Goal: Task Accomplishment & Management: Complete application form

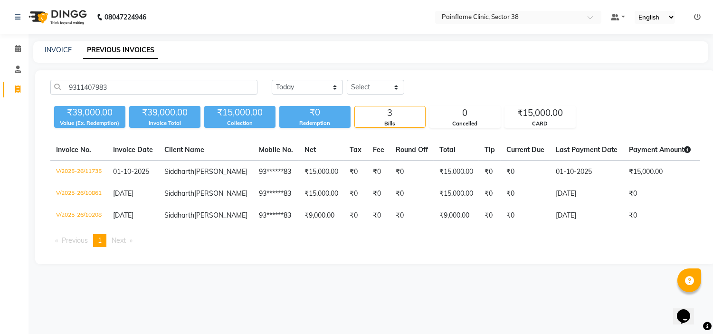
click at [51, 54] on link "INVOICE" at bounding box center [58, 50] width 27 height 9
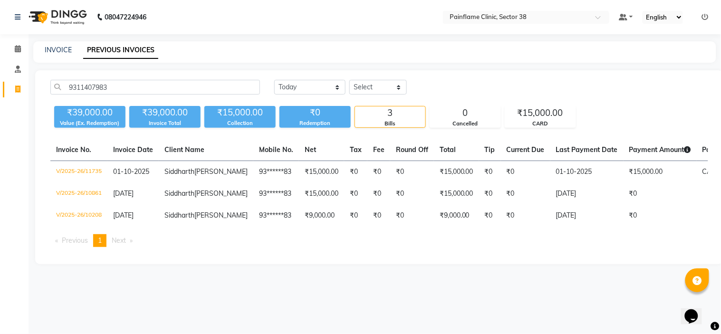
select select "service"
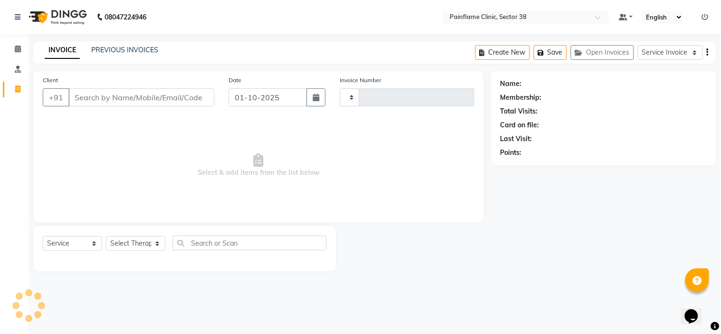
type input "11736"
select select "3964"
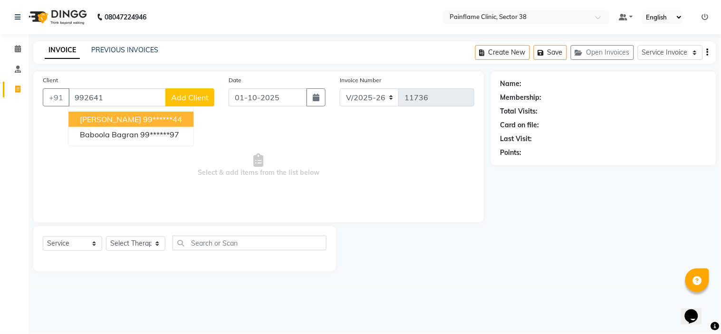
click at [106, 124] on span "[PERSON_NAME]" at bounding box center [110, 119] width 61 height 10
type input "99******44"
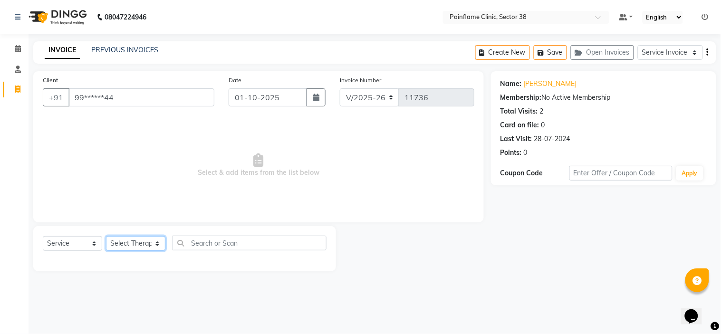
click at [148, 248] on select "Select Therapist [PERSON_NAME] Dr [PERSON_NAME] [PERSON_NAME] Dr [PERSON_NAME] …" at bounding box center [135, 243] width 59 height 15
select select "45024"
click at [106, 237] on select "Select Therapist [PERSON_NAME] Dr [PERSON_NAME] [PERSON_NAME] Dr [PERSON_NAME] …" at bounding box center [135, 243] width 59 height 15
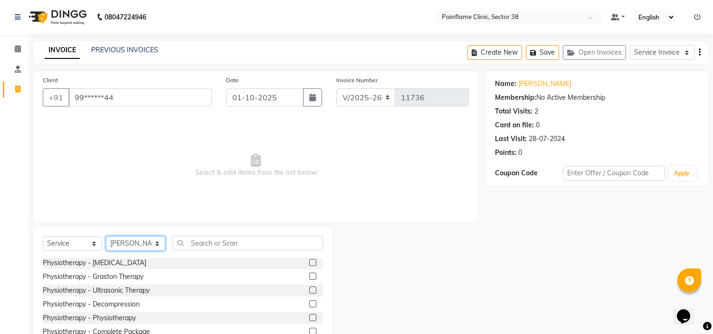
scroll to position [46, 0]
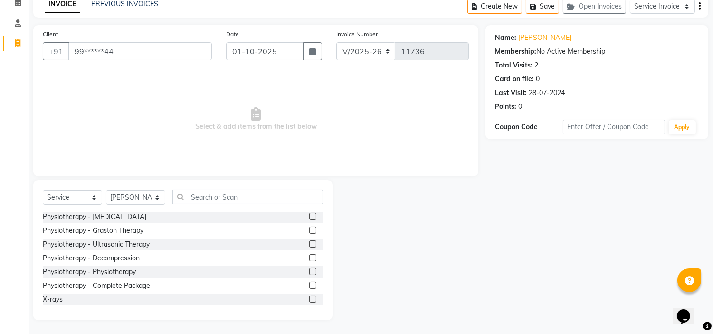
click at [309, 271] on label at bounding box center [312, 271] width 7 height 7
click at [309, 271] on input "checkbox" at bounding box center [312, 272] width 6 height 6
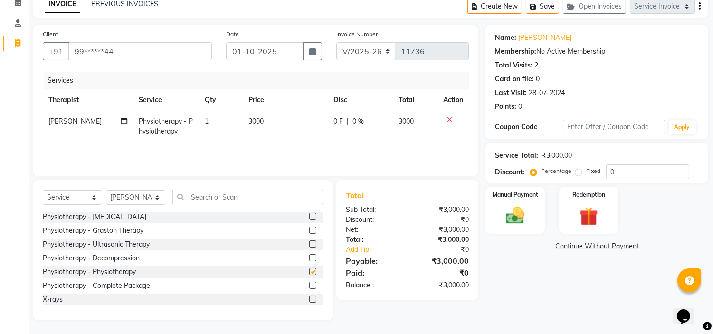
checkbox input "false"
click at [254, 122] on span "3000" at bounding box center [255, 121] width 15 height 9
select select "45024"
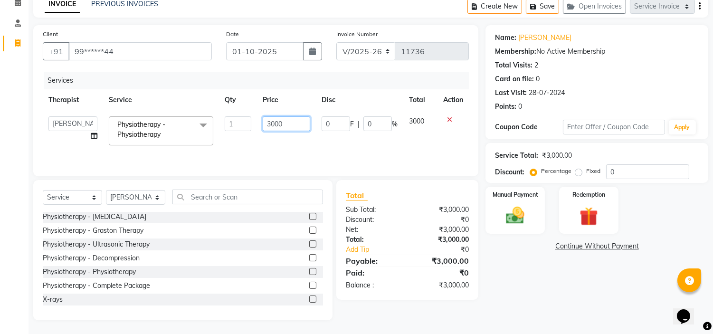
click at [265, 121] on input "3000" at bounding box center [287, 123] width 48 height 15
type input "1000"
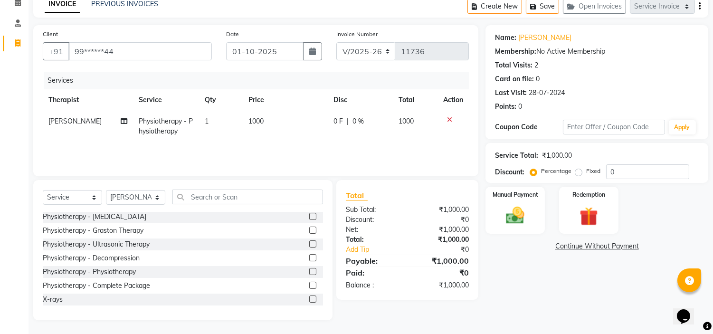
click at [586, 169] on label "Fixed" at bounding box center [593, 171] width 14 height 9
click at [577, 169] on input "Fixed" at bounding box center [580, 171] width 7 height 7
radio input "true"
click at [521, 196] on label "Manual Payment" at bounding box center [516, 194] width 48 height 9
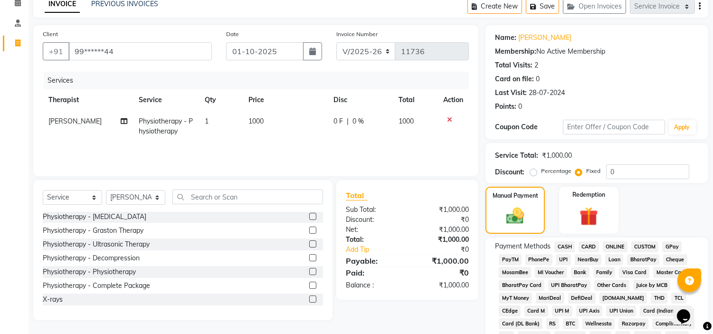
click at [567, 257] on span "UPI" at bounding box center [563, 259] width 15 height 11
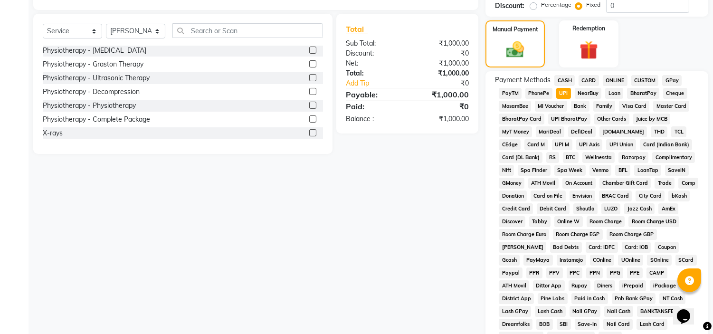
scroll to position [300, 0]
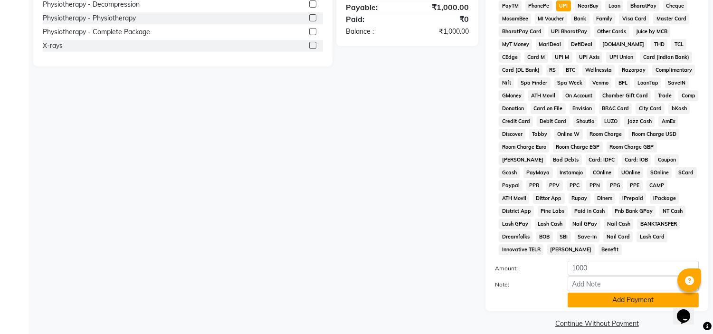
click at [588, 293] on button "Add Payment" at bounding box center [633, 300] width 131 height 15
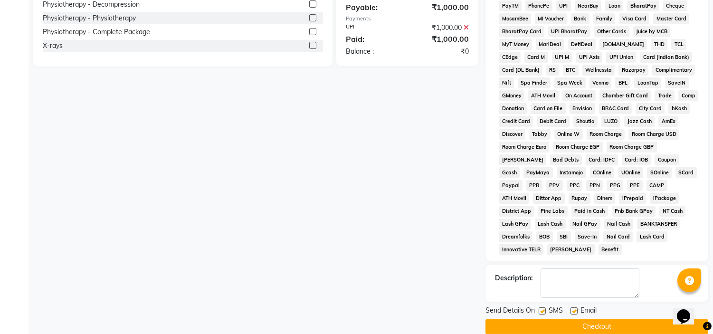
click at [575, 307] on label at bounding box center [574, 310] width 7 height 7
click at [575, 308] on input "checkbox" at bounding box center [574, 311] width 6 height 6
checkbox input "false"
click at [542, 307] on label at bounding box center [542, 310] width 7 height 7
click at [542, 308] on input "checkbox" at bounding box center [542, 311] width 6 height 6
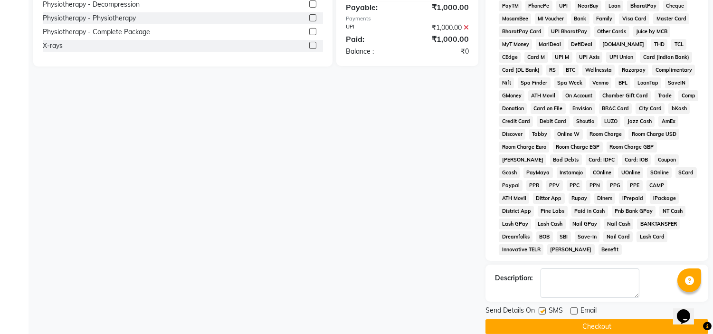
checkbox input "false"
click at [546, 319] on button "Checkout" at bounding box center [597, 326] width 223 height 15
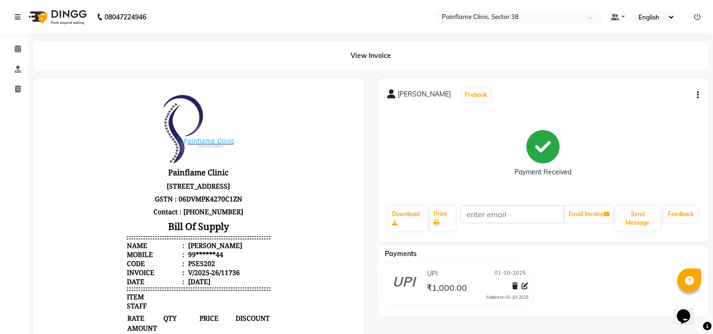
click at [410, 163] on div "Payment Received" at bounding box center [544, 153] width 312 height 71
select select "service"
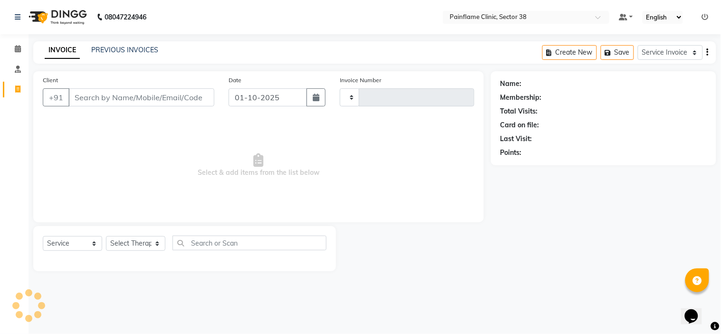
type input "11737"
select select "3964"
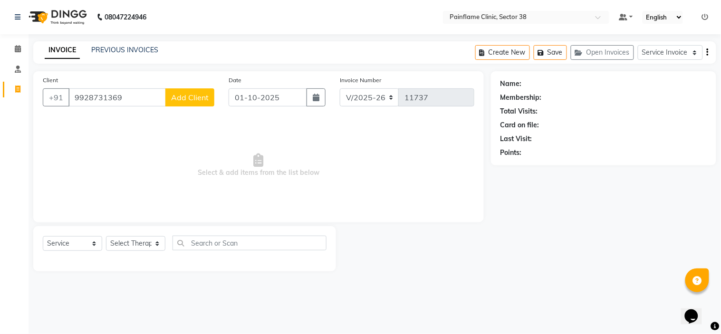
type input "9928731369"
click at [182, 99] on span "Add Client" at bounding box center [190, 98] width 38 height 10
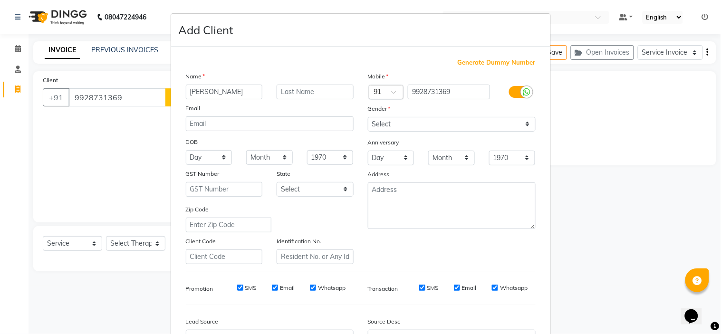
type input "[PERSON_NAME]"
click at [453, 122] on select "Select [DEMOGRAPHIC_DATA] [DEMOGRAPHIC_DATA] Other Prefer Not To Say" at bounding box center [452, 124] width 168 height 15
select select "[DEMOGRAPHIC_DATA]"
click at [368, 117] on select "Select [DEMOGRAPHIC_DATA] [DEMOGRAPHIC_DATA] Other Prefer Not To Say" at bounding box center [452, 124] width 168 height 15
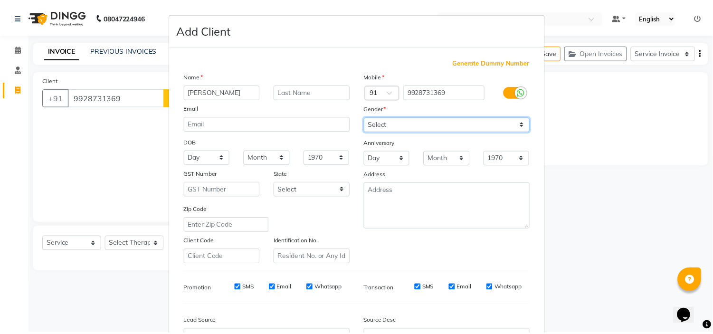
scroll to position [105, 0]
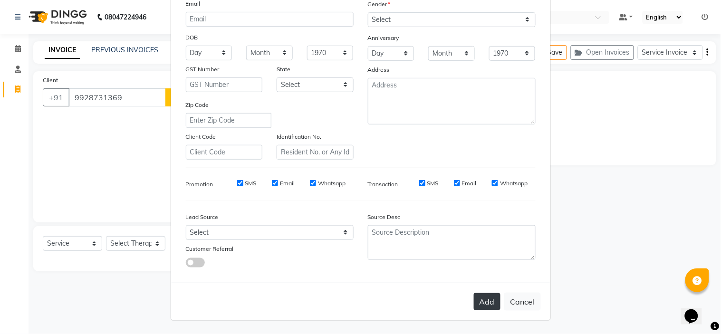
click at [485, 306] on button "Add" at bounding box center [487, 301] width 27 height 17
type input "99******69"
select select
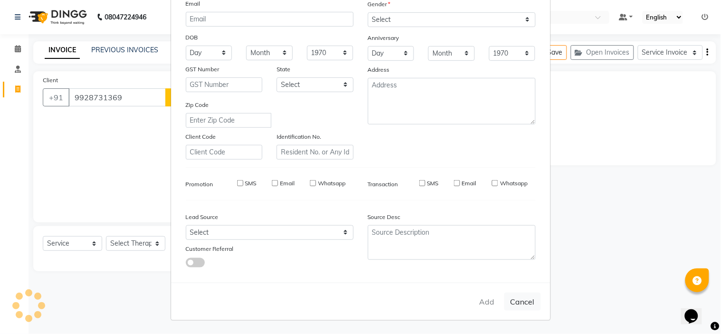
select select
checkbox input "false"
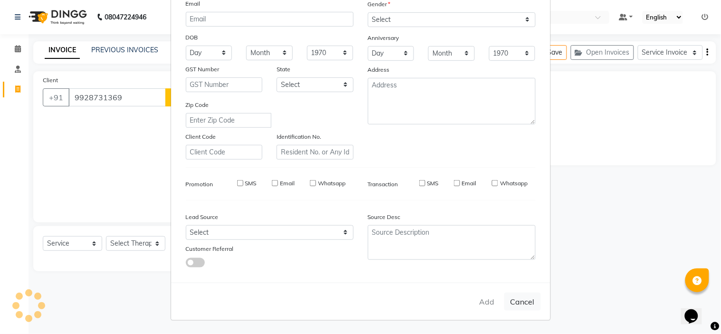
checkbox input "false"
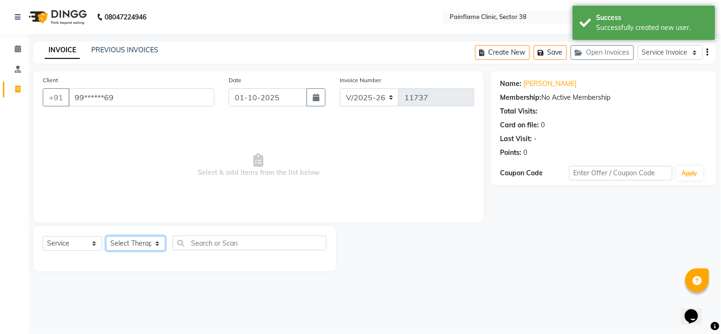
click at [125, 241] on select "Select Therapist [PERSON_NAME] Dr [PERSON_NAME] [PERSON_NAME] Dr [PERSON_NAME] …" at bounding box center [135, 243] width 59 height 15
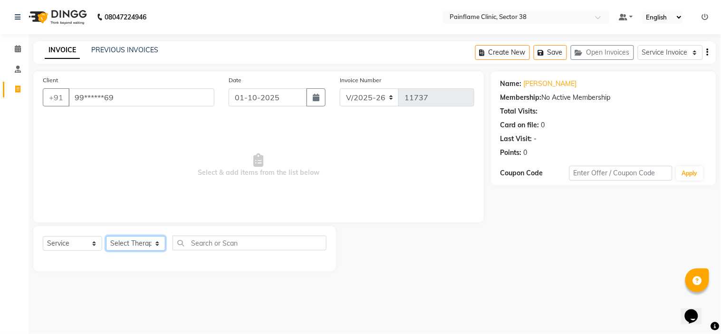
select select "20216"
click at [106, 237] on select "Select Therapist [PERSON_NAME] Dr [PERSON_NAME] [PERSON_NAME] Dr [PERSON_NAME] …" at bounding box center [135, 243] width 59 height 15
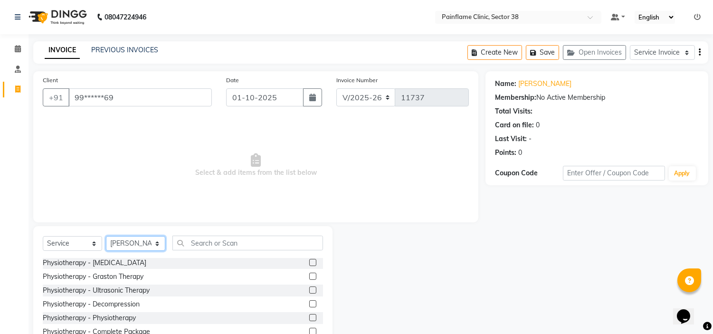
scroll to position [46, 0]
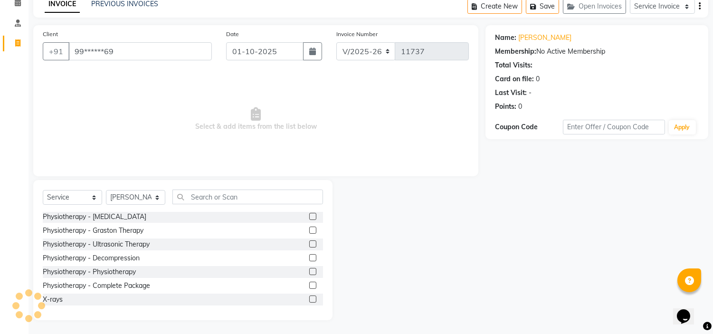
click at [309, 297] on label at bounding box center [312, 298] width 7 height 7
click at [309, 297] on input "checkbox" at bounding box center [312, 299] width 6 height 6
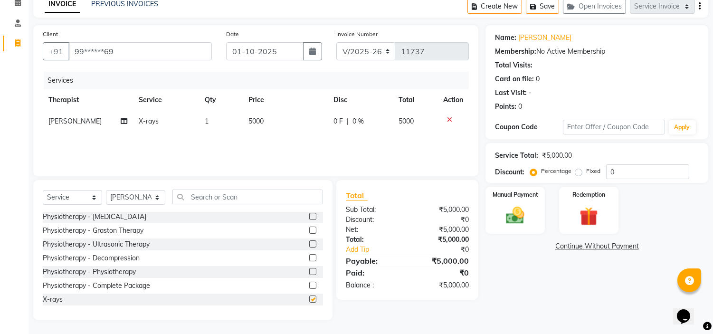
checkbox input "false"
click at [258, 119] on span "5000" at bounding box center [255, 121] width 15 height 9
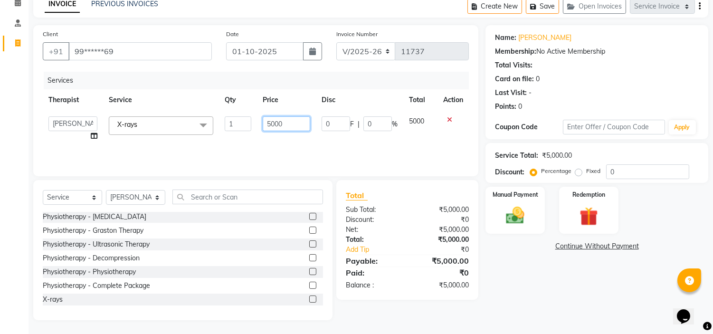
click at [267, 121] on input "5000" at bounding box center [287, 123] width 48 height 15
type input "1100"
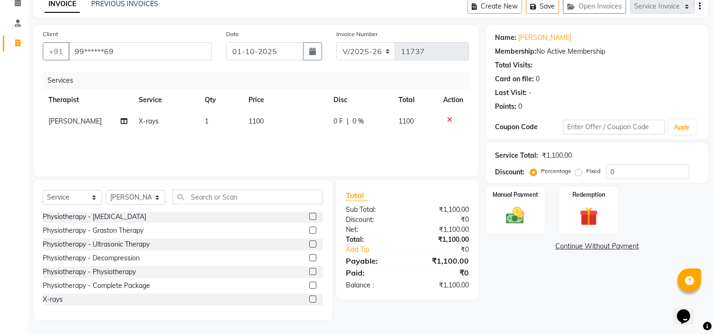
click at [586, 171] on label "Fixed" at bounding box center [593, 171] width 14 height 9
click at [579, 171] on input "Fixed" at bounding box center [580, 171] width 7 height 7
radio input "true"
click at [511, 215] on img at bounding box center [515, 216] width 31 height 22
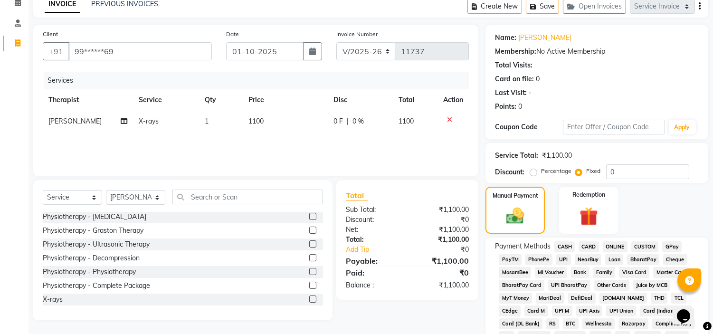
click at [562, 256] on span "UPI" at bounding box center [563, 259] width 15 height 11
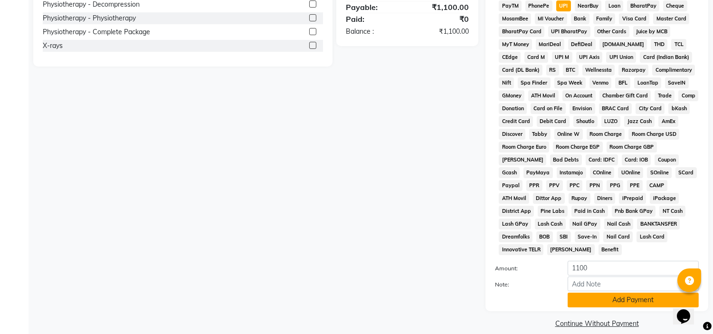
click at [572, 293] on button "Add Payment" at bounding box center [633, 300] width 131 height 15
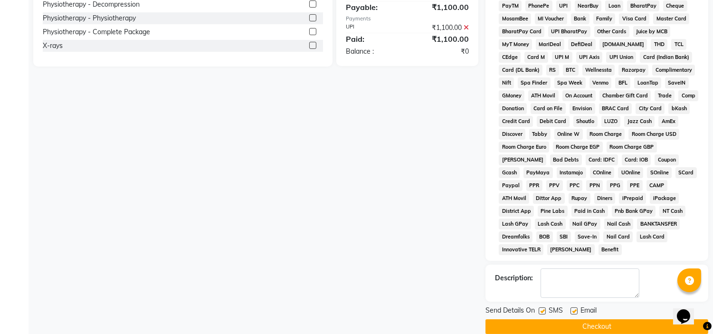
click at [574, 307] on label at bounding box center [574, 310] width 7 height 7
click at [574, 308] on input "checkbox" at bounding box center [574, 311] width 6 height 6
checkbox input "false"
click at [544, 307] on label at bounding box center [542, 310] width 7 height 7
click at [544, 308] on input "checkbox" at bounding box center [542, 311] width 6 height 6
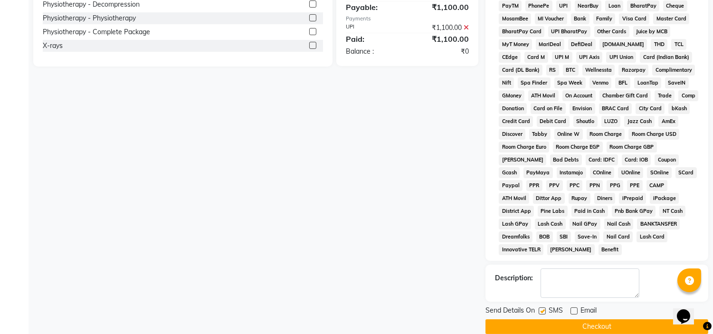
checkbox input "false"
click at [544, 319] on button "Checkout" at bounding box center [597, 326] width 223 height 15
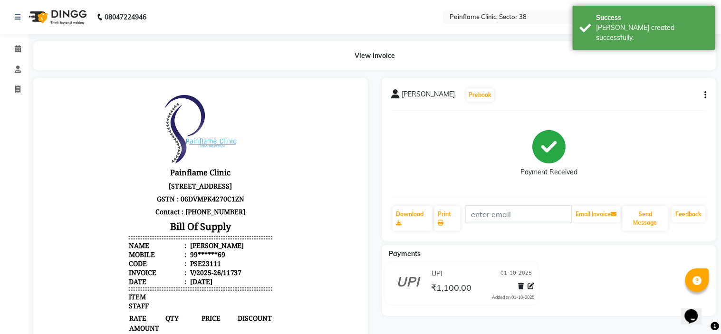
select select "3964"
select select "service"
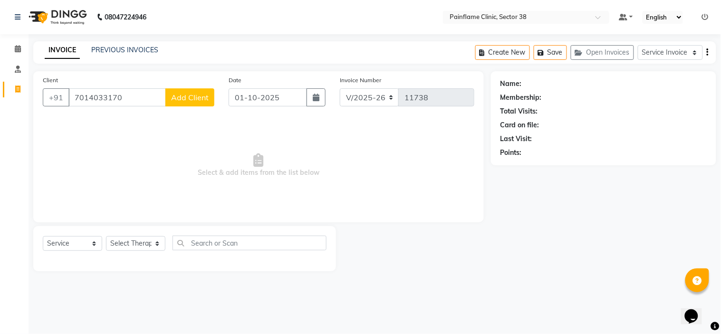
type input "7014033170"
click at [186, 102] on span "Add Client" at bounding box center [190, 98] width 38 height 10
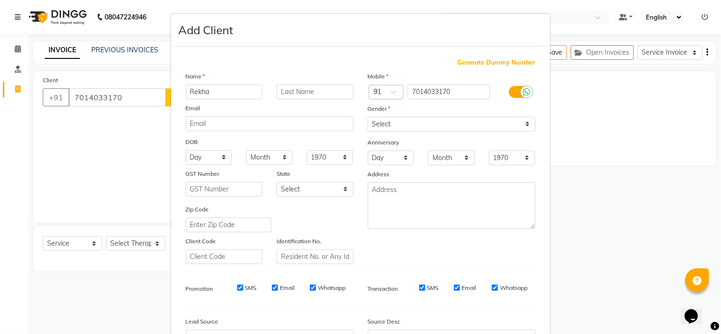
type input "Rekha"
drag, startPoint x: 393, startPoint y: 125, endPoint x: 382, endPoint y: 166, distance: 42.8
click at [382, 166] on div "Mobile Country Code × 91 7014033170 Gender Select [DEMOGRAPHIC_DATA] [DEMOGRAPH…" at bounding box center [452, 167] width 182 height 193
select select "[DEMOGRAPHIC_DATA]"
click at [368, 117] on select "Select [DEMOGRAPHIC_DATA] [DEMOGRAPHIC_DATA] Other Prefer Not To Say" at bounding box center [452, 124] width 168 height 15
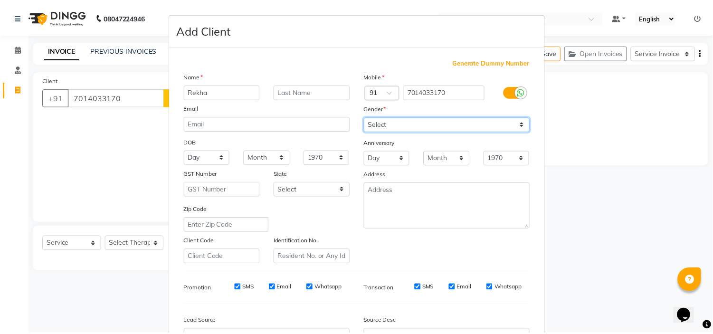
scroll to position [105, 0]
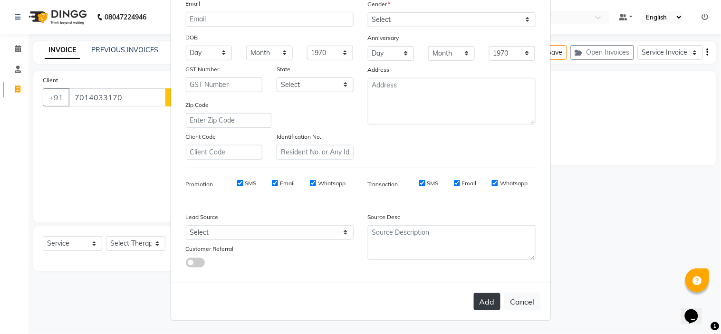
click at [481, 303] on button "Add" at bounding box center [487, 301] width 27 height 17
type input "70******70"
select select
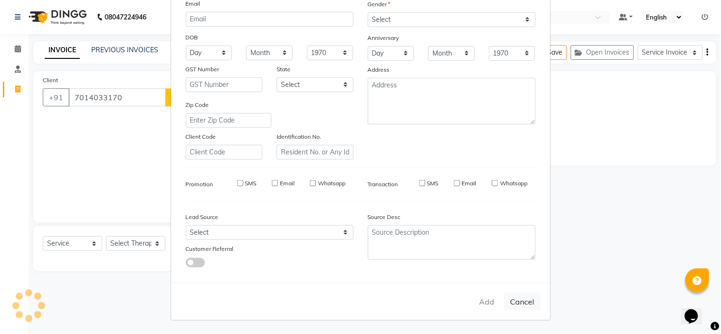
select select
checkbox input "false"
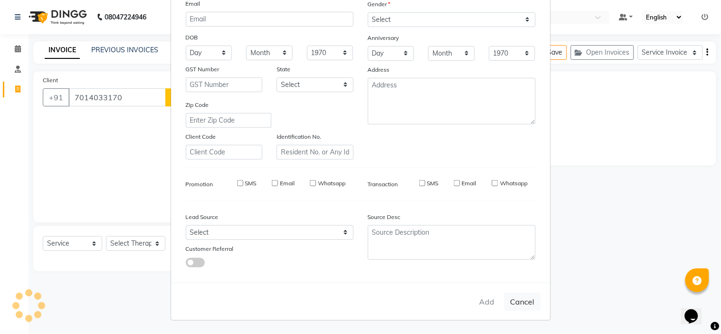
checkbox input "false"
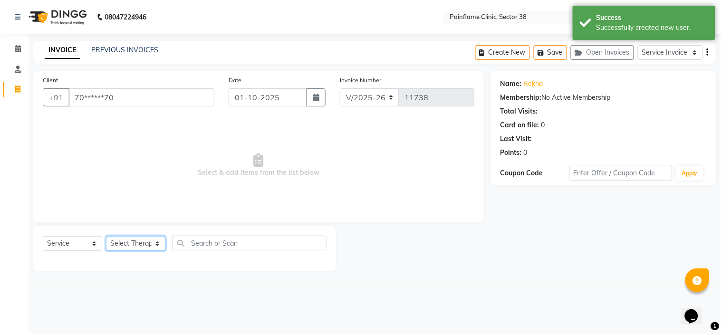
click at [137, 242] on select "Select Therapist [PERSON_NAME] Dr [PERSON_NAME] [PERSON_NAME] Dr [PERSON_NAME] …" at bounding box center [135, 243] width 59 height 15
select select "20216"
click at [106, 237] on select "Select Therapist [PERSON_NAME] Dr [PERSON_NAME] [PERSON_NAME] Dr [PERSON_NAME] …" at bounding box center [135, 243] width 59 height 15
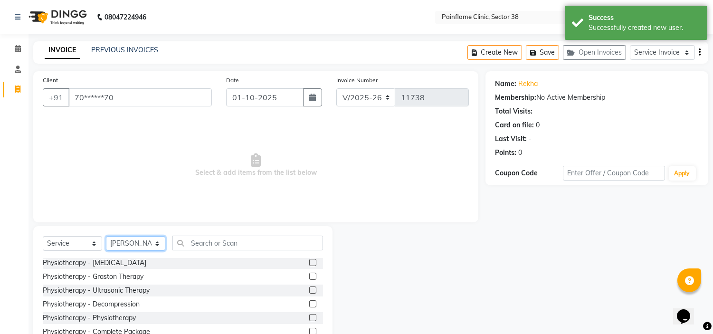
scroll to position [46, 0]
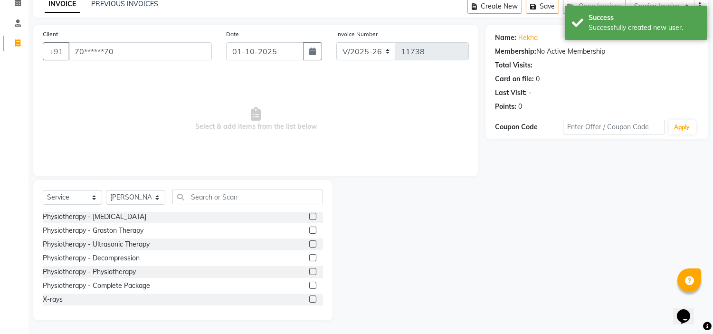
click at [309, 297] on label at bounding box center [312, 298] width 7 height 7
click at [309, 297] on input "checkbox" at bounding box center [312, 299] width 6 height 6
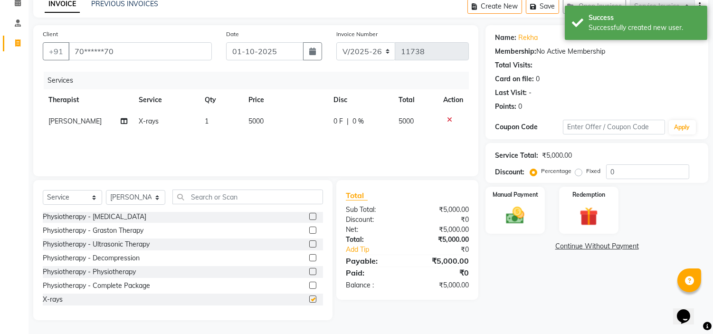
checkbox input "false"
click at [249, 125] on td "5000" at bounding box center [285, 121] width 85 height 21
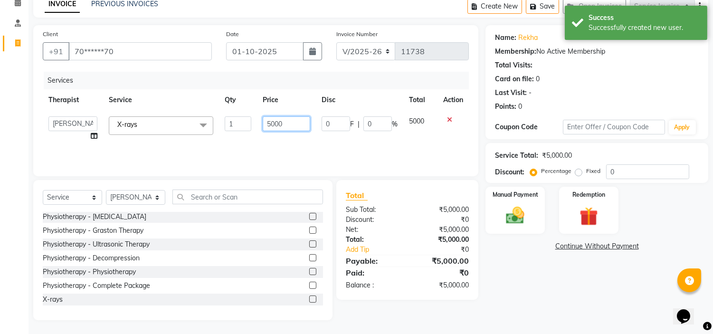
click at [267, 120] on input "5000" at bounding box center [287, 123] width 48 height 15
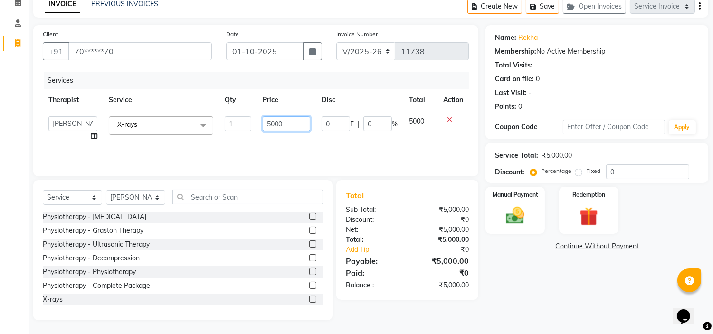
click at [267, 120] on input "5000" at bounding box center [287, 123] width 48 height 15
type input "1900"
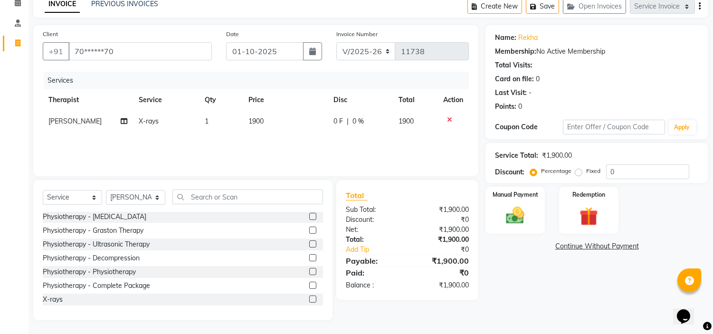
click at [586, 171] on label "Fixed" at bounding box center [593, 171] width 14 height 9
click at [577, 171] on input "Fixed" at bounding box center [580, 171] width 7 height 7
radio input "true"
click at [528, 200] on div "Manual Payment" at bounding box center [516, 210] width 62 height 48
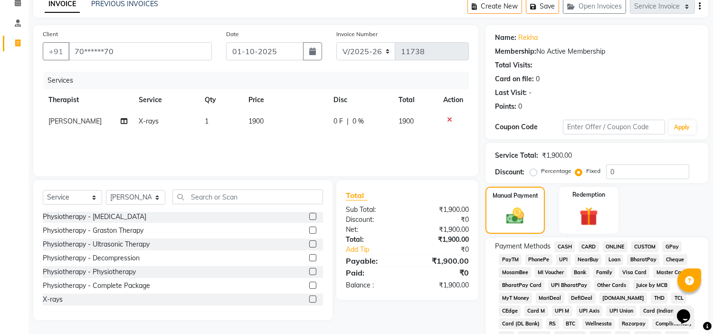
click at [564, 258] on span "UPI" at bounding box center [563, 259] width 15 height 11
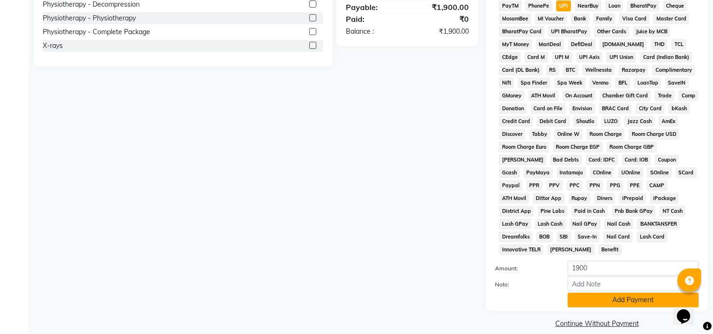
click at [583, 293] on button "Add Payment" at bounding box center [633, 300] width 131 height 15
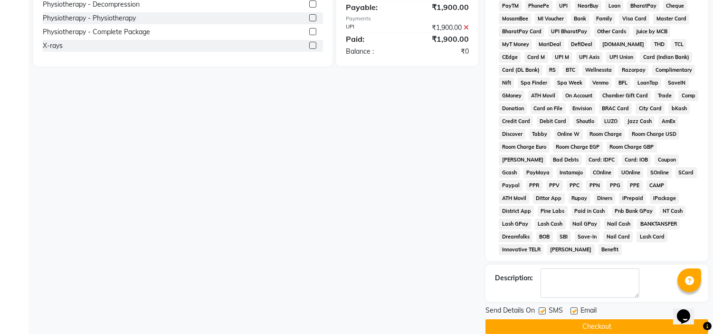
click at [572, 307] on label at bounding box center [574, 310] width 7 height 7
click at [572, 308] on input "checkbox" at bounding box center [574, 311] width 6 height 6
checkbox input "false"
click at [543, 307] on label at bounding box center [542, 310] width 7 height 7
click at [543, 308] on input "checkbox" at bounding box center [542, 311] width 6 height 6
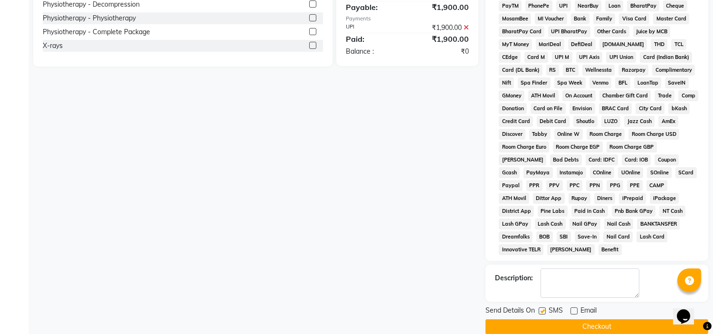
checkbox input "false"
click at [548, 319] on button "Checkout" at bounding box center [597, 326] width 223 height 15
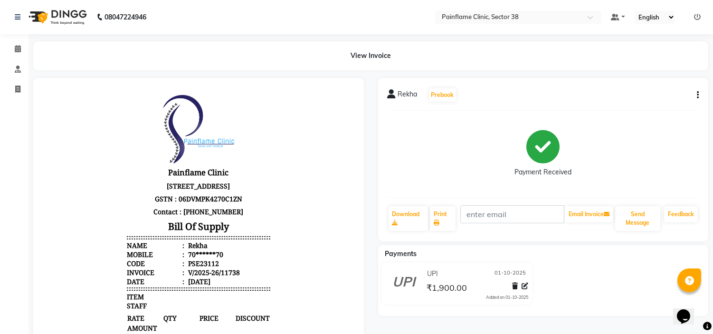
select select "service"
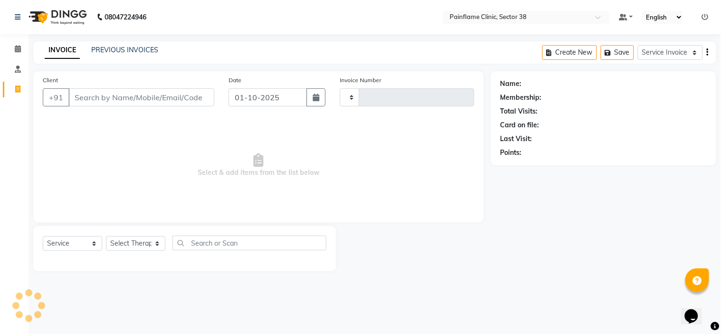
type input "11739"
select select "3964"
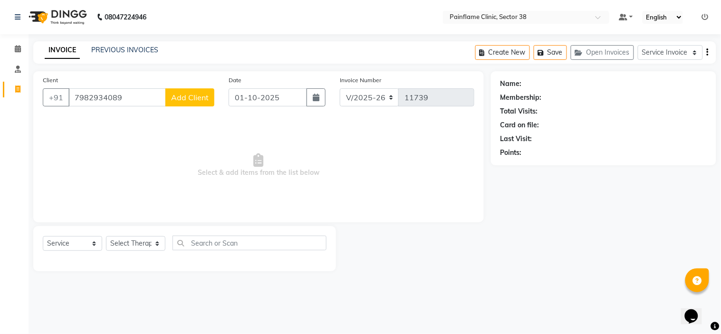
type input "7982934089"
click at [191, 97] on span "Add Client" at bounding box center [190, 98] width 38 height 10
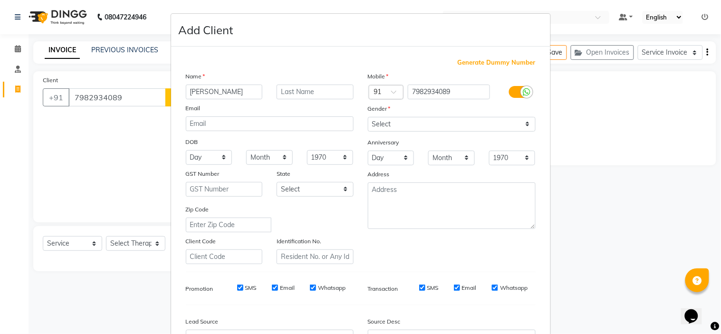
type input "[PERSON_NAME]"
click at [432, 120] on select "Select [DEMOGRAPHIC_DATA] [DEMOGRAPHIC_DATA] Other Prefer Not To Say" at bounding box center [452, 124] width 168 height 15
select select "[DEMOGRAPHIC_DATA]"
click at [368, 117] on select "Select [DEMOGRAPHIC_DATA] [DEMOGRAPHIC_DATA] Other Prefer Not To Say" at bounding box center [452, 124] width 168 height 15
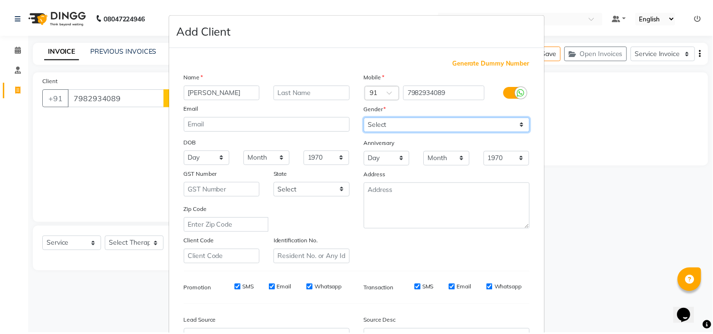
scroll to position [105, 0]
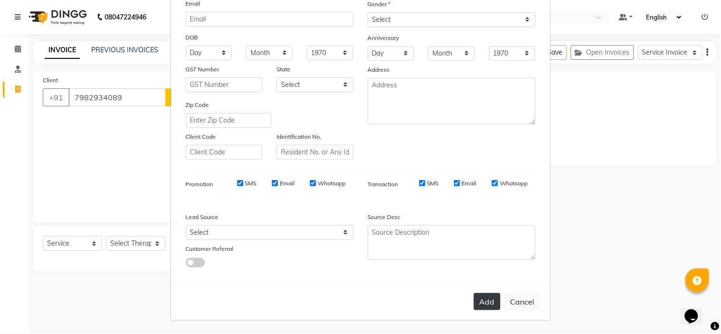
click at [480, 300] on button "Add" at bounding box center [487, 301] width 27 height 17
type input "79******89"
select select
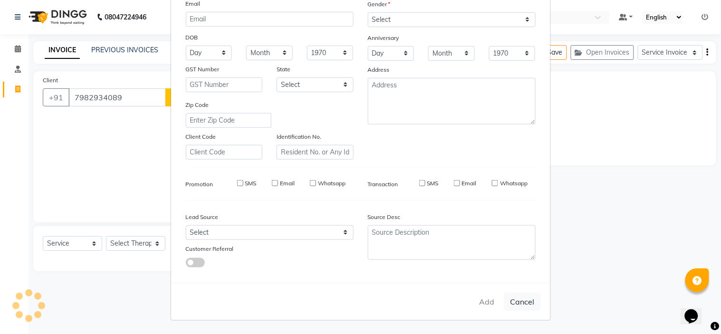
select select
checkbox input "false"
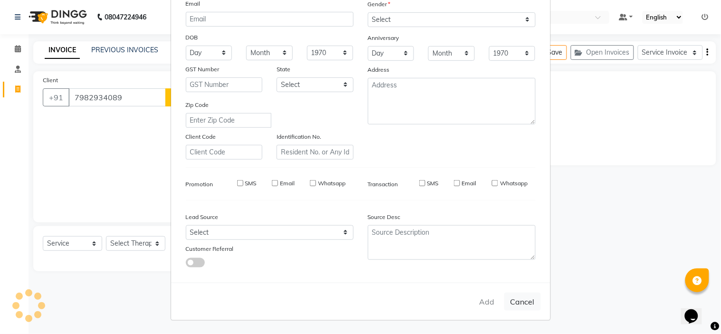
checkbox input "false"
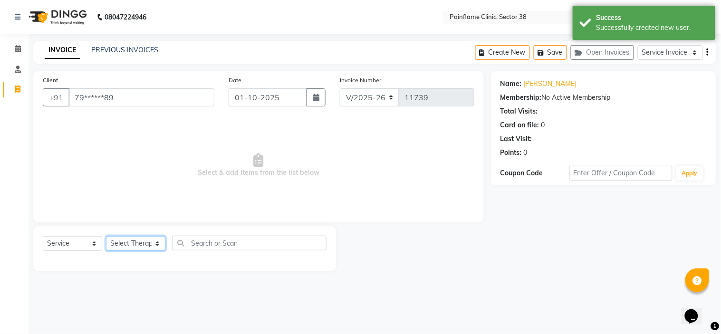
click at [137, 243] on select "Select Therapist [PERSON_NAME] Dr [PERSON_NAME] [PERSON_NAME] Dr [PERSON_NAME] …" at bounding box center [135, 243] width 59 height 15
select select "45024"
click at [106, 237] on select "Select Therapist [PERSON_NAME] Dr [PERSON_NAME] [PERSON_NAME] Dr [PERSON_NAME] …" at bounding box center [135, 243] width 59 height 15
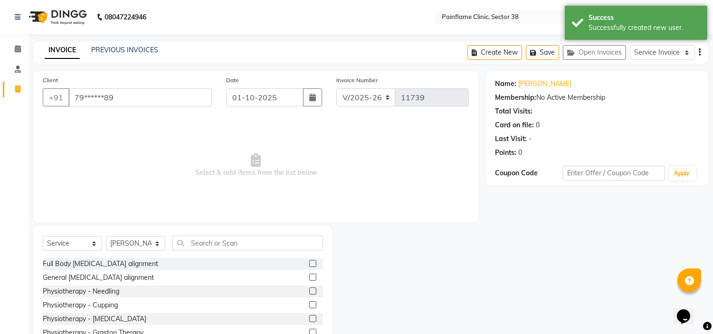
click at [309, 277] on label at bounding box center [312, 277] width 7 height 7
click at [309, 277] on input "checkbox" at bounding box center [312, 278] width 6 height 6
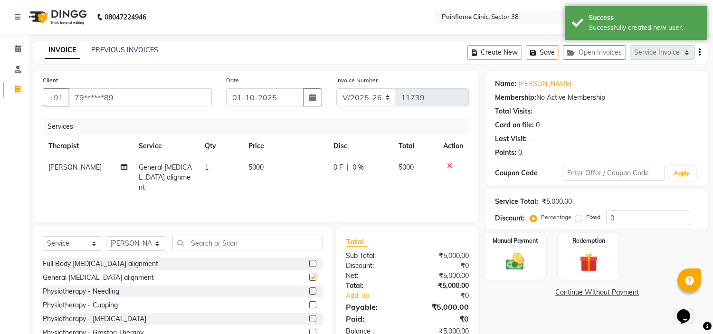
checkbox input "false"
click at [256, 166] on span "5000" at bounding box center [255, 167] width 15 height 9
select select "45024"
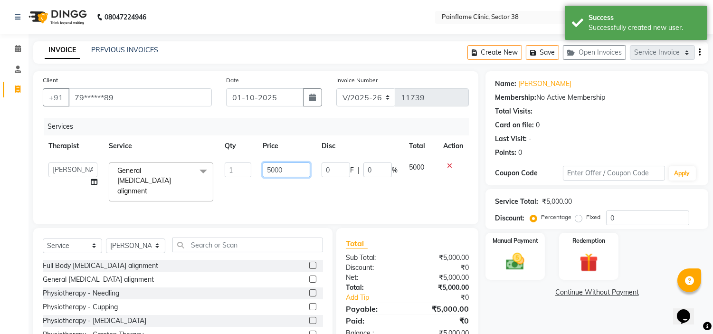
click at [267, 168] on input "5000" at bounding box center [287, 169] width 48 height 15
type input "2000"
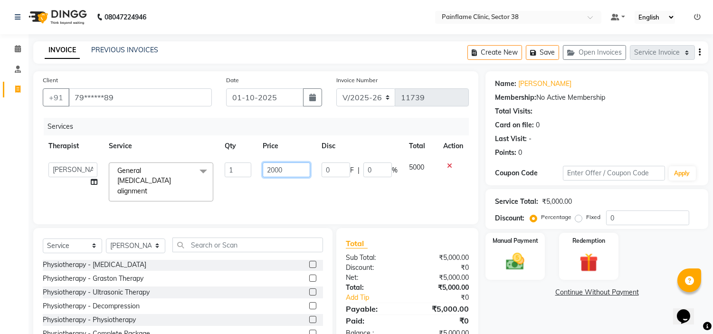
scroll to position [46, 0]
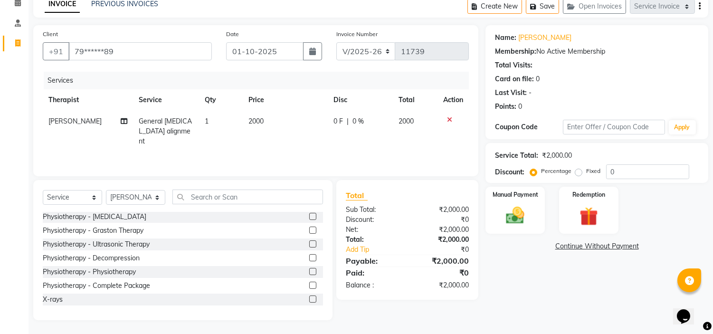
click at [309, 297] on label at bounding box center [312, 298] width 7 height 7
click at [309, 297] on input "checkbox" at bounding box center [312, 299] width 6 height 6
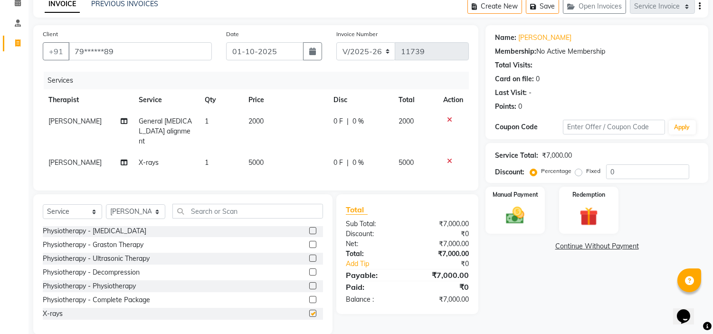
checkbox input "false"
click at [254, 158] on span "5000" at bounding box center [255, 162] width 15 height 9
select select "45024"
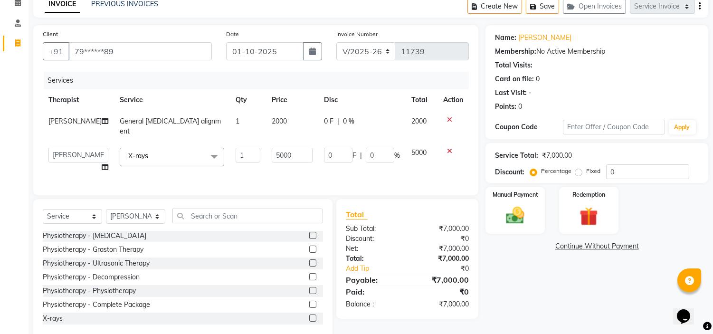
click at [254, 151] on td "1" at bounding box center [248, 160] width 36 height 36
click at [281, 153] on input "5000" at bounding box center [292, 155] width 41 height 15
type input "5"
type input "800"
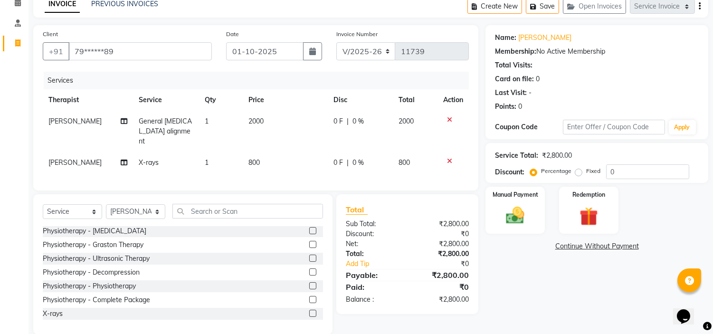
click at [586, 174] on label "Fixed" at bounding box center [593, 171] width 14 height 9
click at [580, 174] on input "Fixed" at bounding box center [580, 171] width 7 height 7
radio input "true"
click at [515, 215] on img at bounding box center [515, 216] width 31 height 22
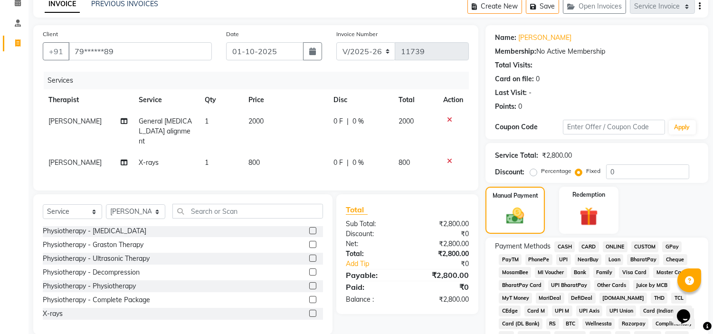
click at [587, 249] on span "CARD" at bounding box center [589, 246] width 20 height 11
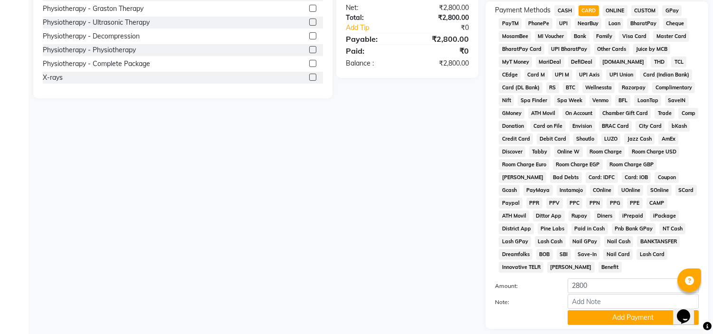
scroll to position [300, 0]
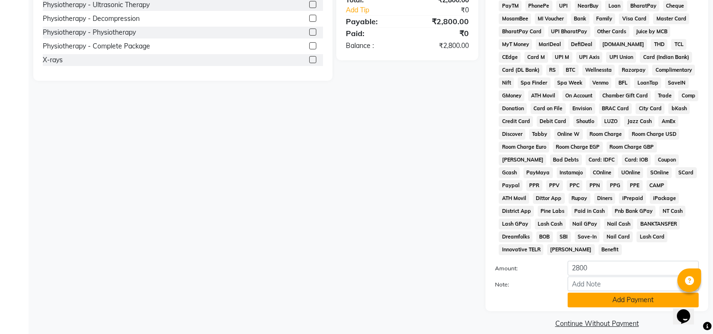
click at [596, 293] on button "Add Payment" at bounding box center [633, 300] width 131 height 15
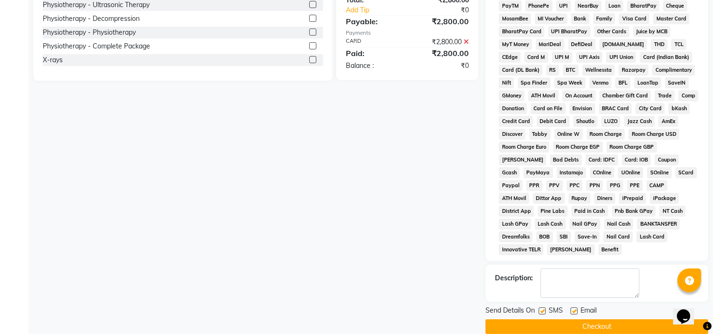
click at [574, 307] on label at bounding box center [574, 310] width 7 height 7
click at [574, 308] on input "checkbox" at bounding box center [574, 311] width 6 height 6
checkbox input "false"
click at [542, 307] on label at bounding box center [542, 310] width 7 height 7
click at [542, 308] on input "checkbox" at bounding box center [542, 311] width 6 height 6
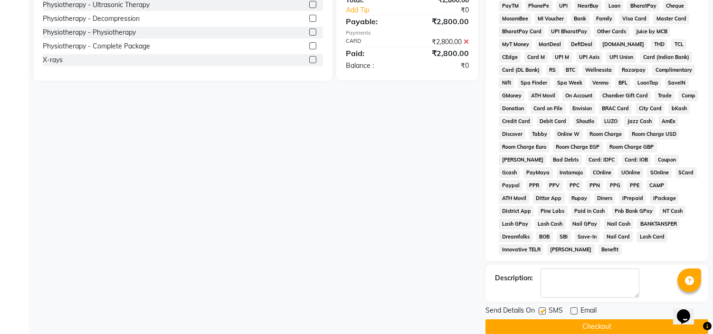
checkbox input "false"
click at [542, 319] on button "Checkout" at bounding box center [597, 326] width 223 height 15
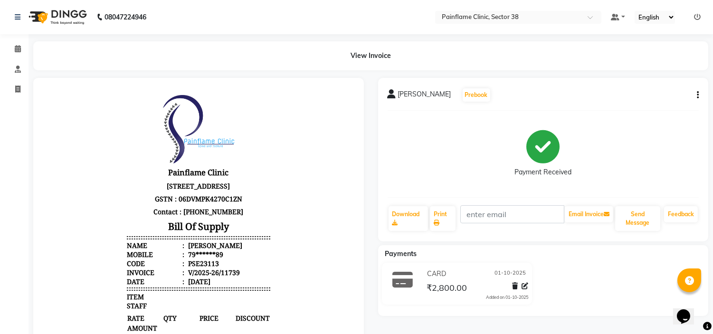
select select "service"
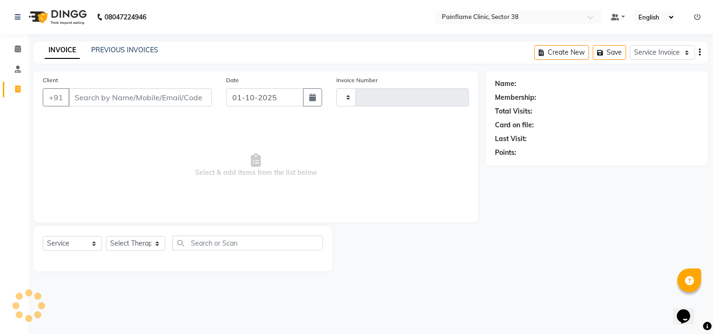
type input "11740"
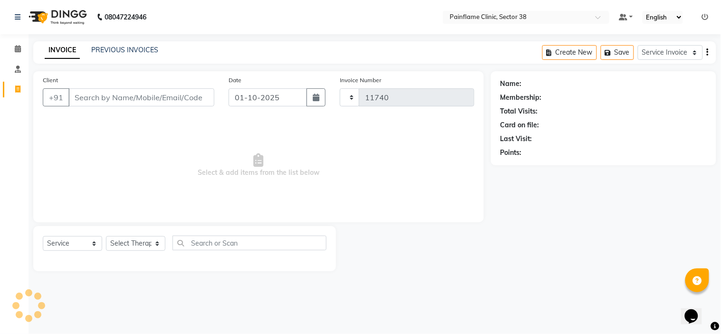
select select "3964"
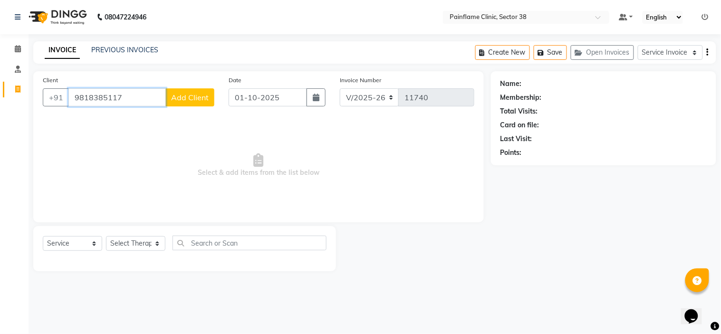
type input "9818385117"
click at [203, 94] on span "Add Client" at bounding box center [190, 98] width 38 height 10
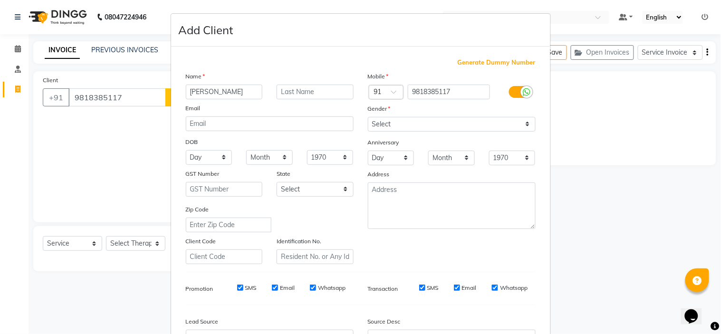
type input "[PERSON_NAME]"
drag, startPoint x: 454, startPoint y: 120, endPoint x: 438, endPoint y: 148, distance: 32.1
click at [438, 148] on div "Mobile Country Code × 91 9818385117 Gender Select [DEMOGRAPHIC_DATA] [DEMOGRAPH…" at bounding box center [452, 167] width 182 height 193
select select "[DEMOGRAPHIC_DATA]"
click at [368, 117] on select "Select [DEMOGRAPHIC_DATA] [DEMOGRAPHIC_DATA] Other Prefer Not To Say" at bounding box center [452, 124] width 168 height 15
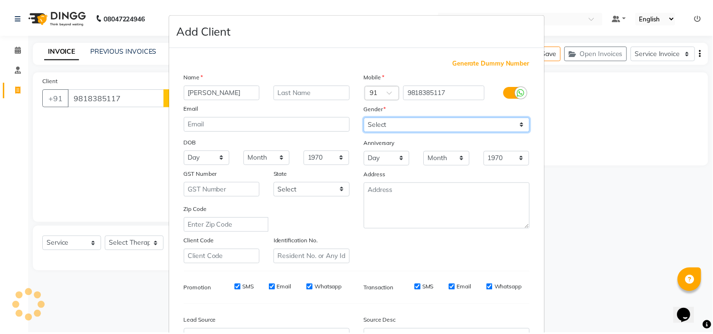
scroll to position [105, 0]
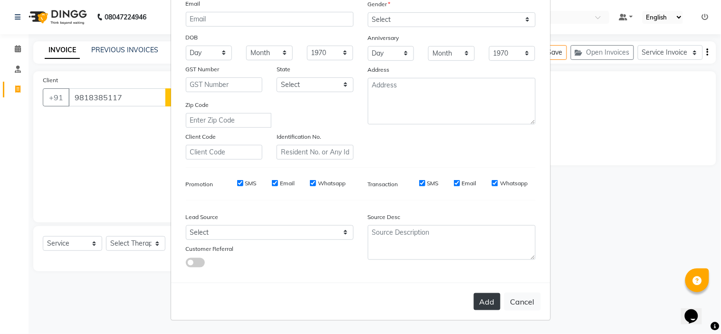
click at [485, 301] on button "Add" at bounding box center [487, 301] width 27 height 17
type input "98******17"
select select
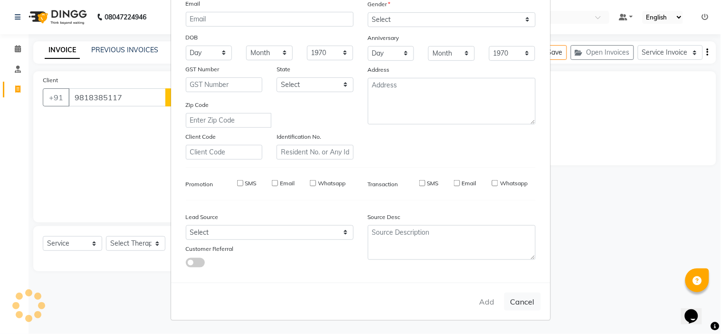
select select
checkbox input "false"
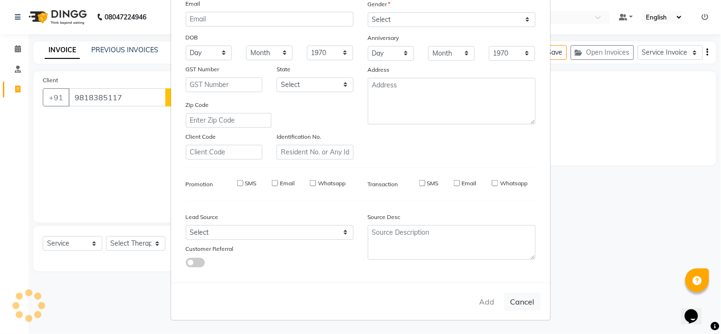
checkbox input "false"
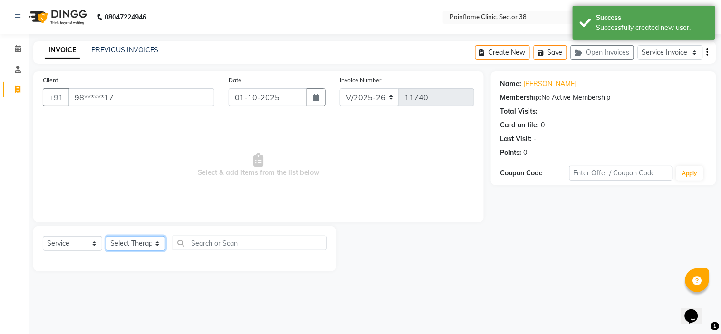
click at [144, 238] on select "Select Therapist [PERSON_NAME] Dr [PERSON_NAME] [PERSON_NAME] Dr [PERSON_NAME] …" at bounding box center [135, 243] width 59 height 15
select select "20216"
click at [106, 237] on select "Select Therapist [PERSON_NAME] Dr [PERSON_NAME] [PERSON_NAME] Dr [PERSON_NAME] …" at bounding box center [135, 243] width 59 height 15
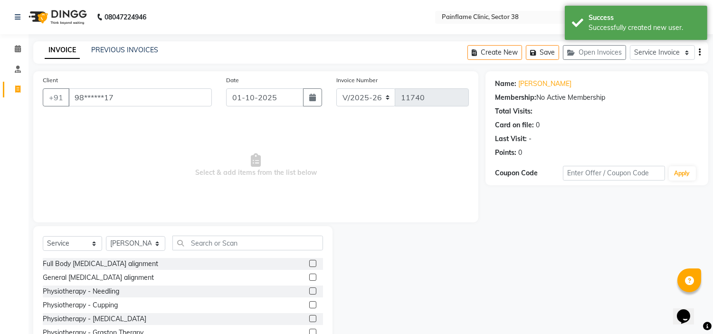
click at [309, 278] on label at bounding box center [312, 277] width 7 height 7
click at [309, 278] on input "checkbox" at bounding box center [312, 278] width 6 height 6
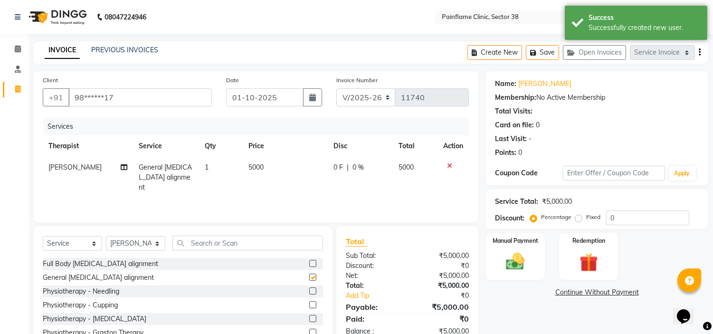
checkbox input "false"
click at [257, 167] on span "5000" at bounding box center [255, 167] width 15 height 9
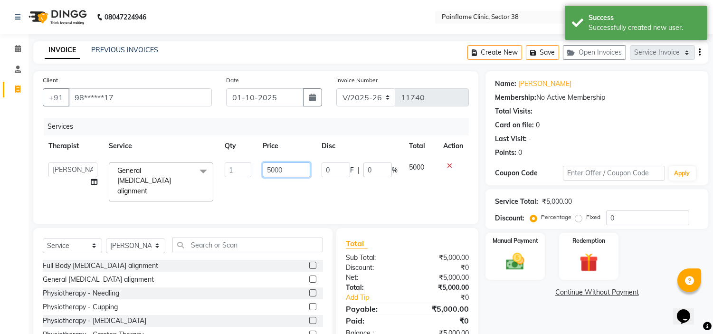
click at [276, 169] on input "5000" at bounding box center [287, 169] width 48 height 15
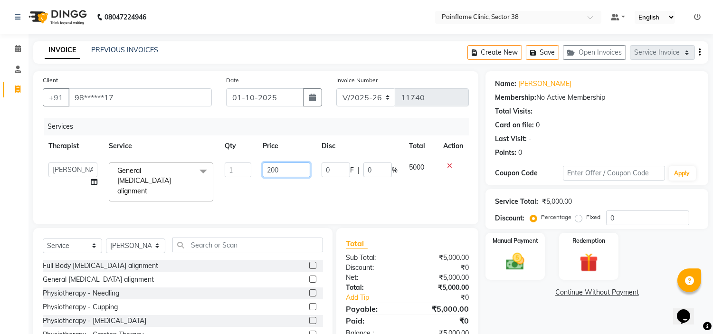
type input "2000"
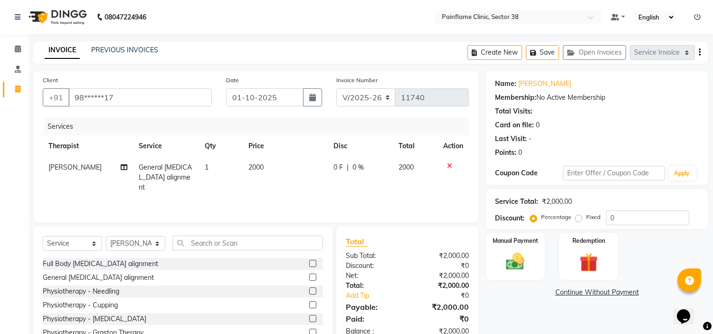
click at [586, 219] on label "Fixed" at bounding box center [593, 217] width 14 height 9
click at [577, 219] on input "Fixed" at bounding box center [580, 217] width 7 height 7
radio input "true"
click at [523, 257] on img at bounding box center [515, 262] width 31 height 22
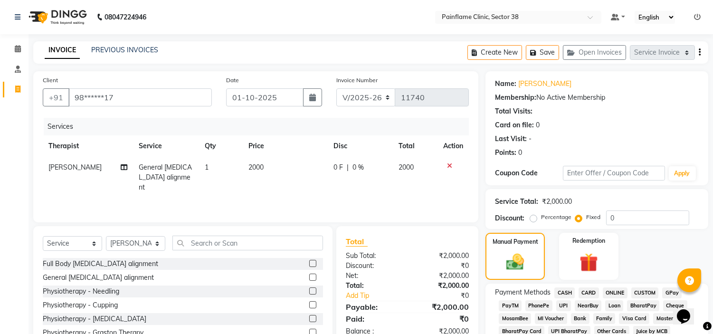
click at [559, 303] on span "UPI" at bounding box center [563, 305] width 15 height 11
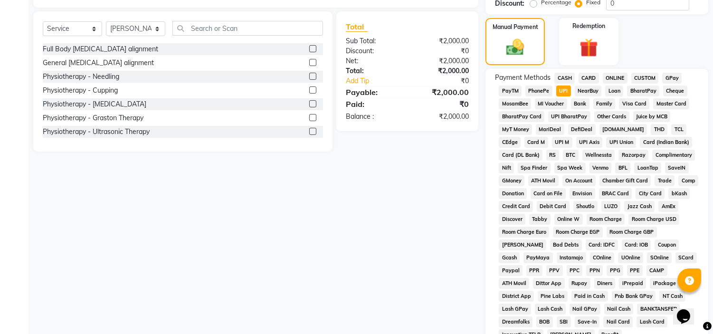
scroll to position [300, 0]
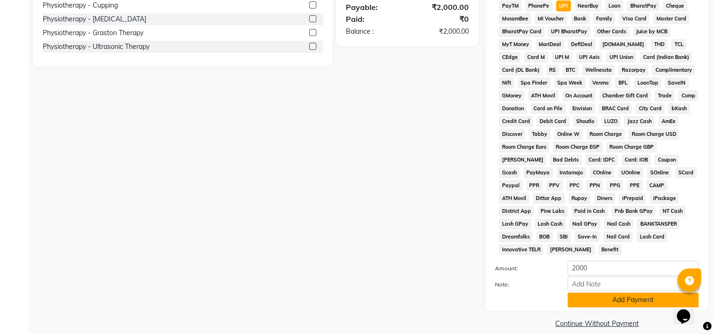
click at [594, 293] on button "Add Payment" at bounding box center [633, 300] width 131 height 15
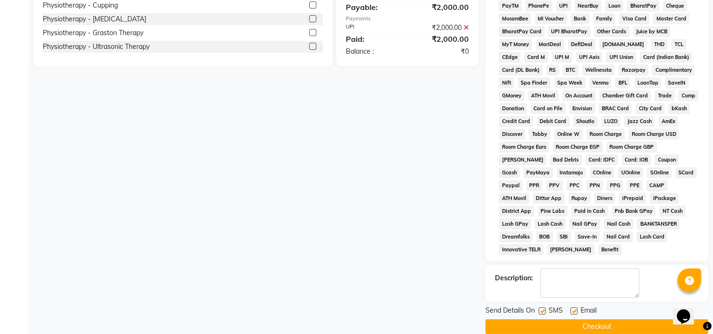
click at [575, 307] on label at bounding box center [574, 310] width 7 height 7
click at [575, 308] on input "checkbox" at bounding box center [574, 311] width 6 height 6
checkbox input "false"
click at [541, 307] on label at bounding box center [542, 310] width 7 height 7
click at [541, 308] on input "checkbox" at bounding box center [542, 311] width 6 height 6
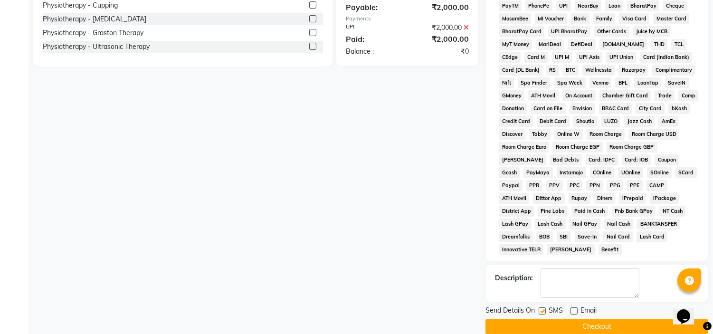
checkbox input "false"
click at [538, 319] on button "Checkout" at bounding box center [597, 326] width 223 height 15
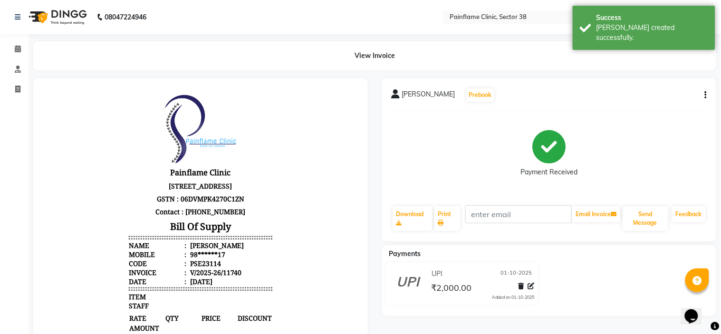
select select "3964"
select select "service"
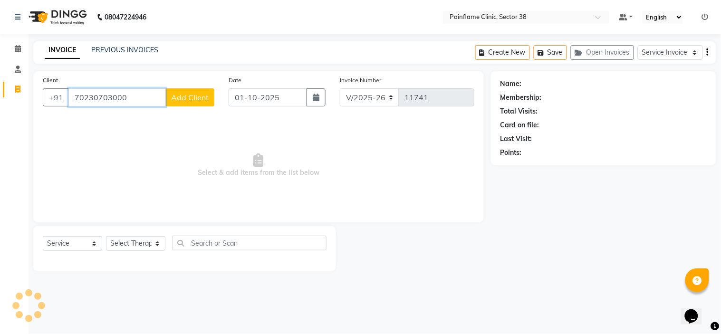
type input "70230703000"
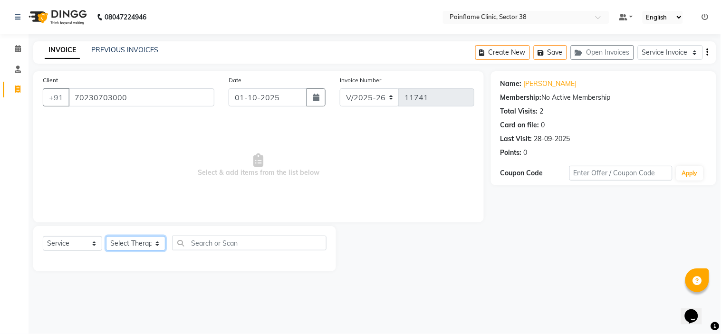
click at [132, 244] on select "Select Therapist [PERSON_NAME] Dr [PERSON_NAME] [PERSON_NAME] Dr [PERSON_NAME] …" at bounding box center [135, 243] width 59 height 15
select select "20209"
click at [106, 237] on select "Select Therapist [PERSON_NAME] Dr [PERSON_NAME] [PERSON_NAME] Dr [PERSON_NAME] …" at bounding box center [135, 243] width 59 height 15
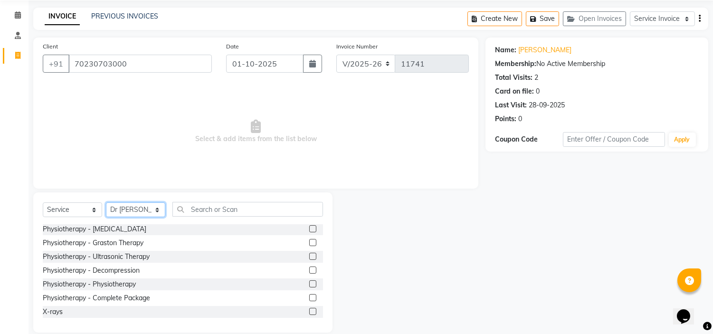
scroll to position [34, 0]
click at [309, 298] on label at bounding box center [312, 297] width 7 height 7
click at [309, 298] on input "checkbox" at bounding box center [312, 298] width 6 height 6
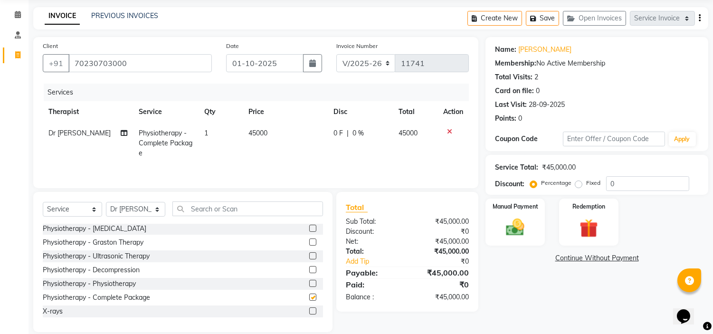
checkbox input "false"
click at [262, 133] on span "45000" at bounding box center [257, 133] width 19 height 9
select select "20209"
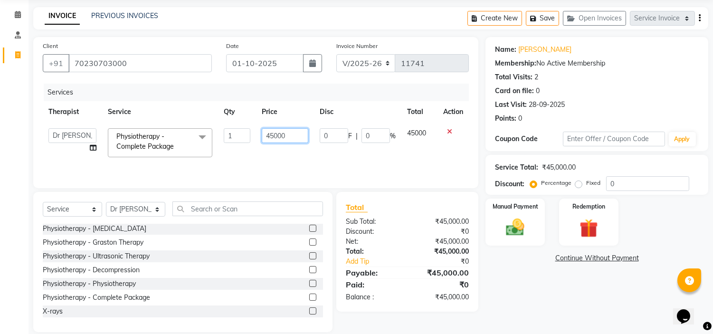
click at [273, 133] on input "45000" at bounding box center [285, 135] width 47 height 15
type input "8500"
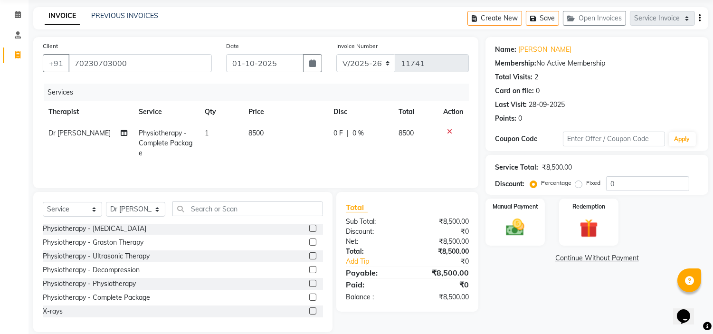
click at [586, 182] on label "Fixed" at bounding box center [593, 183] width 14 height 9
click at [578, 182] on input "Fixed" at bounding box center [580, 183] width 7 height 7
radio input "true"
click at [515, 226] on img at bounding box center [515, 228] width 31 height 22
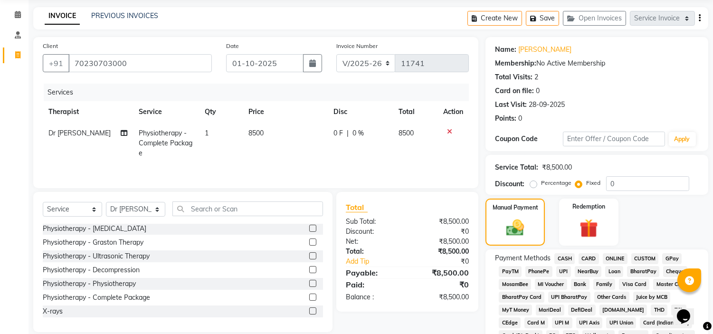
click at [564, 270] on span "UPI" at bounding box center [563, 271] width 15 height 11
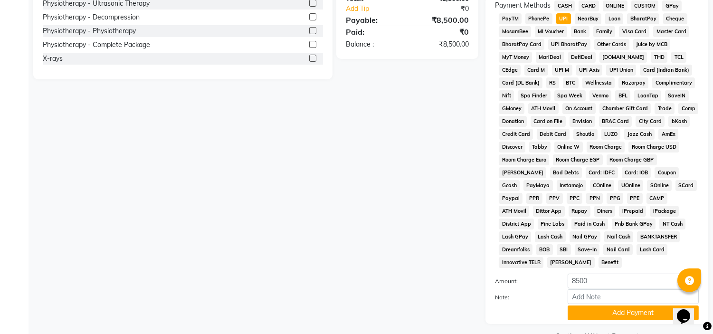
scroll to position [300, 0]
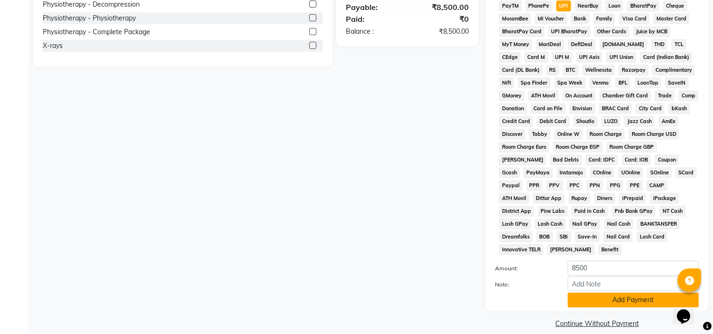
click at [576, 293] on button "Add Payment" at bounding box center [633, 300] width 131 height 15
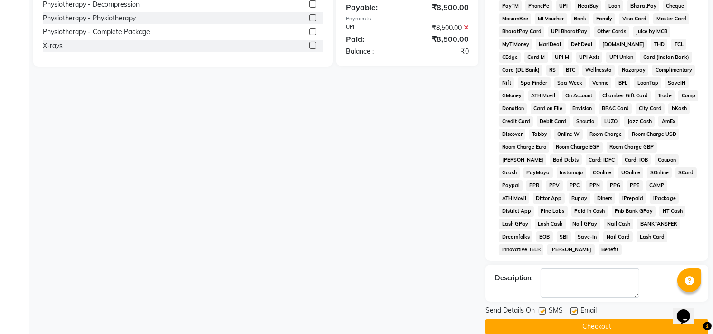
click at [572, 307] on label at bounding box center [574, 310] width 7 height 7
click at [572, 308] on input "checkbox" at bounding box center [574, 311] width 6 height 6
checkbox input "false"
click at [541, 307] on label at bounding box center [542, 310] width 7 height 7
click at [541, 308] on input "checkbox" at bounding box center [542, 311] width 6 height 6
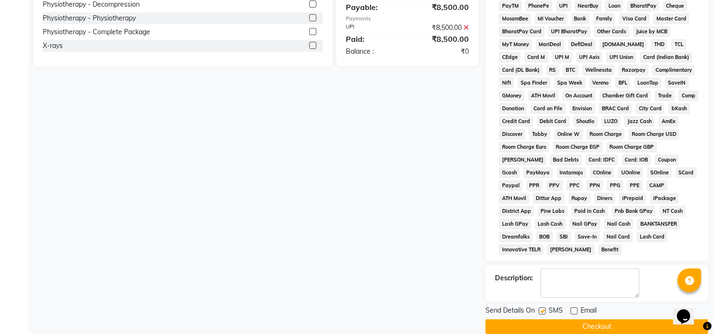
checkbox input "false"
click at [541, 319] on button "Checkout" at bounding box center [597, 326] width 223 height 15
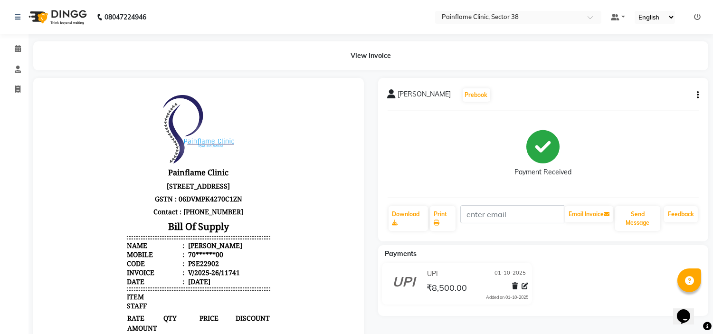
select select "service"
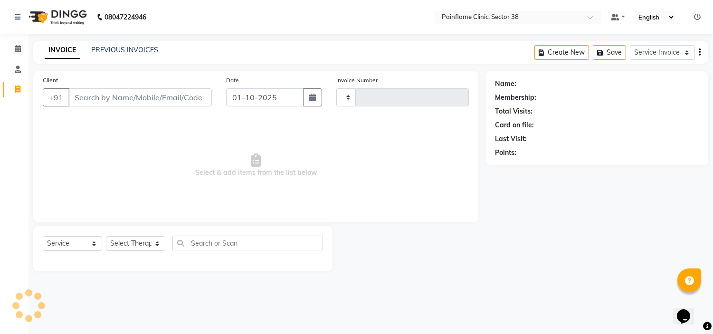
type input "11742"
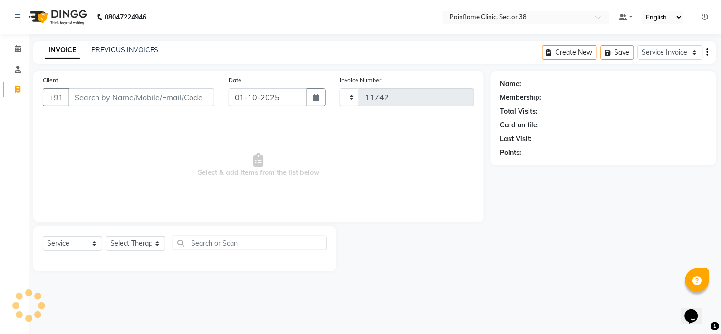
select select "3964"
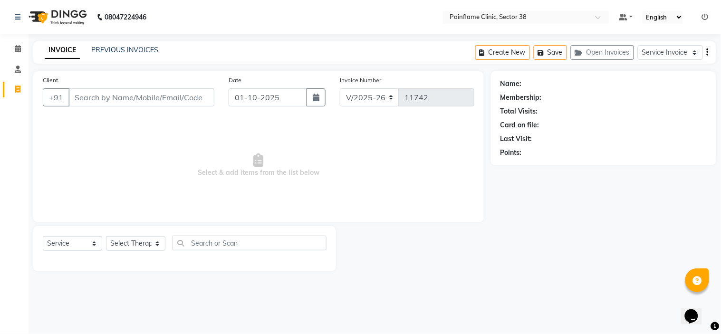
click at [140, 45] on div "PREVIOUS INVOICES" at bounding box center [124, 50] width 67 height 10
click at [141, 47] on link "PREVIOUS INVOICES" at bounding box center [124, 50] width 67 height 9
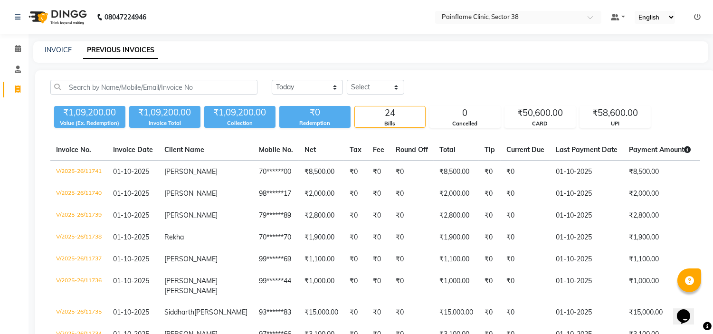
click at [49, 55] on div "INVOICE PREVIOUS INVOICES" at bounding box center [370, 51] width 675 height 21
click at [55, 52] on link "INVOICE" at bounding box center [58, 50] width 27 height 9
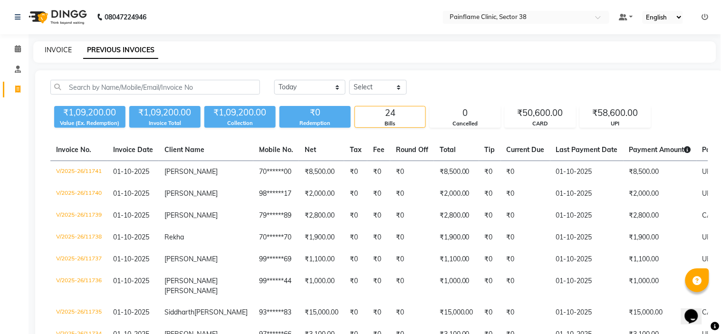
select select "3964"
select select "service"
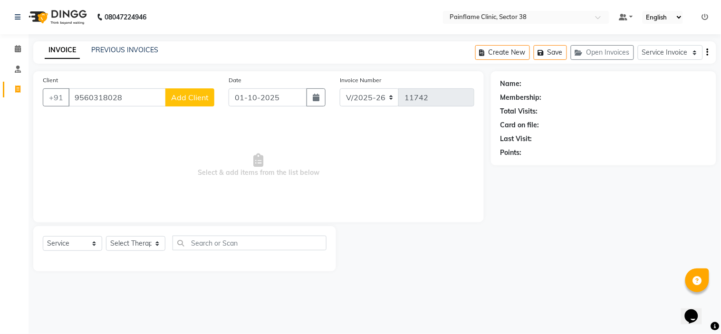
type input "9560318028"
click at [204, 96] on span "Add Client" at bounding box center [190, 98] width 38 height 10
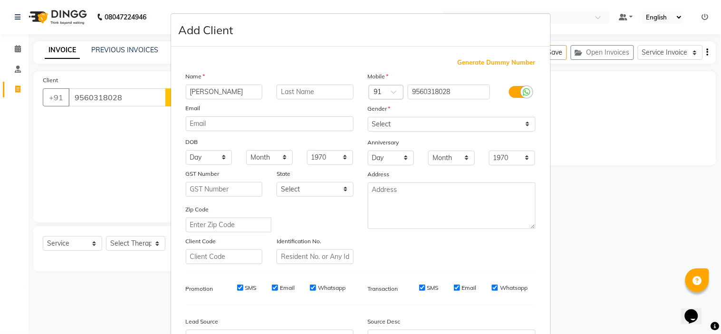
type input "[PERSON_NAME]"
click at [387, 129] on select "Select [DEMOGRAPHIC_DATA] [DEMOGRAPHIC_DATA] Other Prefer Not To Say" at bounding box center [452, 124] width 168 height 15
select select "[DEMOGRAPHIC_DATA]"
click at [368, 117] on select "Select [DEMOGRAPHIC_DATA] [DEMOGRAPHIC_DATA] Other Prefer Not To Say" at bounding box center [452, 124] width 168 height 15
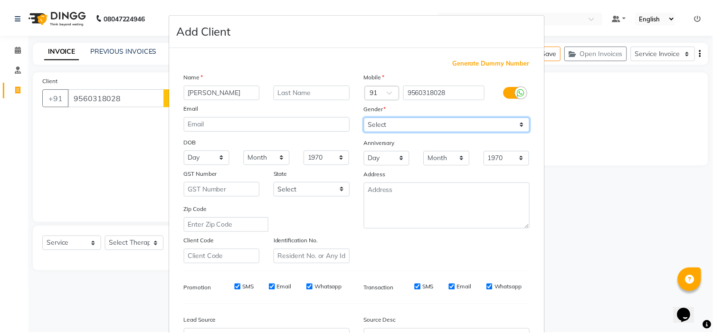
scroll to position [105, 0]
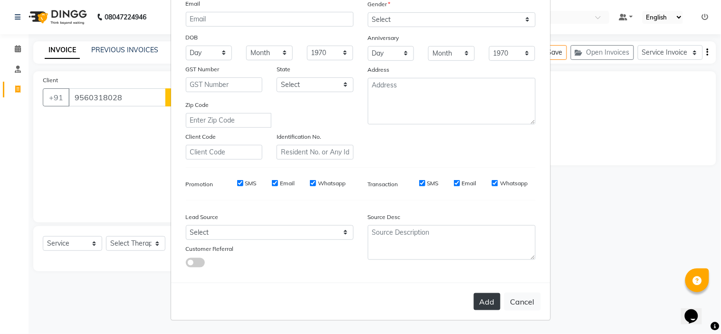
click at [491, 299] on button "Add" at bounding box center [487, 301] width 27 height 17
type input "95******28"
select select
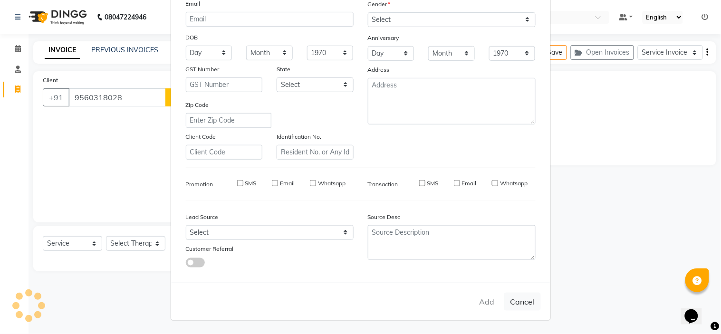
select select
checkbox input "false"
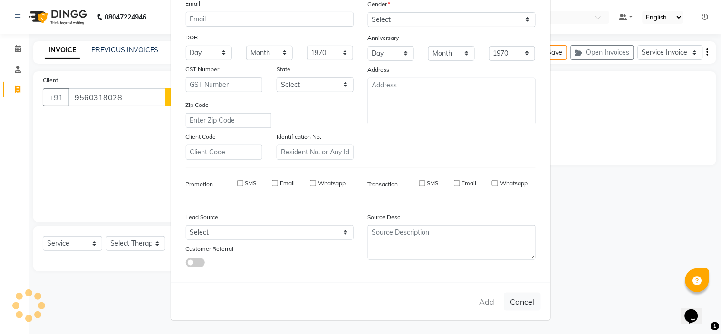
checkbox input "false"
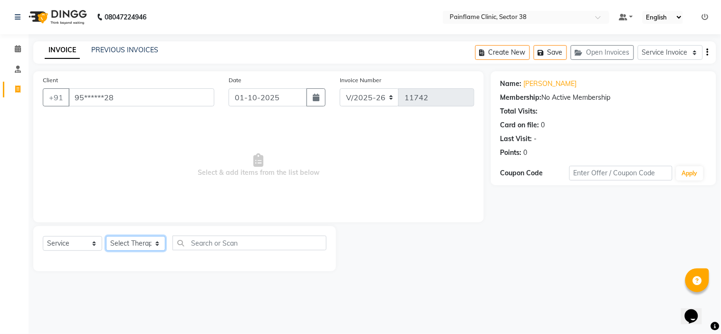
click at [138, 247] on select "Select Therapist [PERSON_NAME] Dr [PERSON_NAME] [PERSON_NAME] Dr [PERSON_NAME] …" at bounding box center [135, 243] width 59 height 15
select select "20216"
click at [106, 237] on select "Select Therapist [PERSON_NAME] Dr [PERSON_NAME] [PERSON_NAME] Dr [PERSON_NAME] …" at bounding box center [135, 243] width 59 height 15
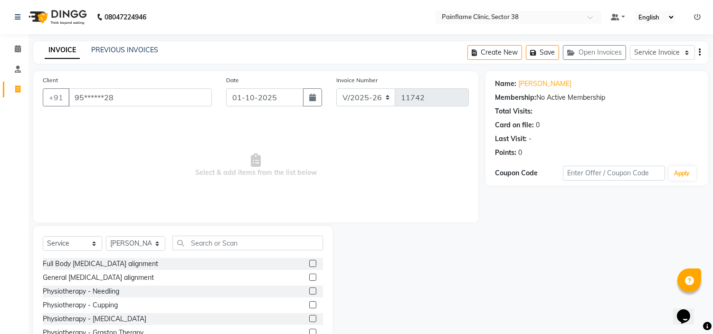
click at [309, 277] on label at bounding box center [312, 277] width 7 height 7
click at [309, 277] on input "checkbox" at bounding box center [312, 278] width 6 height 6
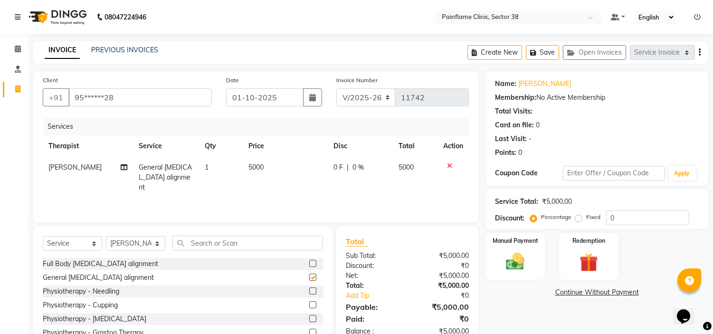
checkbox input "false"
click at [256, 164] on span "5000" at bounding box center [255, 167] width 15 height 9
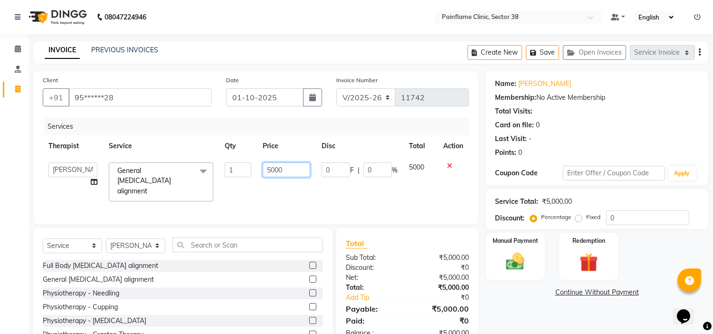
click at [272, 172] on input "5000" at bounding box center [287, 169] width 48 height 15
type input "2000"
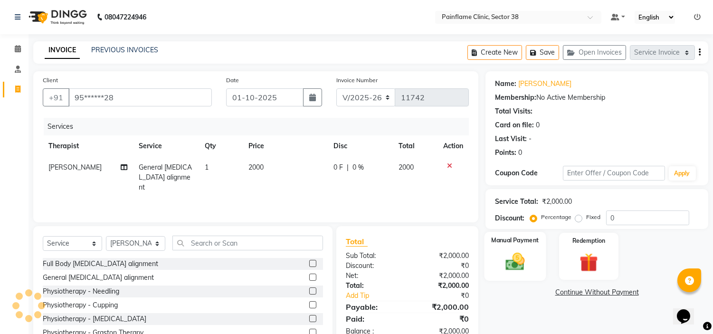
click at [520, 249] on div "Manual Payment" at bounding box center [516, 256] width 62 height 48
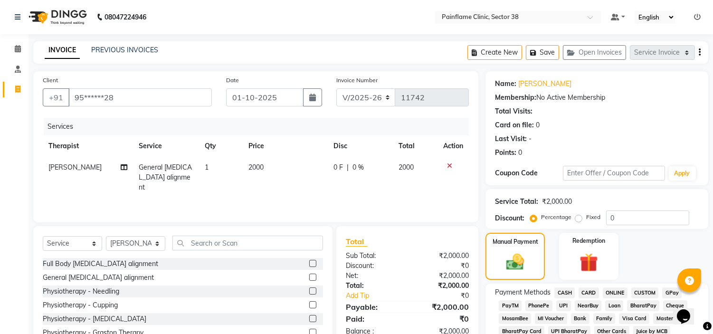
click at [586, 220] on label "Fixed" at bounding box center [593, 217] width 14 height 9
click at [578, 220] on input "Fixed" at bounding box center [580, 217] width 7 height 7
radio input "true"
click at [562, 303] on span "UPI" at bounding box center [563, 305] width 15 height 11
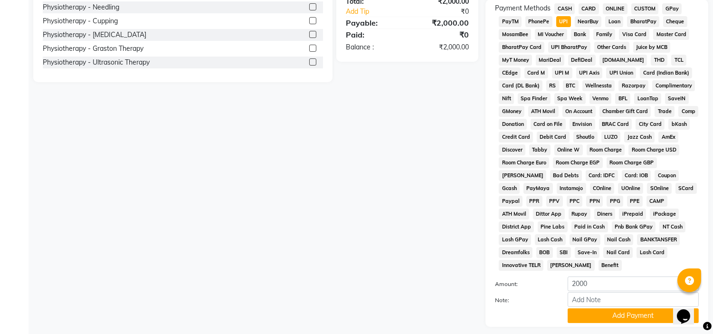
scroll to position [300, 0]
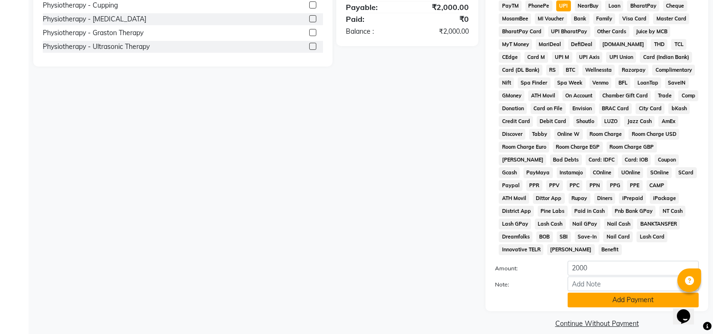
click at [596, 293] on button "Add Payment" at bounding box center [633, 300] width 131 height 15
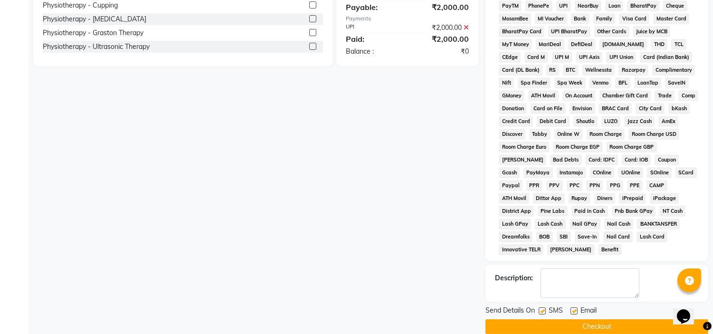
click at [575, 307] on label at bounding box center [574, 310] width 7 height 7
click at [575, 308] on input "checkbox" at bounding box center [574, 311] width 6 height 6
checkbox input "false"
click at [543, 307] on label at bounding box center [542, 310] width 7 height 7
click at [543, 308] on input "checkbox" at bounding box center [542, 311] width 6 height 6
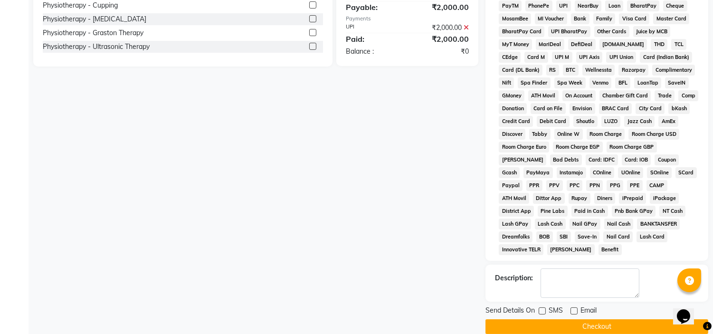
click at [543, 307] on label at bounding box center [542, 310] width 7 height 7
click at [543, 308] on input "checkbox" at bounding box center [542, 311] width 6 height 6
click at [543, 307] on label at bounding box center [542, 310] width 7 height 7
click at [543, 308] on input "checkbox" at bounding box center [542, 311] width 6 height 6
checkbox input "false"
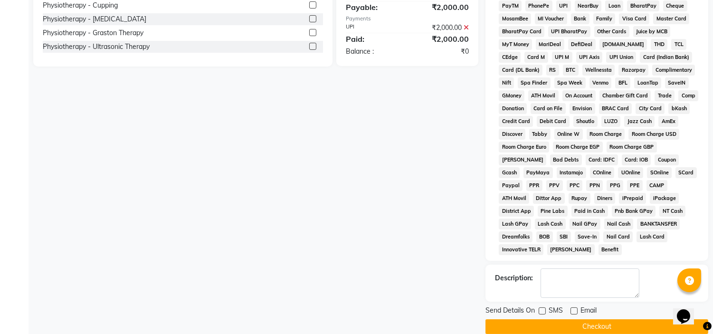
click at [533, 319] on button "Checkout" at bounding box center [597, 326] width 223 height 15
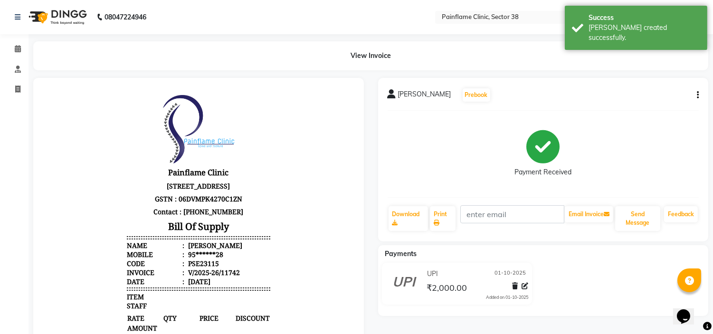
select select "service"
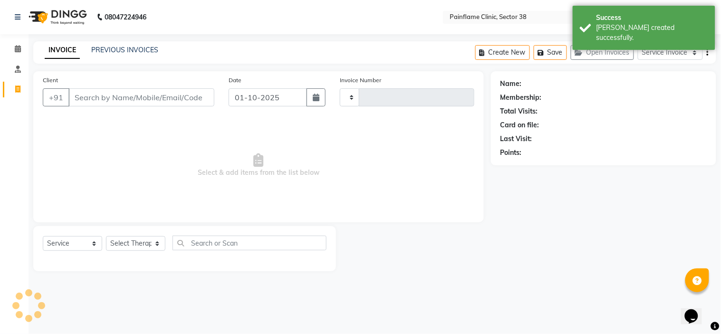
type input "11743"
select select "3964"
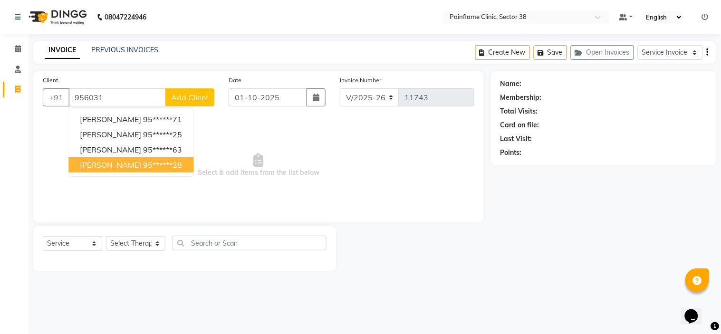
click at [130, 161] on span "[PERSON_NAME]" at bounding box center [110, 165] width 61 height 10
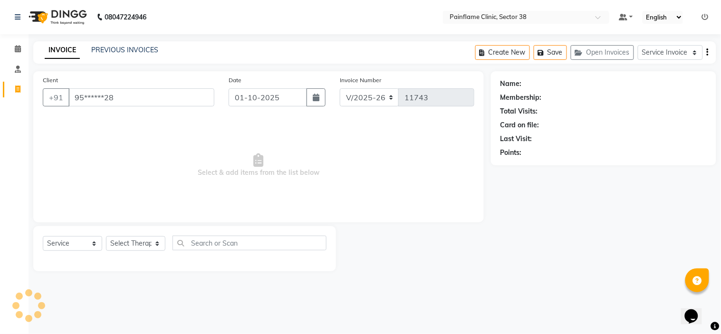
type input "95******28"
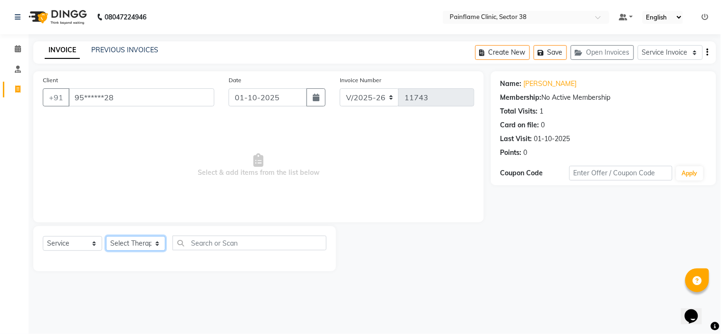
click at [142, 241] on select "Select Therapist [PERSON_NAME] Dr [PERSON_NAME] [PERSON_NAME] Dr [PERSON_NAME] …" at bounding box center [135, 243] width 59 height 15
select select "20216"
click at [106, 237] on select "Select Therapist [PERSON_NAME] Dr [PERSON_NAME] [PERSON_NAME] Dr [PERSON_NAME] …" at bounding box center [135, 243] width 59 height 15
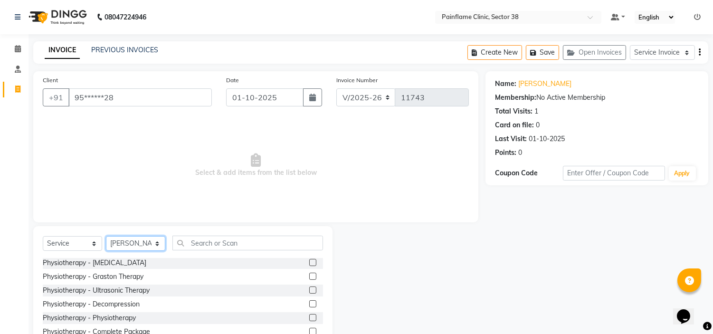
scroll to position [46, 0]
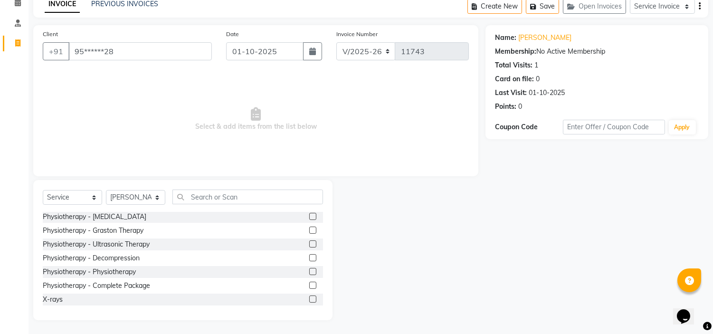
click at [309, 298] on label at bounding box center [312, 298] width 7 height 7
click at [309, 298] on input "checkbox" at bounding box center [312, 299] width 6 height 6
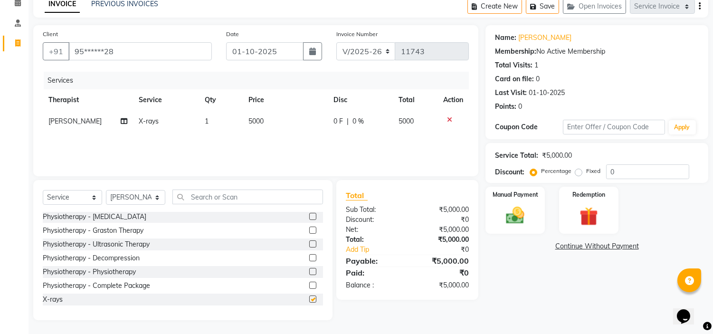
checkbox input "false"
click at [254, 124] on span "5000" at bounding box center [255, 121] width 15 height 9
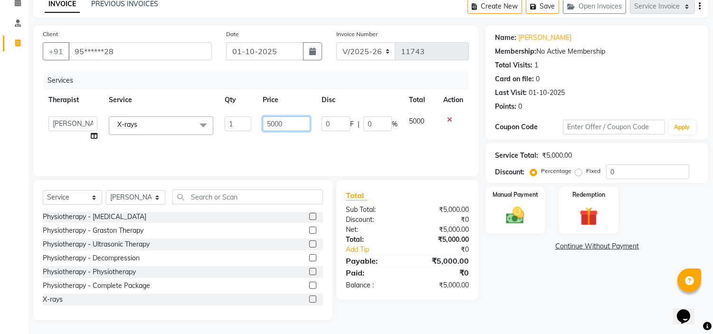
click at [266, 119] on input "5000" at bounding box center [287, 123] width 48 height 15
type input "1100"
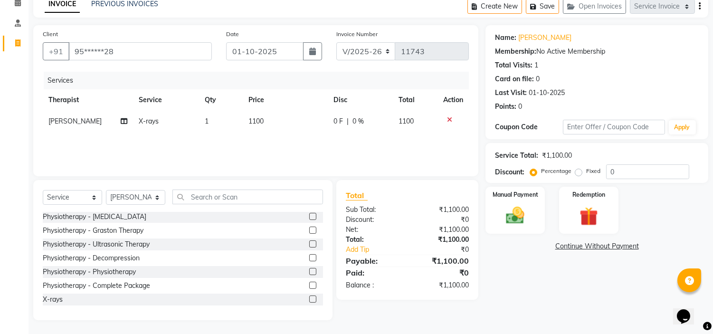
click at [586, 172] on label "Fixed" at bounding box center [593, 171] width 14 height 9
click at [581, 172] on input "Fixed" at bounding box center [580, 171] width 7 height 7
radio input "true"
click at [528, 207] on img at bounding box center [515, 216] width 31 height 22
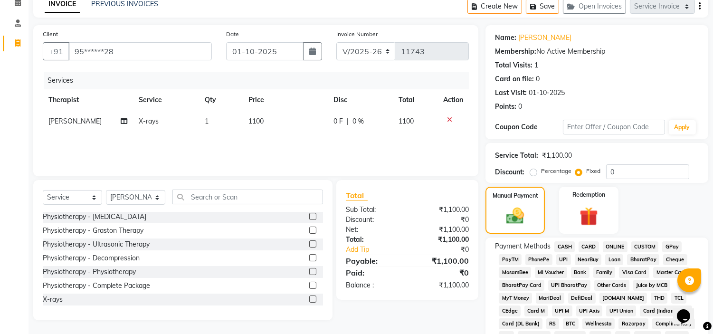
click at [568, 260] on span "UPI" at bounding box center [563, 259] width 15 height 11
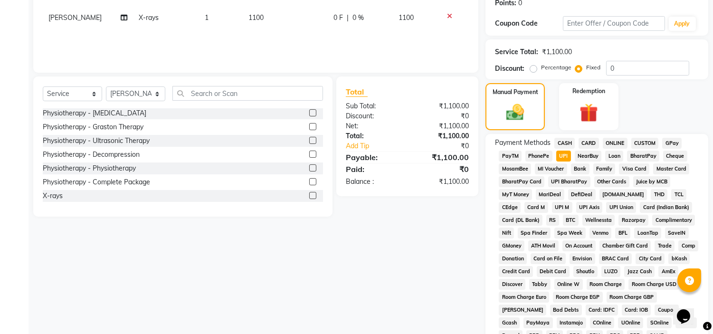
scroll to position [300, 0]
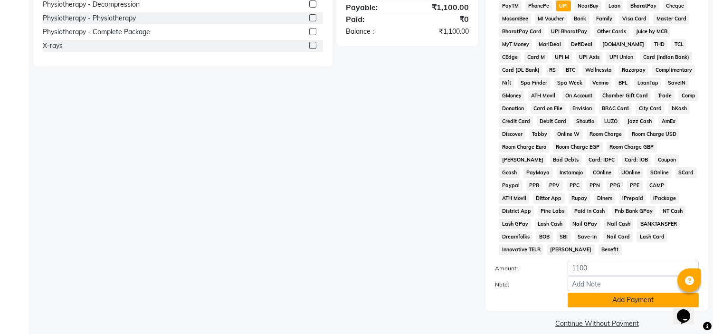
click at [589, 293] on button "Add Payment" at bounding box center [633, 300] width 131 height 15
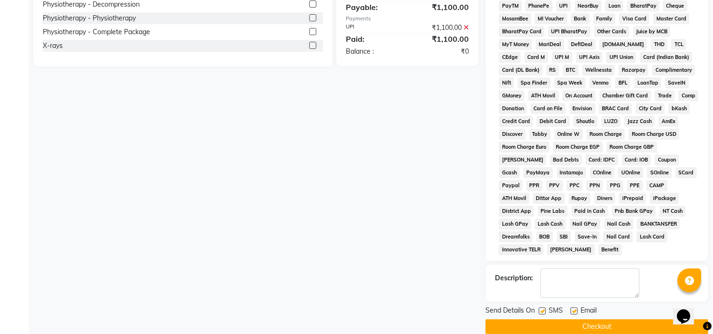
click at [575, 307] on label at bounding box center [574, 310] width 7 height 7
click at [575, 308] on input "checkbox" at bounding box center [574, 311] width 6 height 6
checkbox input "false"
click at [542, 307] on label at bounding box center [542, 310] width 7 height 7
click at [542, 308] on input "checkbox" at bounding box center [542, 311] width 6 height 6
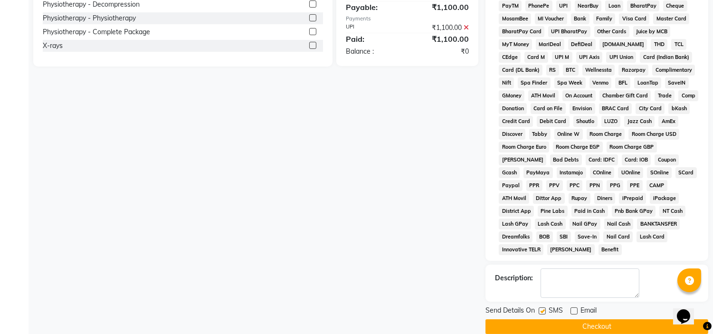
checkbox input "false"
click at [543, 319] on button "Checkout" at bounding box center [597, 326] width 223 height 15
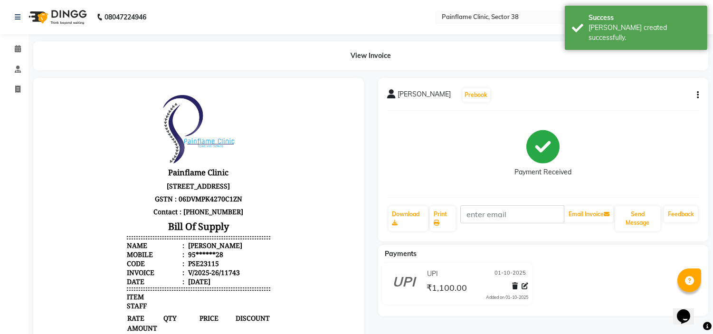
select select "service"
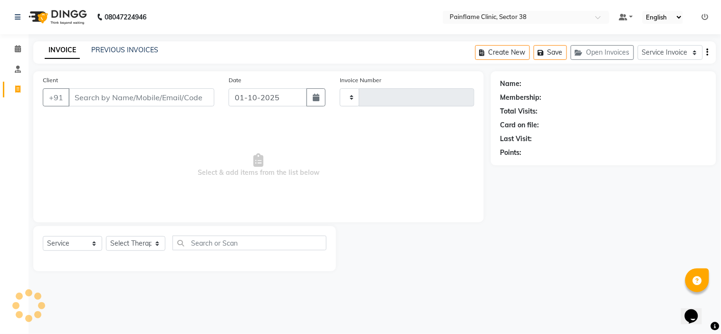
type input "11744"
select select "3964"
click at [101, 43] on div "INVOICE PREVIOUS INVOICES Create New Save Open Invoices Service Invoice Product…" at bounding box center [374, 52] width 683 height 22
click at [105, 49] on link "PREVIOUS INVOICES" at bounding box center [124, 50] width 67 height 9
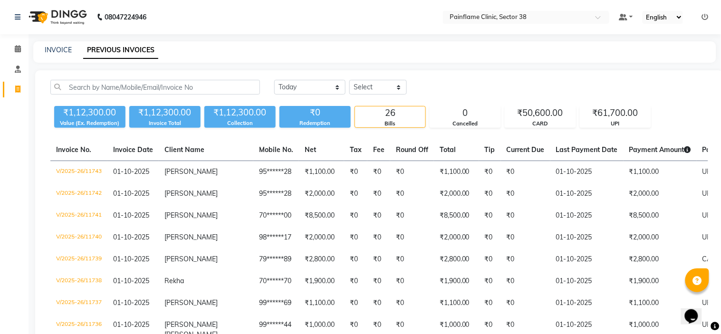
select select "3964"
select select "service"
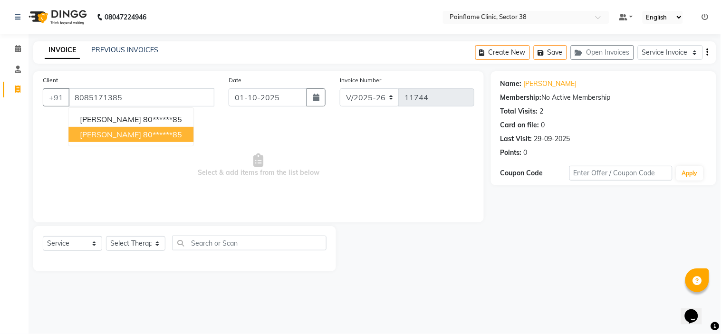
click at [177, 135] on button "[PERSON_NAME] 80******85" at bounding box center [130, 134] width 125 height 15
type input "80******85"
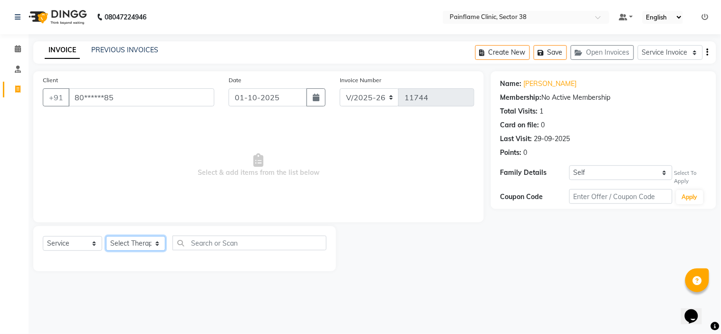
click at [133, 246] on select "Select Therapist [PERSON_NAME] Dr [PERSON_NAME] [PERSON_NAME] Dr [PERSON_NAME] …" at bounding box center [135, 243] width 59 height 15
select select "20216"
click at [106, 237] on select "Select Therapist [PERSON_NAME] Dr [PERSON_NAME] [PERSON_NAME] Dr [PERSON_NAME] …" at bounding box center [135, 243] width 59 height 15
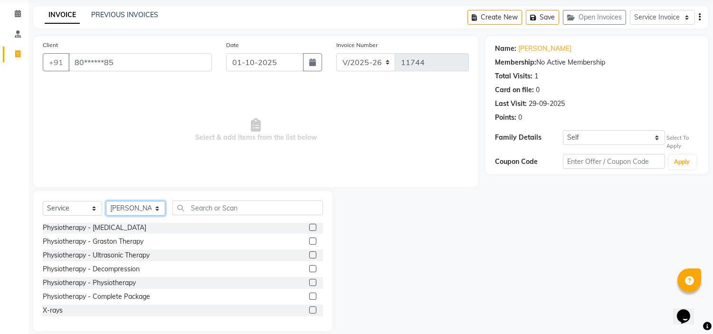
scroll to position [36, 0]
click at [309, 295] on label at bounding box center [312, 295] width 7 height 7
click at [309, 295] on input "checkbox" at bounding box center [312, 296] width 6 height 6
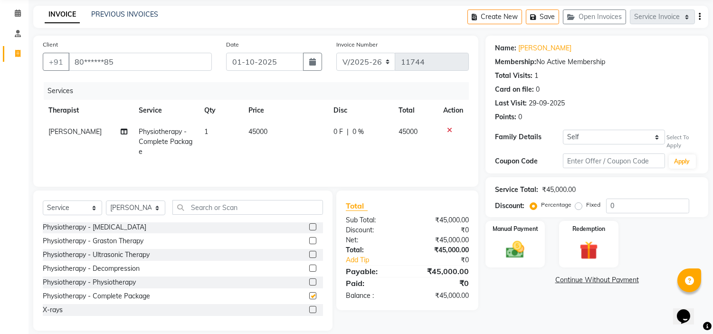
checkbox input "false"
click at [257, 130] on span "45000" at bounding box center [257, 131] width 19 height 9
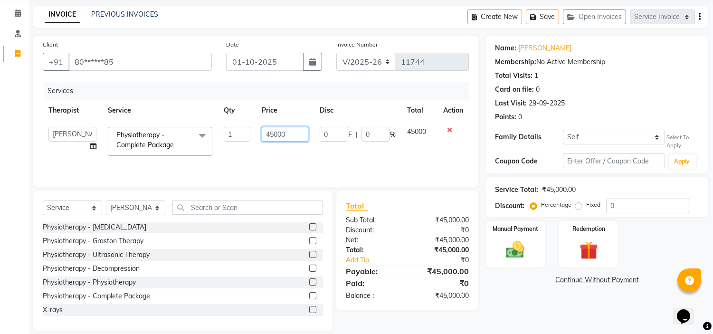
click at [267, 133] on input "45000" at bounding box center [285, 134] width 47 height 15
type input "4500"
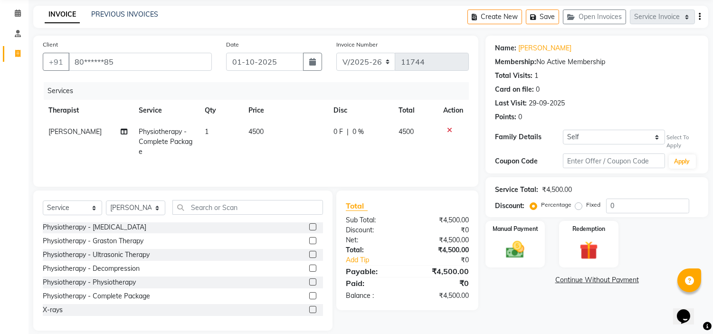
click at [586, 208] on label "Fixed" at bounding box center [593, 204] width 14 height 9
click at [577, 208] on input "Fixed" at bounding box center [580, 204] width 7 height 7
radio input "true"
click at [512, 250] on img at bounding box center [515, 249] width 31 height 22
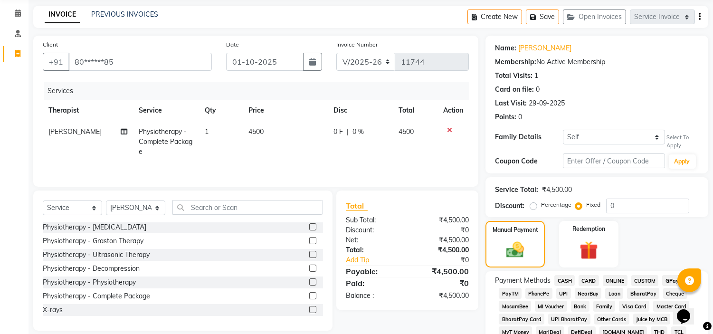
click at [563, 294] on span "UPI" at bounding box center [563, 293] width 15 height 11
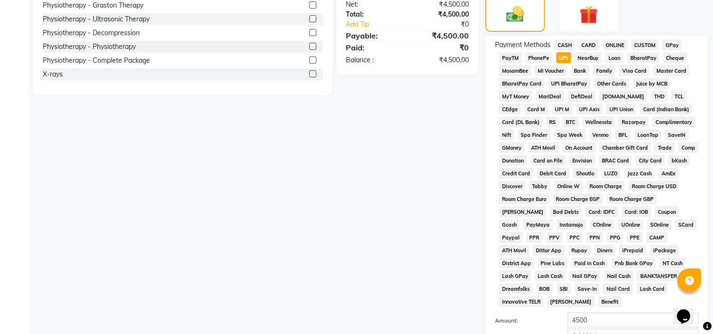
scroll to position [324, 0]
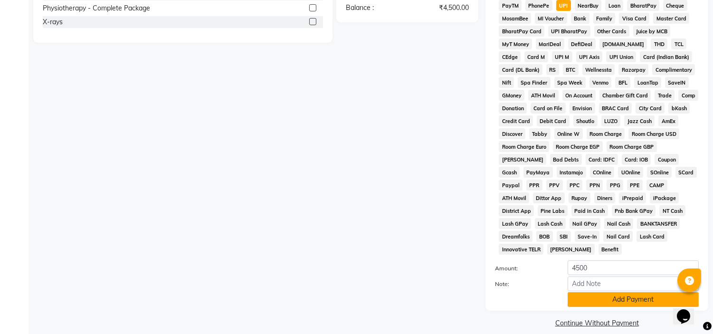
click at [599, 292] on button "Add Payment" at bounding box center [633, 299] width 131 height 15
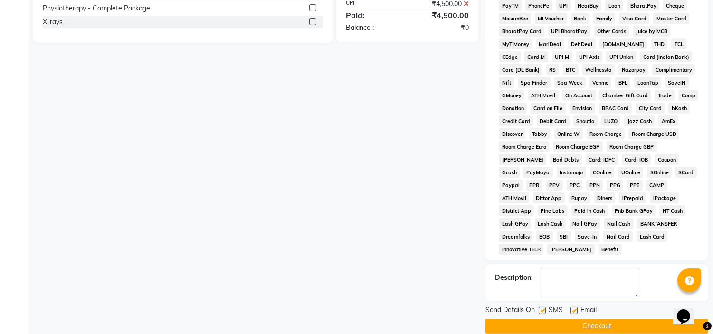
click at [574, 307] on label at bounding box center [574, 310] width 7 height 7
click at [574, 308] on input "checkbox" at bounding box center [574, 311] width 6 height 6
checkbox input "false"
click at [543, 307] on label at bounding box center [542, 310] width 7 height 7
click at [543, 308] on input "checkbox" at bounding box center [542, 311] width 6 height 6
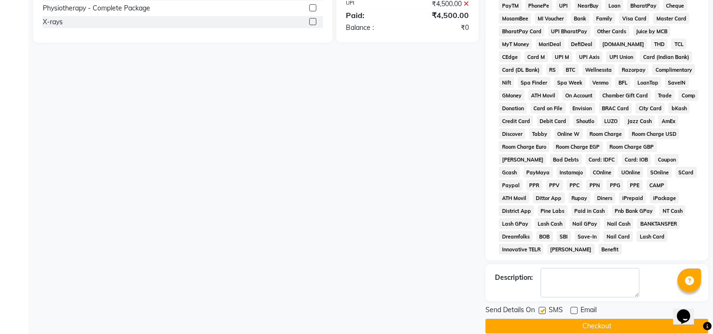
checkbox input "false"
click at [553, 319] on button "Checkout" at bounding box center [597, 326] width 223 height 15
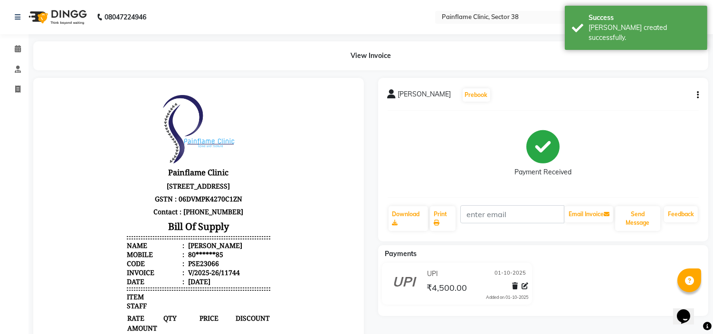
select select "3964"
select select "service"
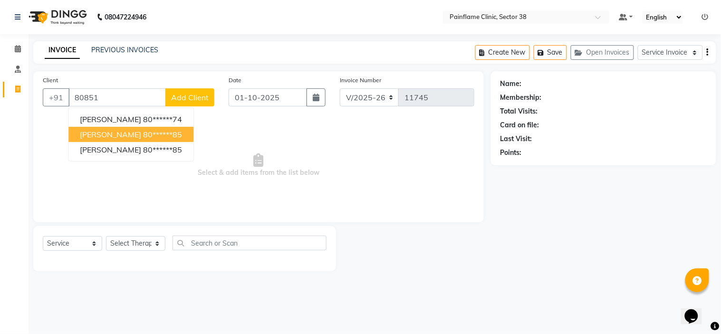
click at [133, 131] on span "[PERSON_NAME]" at bounding box center [110, 135] width 61 height 10
type input "80******85"
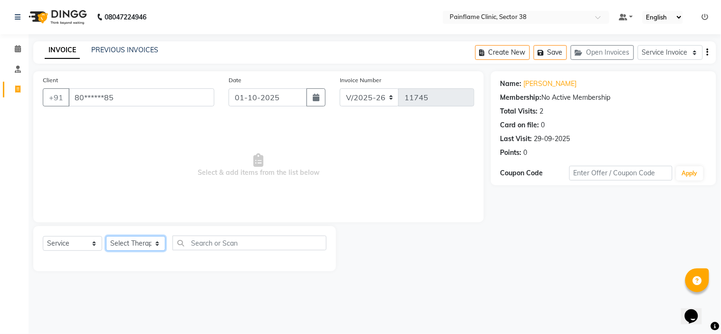
click at [134, 241] on select "Select Therapist [PERSON_NAME] Dr [PERSON_NAME] [PERSON_NAME] Dr [PERSON_NAME] …" at bounding box center [135, 243] width 59 height 15
select select "20216"
click at [106, 237] on select "Select Therapist [PERSON_NAME] Dr [PERSON_NAME] [PERSON_NAME] Dr [PERSON_NAME] …" at bounding box center [135, 243] width 59 height 15
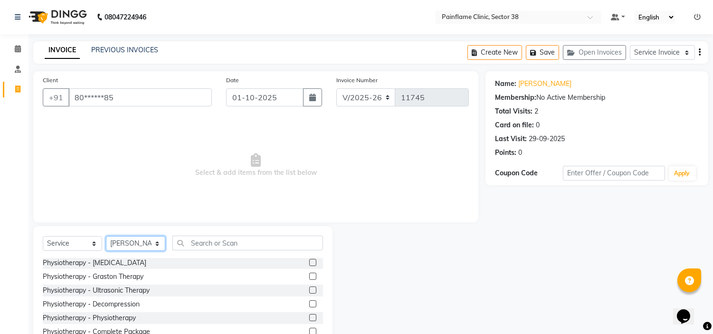
scroll to position [46, 0]
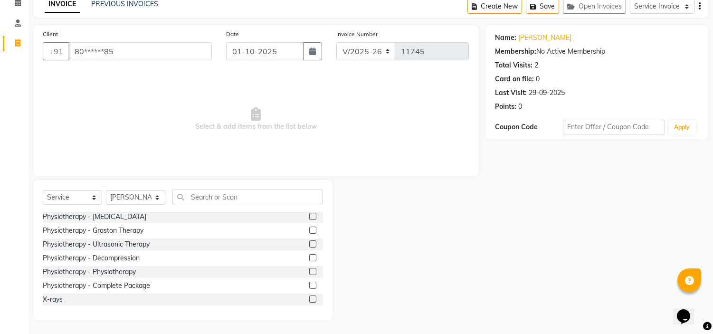
click at [309, 282] on label at bounding box center [312, 285] width 7 height 7
click at [309, 283] on input "checkbox" at bounding box center [312, 286] width 6 height 6
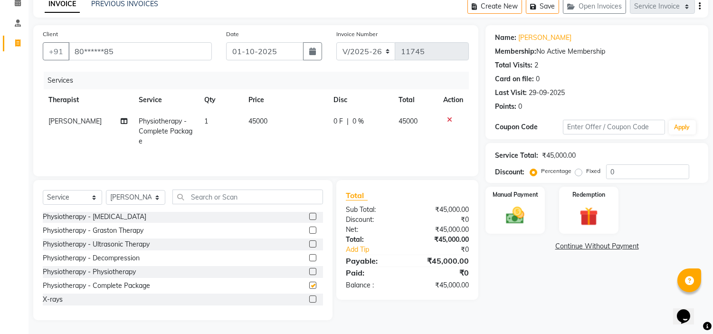
checkbox input "false"
click at [260, 124] on span "45000" at bounding box center [257, 121] width 19 height 9
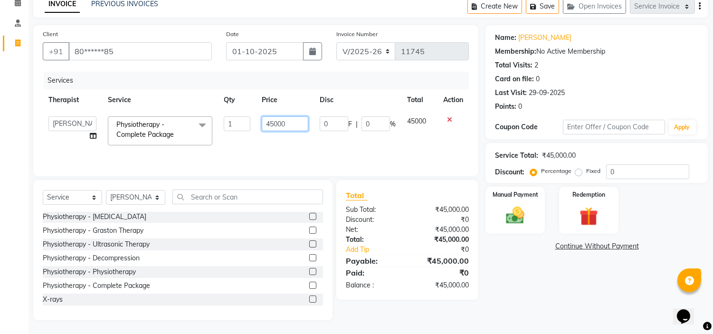
click at [279, 121] on input "45000" at bounding box center [285, 123] width 47 height 15
type input "14000"
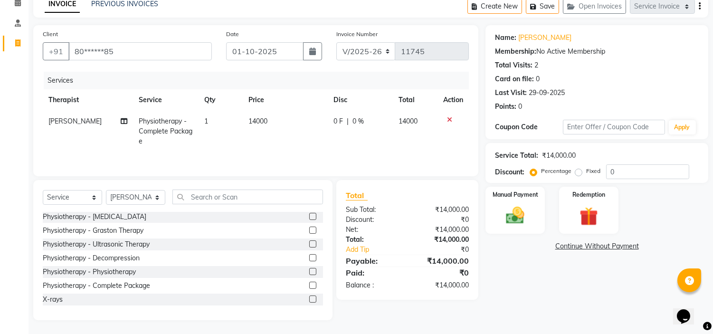
click at [586, 173] on label "Fixed" at bounding box center [593, 171] width 14 height 9
click at [578, 173] on input "Fixed" at bounding box center [580, 171] width 7 height 7
radio input "true"
click at [540, 215] on div "Manual Payment" at bounding box center [516, 210] width 62 height 48
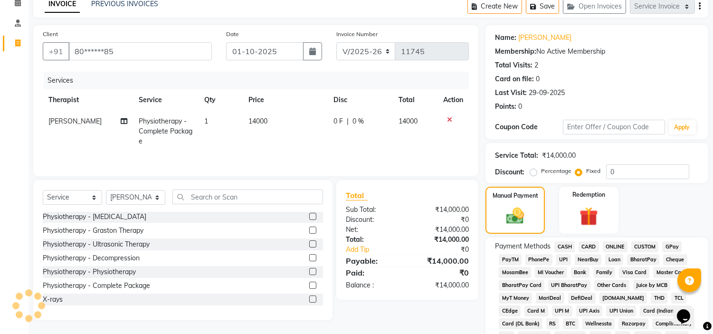
click at [565, 258] on span "UPI" at bounding box center [563, 259] width 15 height 11
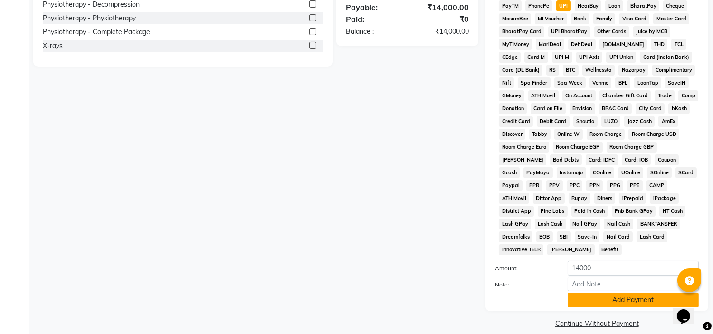
click at [582, 293] on button "Add Payment" at bounding box center [633, 300] width 131 height 15
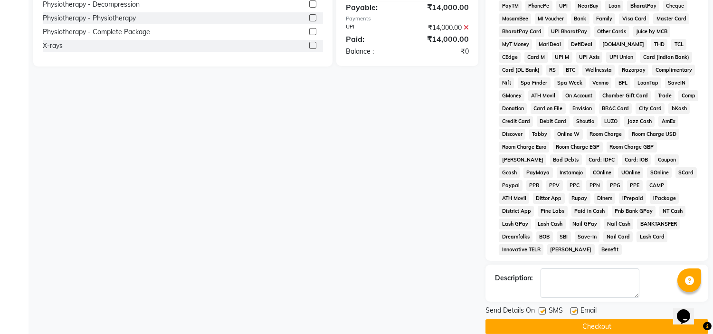
click at [574, 307] on label at bounding box center [574, 310] width 7 height 7
click at [574, 308] on input "checkbox" at bounding box center [574, 311] width 6 height 6
checkbox input "false"
click at [543, 307] on label at bounding box center [542, 310] width 7 height 7
click at [543, 308] on input "checkbox" at bounding box center [542, 311] width 6 height 6
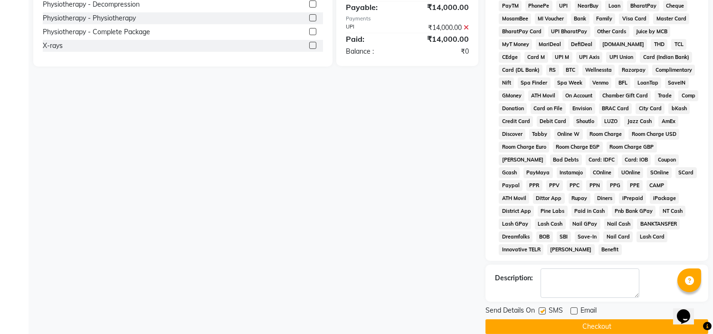
checkbox input "false"
click at [538, 319] on button "Checkout" at bounding box center [597, 326] width 223 height 15
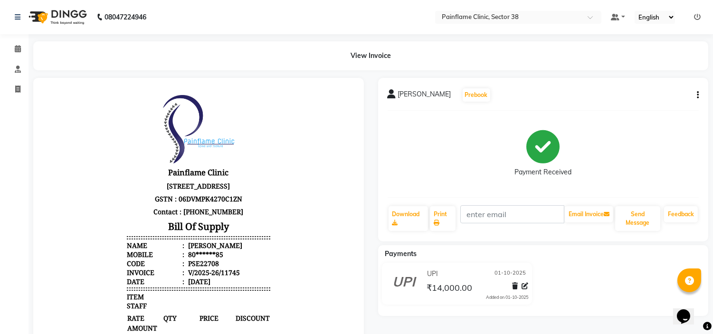
select select "service"
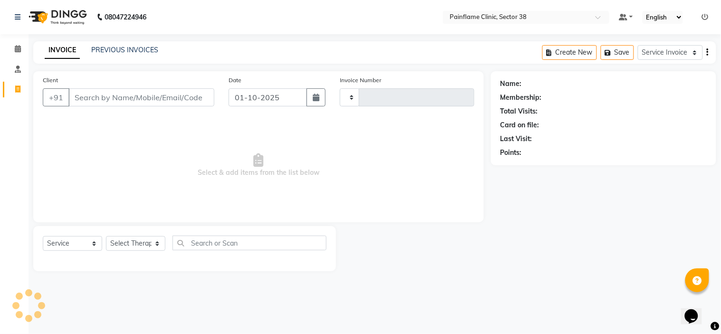
type input "11746"
select select "3964"
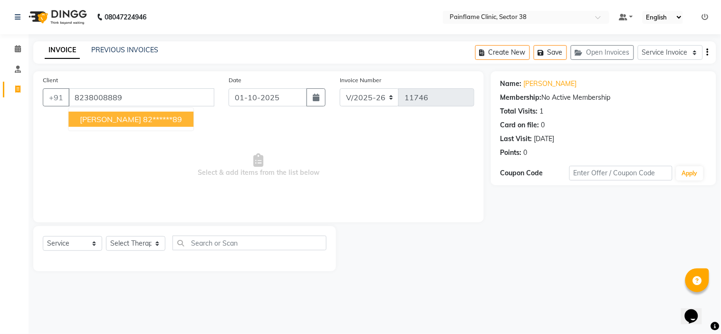
click at [112, 119] on span "[PERSON_NAME]" at bounding box center [110, 119] width 61 height 10
type input "82******89"
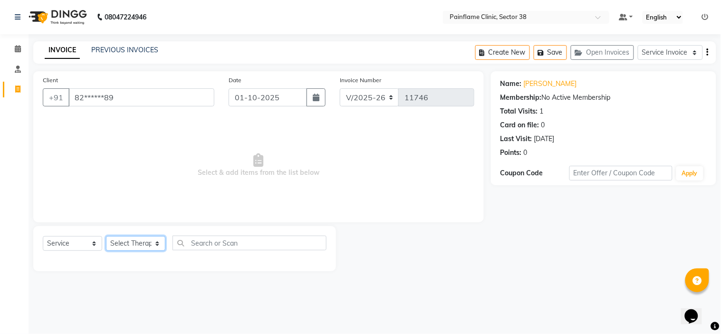
click at [139, 243] on select "Select Therapist [PERSON_NAME] Dr [PERSON_NAME] [PERSON_NAME] Dr [PERSON_NAME] …" at bounding box center [135, 243] width 59 height 15
select select "20212"
click at [106, 237] on select "Select Therapist [PERSON_NAME] Dr [PERSON_NAME] [PERSON_NAME] Dr [PERSON_NAME] …" at bounding box center [135, 243] width 59 height 15
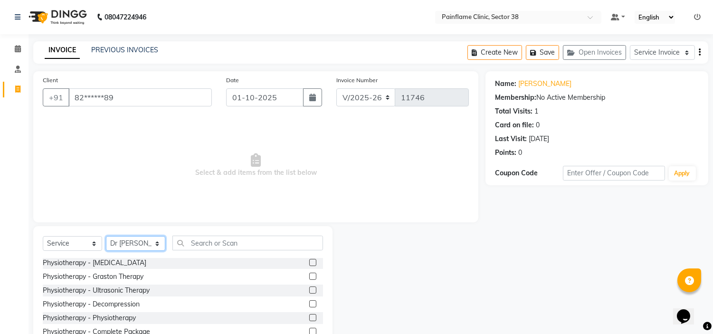
scroll to position [46, 0]
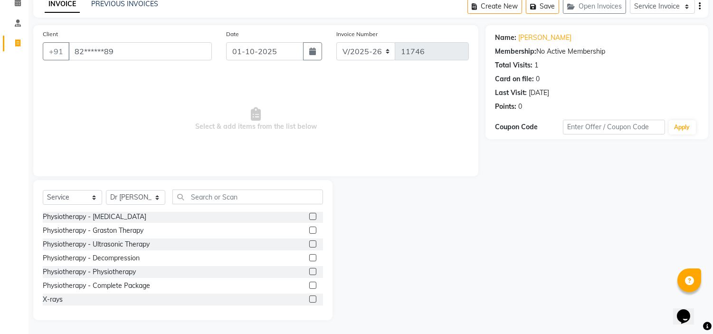
click at [309, 284] on label at bounding box center [312, 285] width 7 height 7
click at [309, 284] on input "checkbox" at bounding box center [312, 286] width 6 height 6
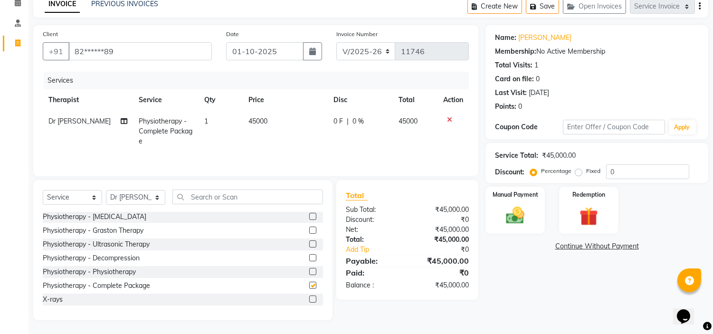
checkbox input "false"
click at [258, 122] on span "45000" at bounding box center [257, 121] width 19 height 9
select select "20212"
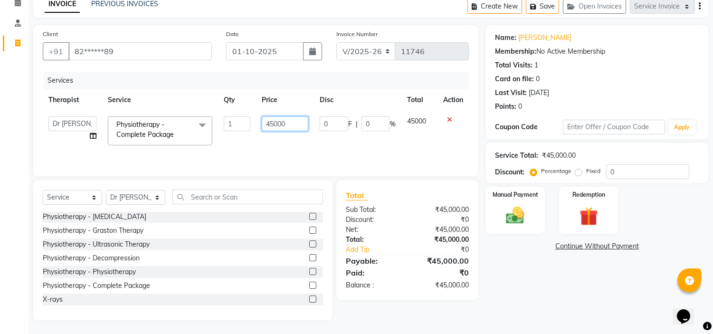
click at [267, 124] on input "45000" at bounding box center [285, 123] width 47 height 15
type input "7000"
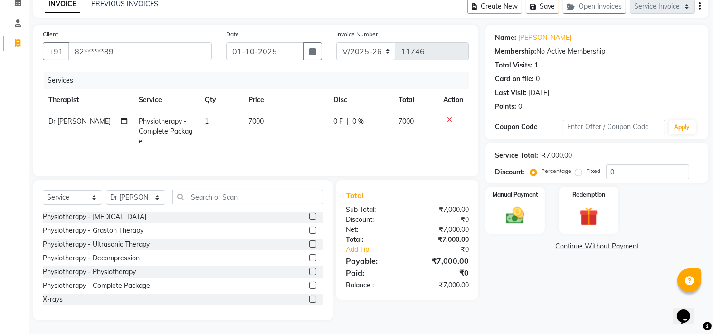
click at [586, 173] on label "Fixed" at bounding box center [593, 171] width 14 height 9
click at [578, 173] on input "Fixed" at bounding box center [580, 171] width 7 height 7
radio input "true"
click at [537, 208] on div "Manual Payment" at bounding box center [516, 210] width 62 height 48
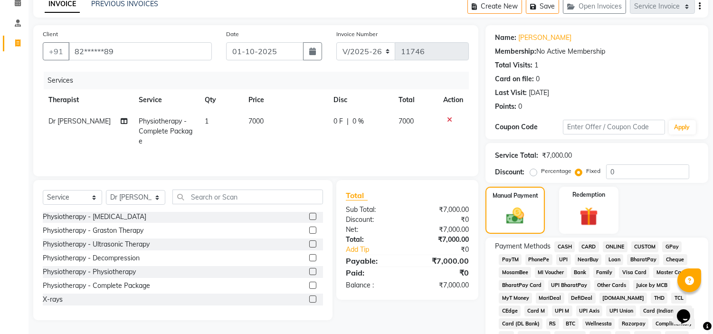
click at [562, 257] on span "UPI" at bounding box center [563, 259] width 15 height 11
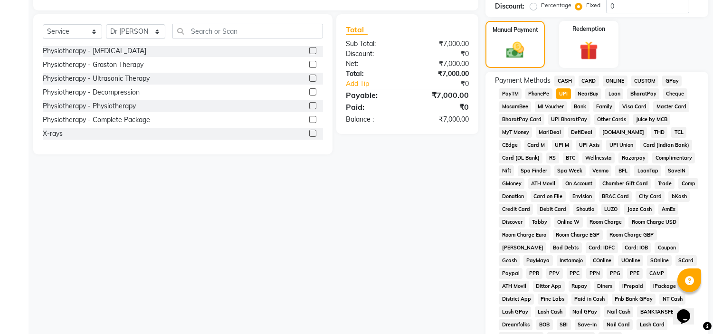
scroll to position [300, 0]
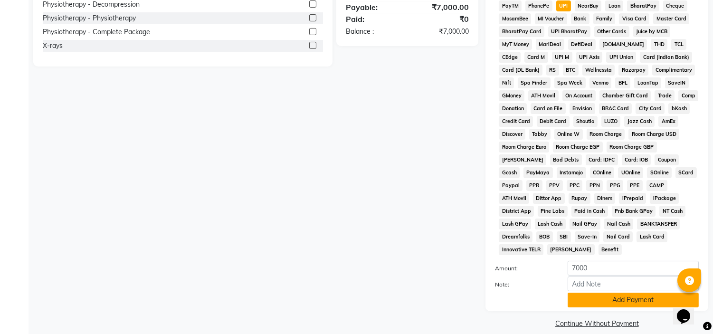
click at [599, 293] on button "Add Payment" at bounding box center [633, 300] width 131 height 15
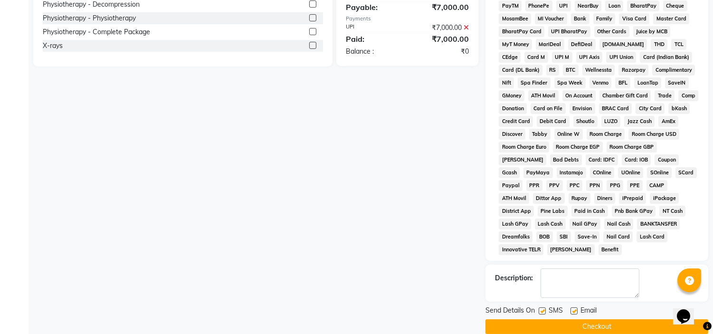
click at [575, 307] on label at bounding box center [574, 310] width 7 height 7
click at [575, 308] on input "checkbox" at bounding box center [574, 311] width 6 height 6
checkbox input "false"
click at [543, 307] on label at bounding box center [542, 310] width 7 height 7
click at [543, 308] on input "checkbox" at bounding box center [542, 311] width 6 height 6
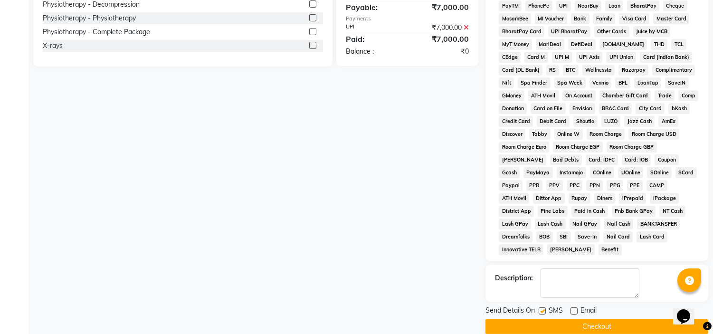
checkbox input "false"
click at [542, 319] on button "Checkout" at bounding box center [597, 326] width 223 height 15
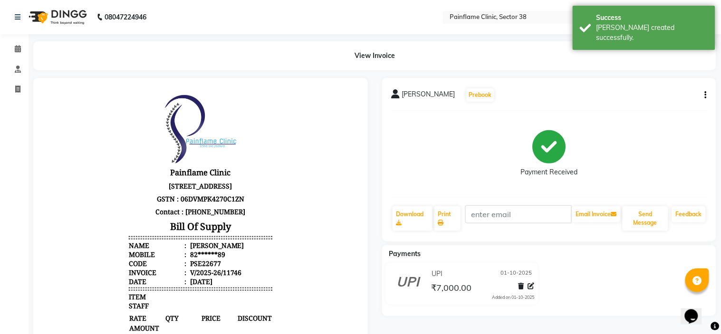
select select "3964"
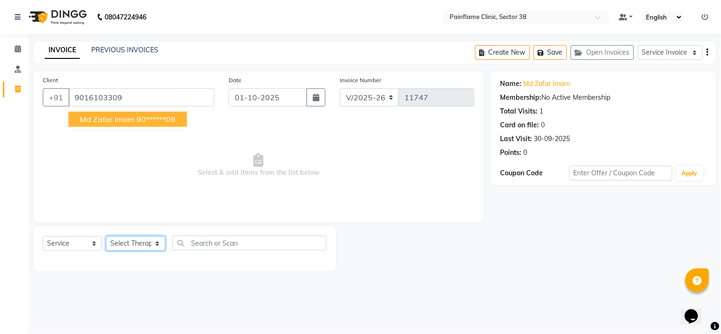
click at [133, 241] on select "Select Therapist [PERSON_NAME] Dr [PERSON_NAME] [PERSON_NAME] Dr [PERSON_NAME] …" at bounding box center [135, 243] width 59 height 15
click at [106, 237] on select "Select Therapist [PERSON_NAME] Dr [PERSON_NAME] [PERSON_NAME] Dr [PERSON_NAME] …" at bounding box center [135, 243] width 59 height 15
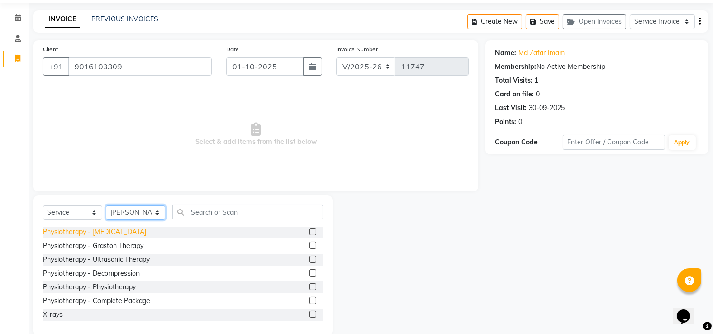
scroll to position [31, 0]
click at [309, 298] on label at bounding box center [312, 299] width 7 height 7
click at [309, 298] on input "checkbox" at bounding box center [312, 300] width 6 height 6
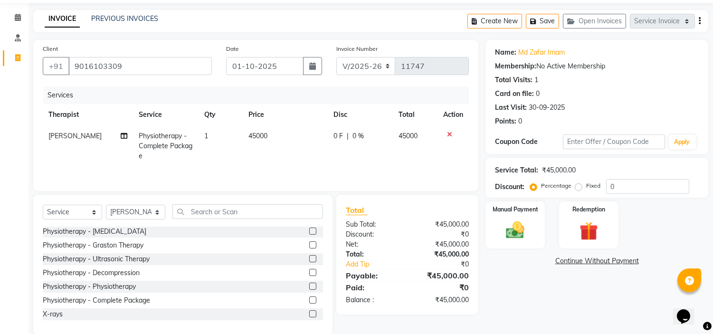
click at [257, 134] on span "45000" at bounding box center [257, 136] width 19 height 9
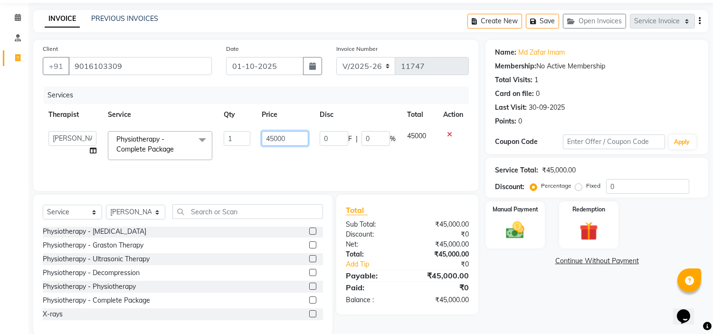
click at [267, 136] on input "45000" at bounding box center [285, 138] width 47 height 15
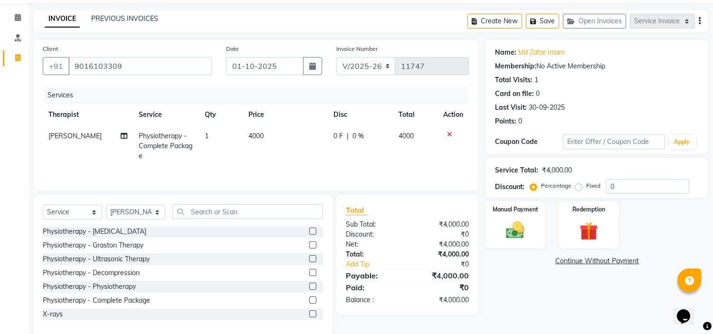
click at [586, 189] on label "Fixed" at bounding box center [593, 185] width 14 height 9
click at [577, 189] on input "Fixed" at bounding box center [580, 185] width 7 height 7
click at [538, 222] on div "Manual Payment" at bounding box center [516, 224] width 62 height 48
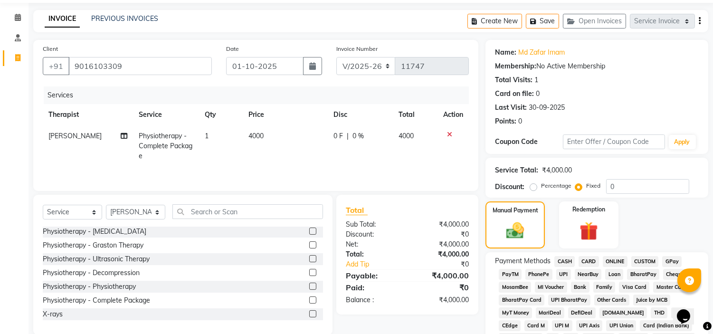
click at [583, 259] on span "CARD" at bounding box center [589, 261] width 20 height 11
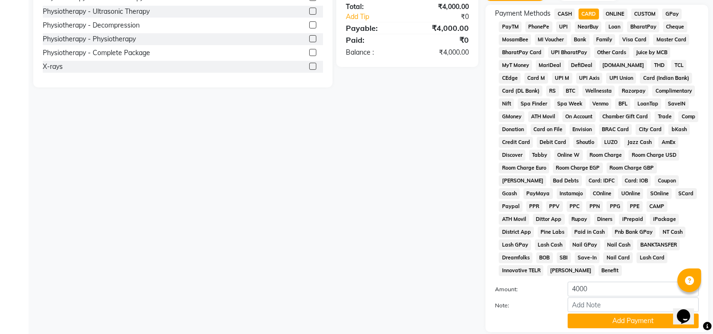
scroll to position [300, 0]
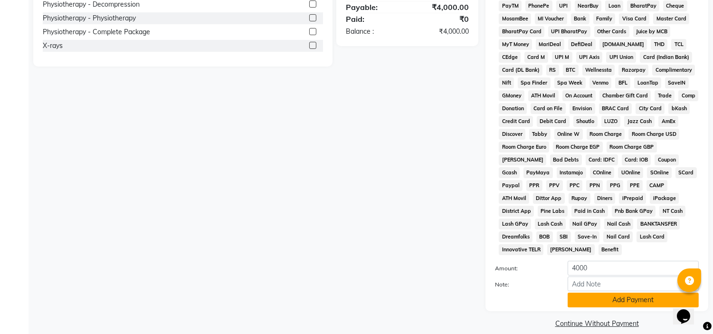
click at [601, 293] on button "Add Payment" at bounding box center [633, 300] width 131 height 15
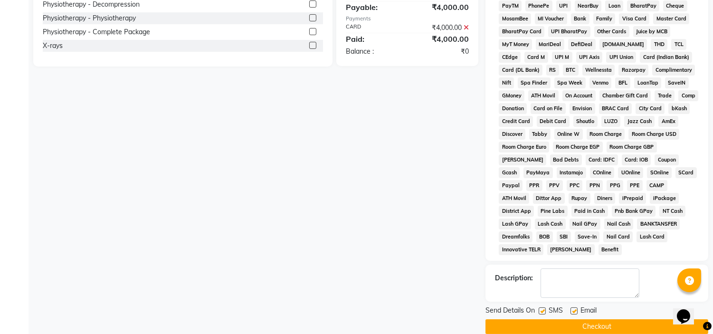
click at [572, 307] on label at bounding box center [574, 310] width 7 height 7
click at [572, 308] on input "checkbox" at bounding box center [574, 311] width 6 height 6
click at [541, 307] on label at bounding box center [542, 310] width 7 height 7
click at [541, 308] on input "checkbox" at bounding box center [542, 311] width 6 height 6
click at [543, 319] on button "Checkout" at bounding box center [597, 326] width 223 height 15
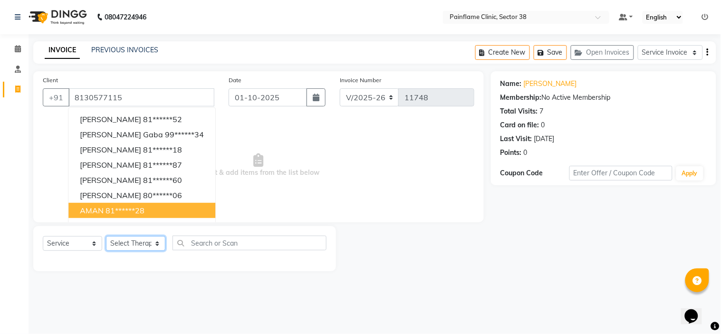
click at [144, 246] on select "Select Therapist [PERSON_NAME] Dr [PERSON_NAME] [PERSON_NAME] Dr [PERSON_NAME] …" at bounding box center [135, 243] width 59 height 15
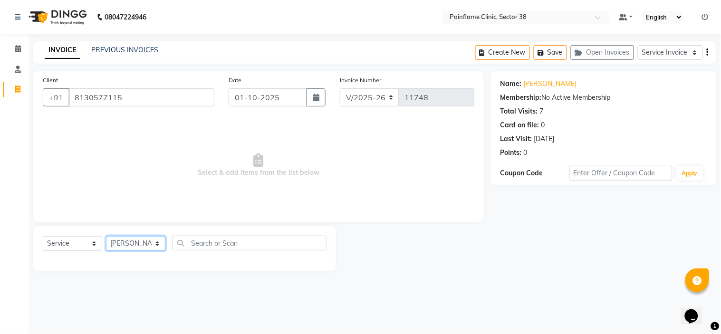
click at [106, 237] on select "Select Therapist [PERSON_NAME] Dr [PERSON_NAME] [PERSON_NAME] Dr [PERSON_NAME] …" at bounding box center [135, 243] width 59 height 15
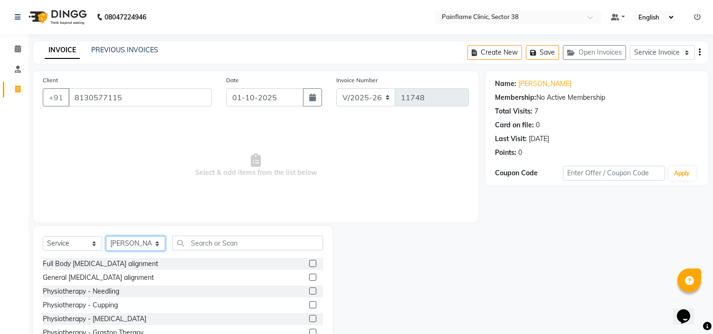
scroll to position [56, 0]
click at [309, 315] on label at bounding box center [312, 317] width 7 height 7
click at [309, 315] on input "checkbox" at bounding box center [312, 318] width 6 height 6
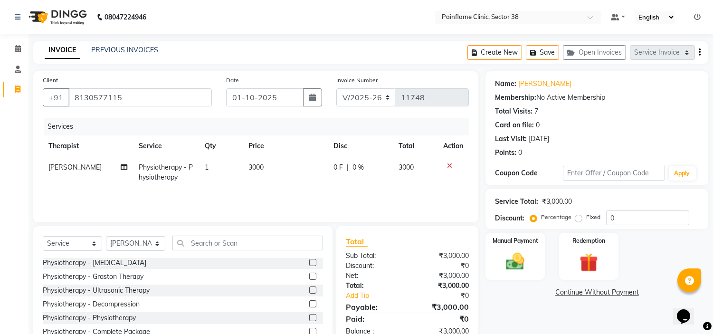
click at [248, 166] on span "3000" at bounding box center [255, 167] width 15 height 9
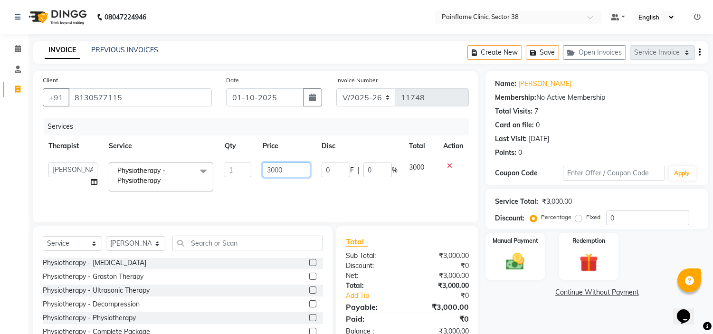
click at [277, 165] on input "3000" at bounding box center [287, 169] width 48 height 15
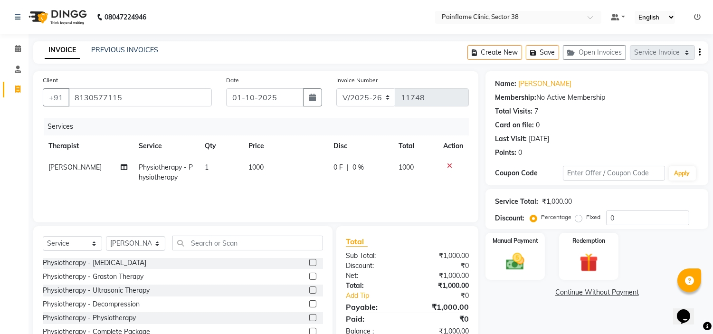
click at [586, 216] on label "Fixed" at bounding box center [593, 217] width 14 height 9
click at [581, 216] on input "Fixed" at bounding box center [580, 217] width 7 height 7
click at [515, 262] on img at bounding box center [515, 262] width 31 height 22
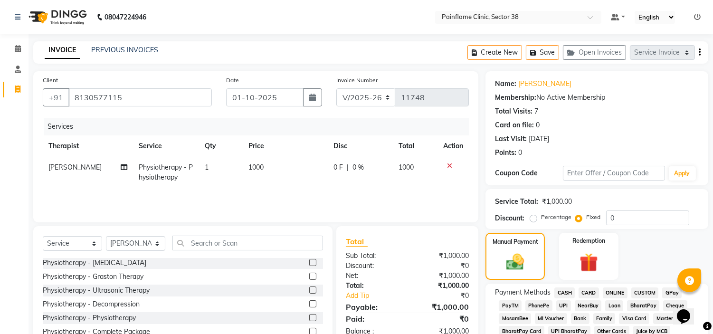
click at [563, 301] on span "UPI" at bounding box center [563, 305] width 15 height 11
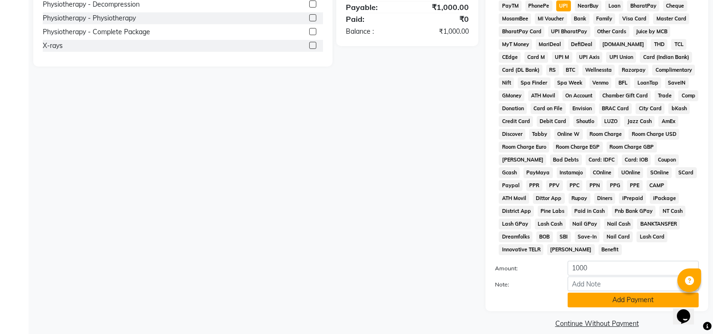
click at [582, 293] on button "Add Payment" at bounding box center [633, 300] width 131 height 15
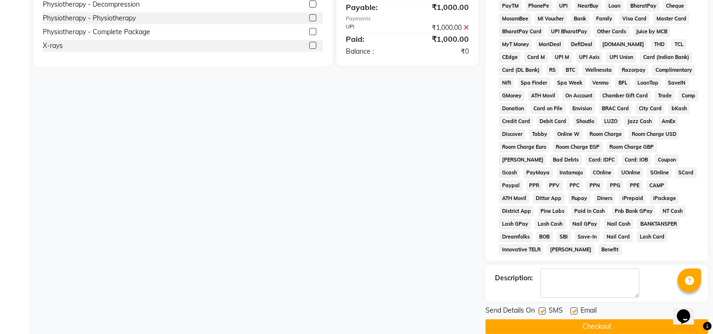
click at [577, 307] on label at bounding box center [574, 310] width 7 height 7
click at [577, 308] on input "checkbox" at bounding box center [574, 311] width 6 height 6
click at [543, 307] on label at bounding box center [542, 310] width 7 height 7
click at [543, 308] on input "checkbox" at bounding box center [542, 311] width 6 height 6
click at [544, 319] on button "Checkout" at bounding box center [597, 326] width 223 height 15
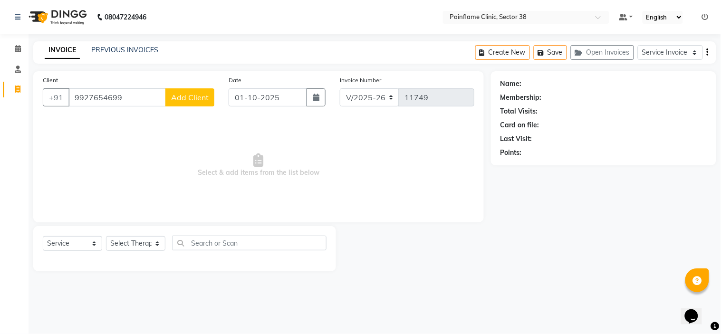
click at [203, 110] on div "Client [PHONE_NUMBER] Add Client" at bounding box center [129, 94] width 186 height 39
click at [203, 94] on span "Add Client" at bounding box center [190, 98] width 38 height 10
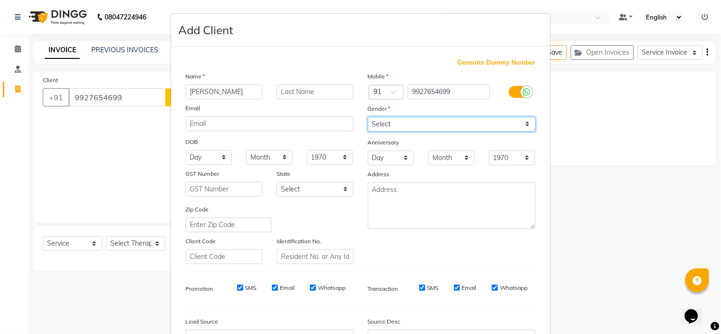
click at [419, 121] on select "Select [DEMOGRAPHIC_DATA] [DEMOGRAPHIC_DATA] Other Prefer Not To Say" at bounding box center [452, 124] width 168 height 15
click at [368, 117] on select "Select [DEMOGRAPHIC_DATA] [DEMOGRAPHIC_DATA] Other Prefer Not To Say" at bounding box center [452, 124] width 168 height 15
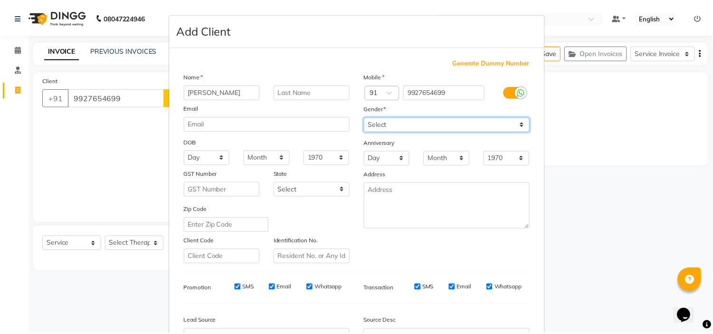
scroll to position [105, 0]
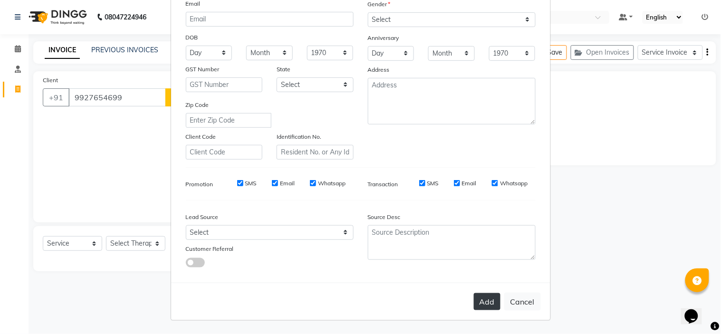
click at [481, 303] on button "Add" at bounding box center [487, 301] width 27 height 17
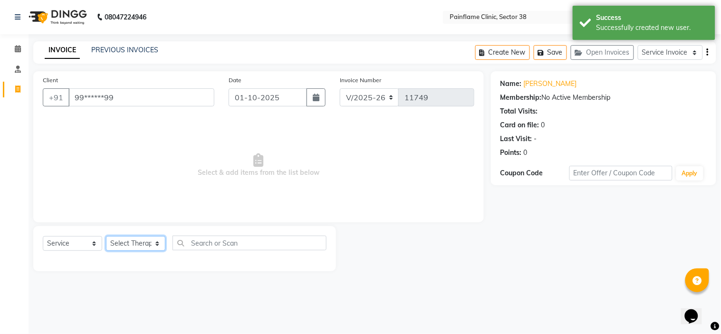
click at [133, 242] on select "Select Therapist [PERSON_NAME] Dr [PERSON_NAME] [PERSON_NAME] Dr [PERSON_NAME] …" at bounding box center [135, 243] width 59 height 15
click at [106, 237] on select "Select Therapist [PERSON_NAME] Dr [PERSON_NAME] [PERSON_NAME] Dr [PERSON_NAME] …" at bounding box center [135, 243] width 59 height 15
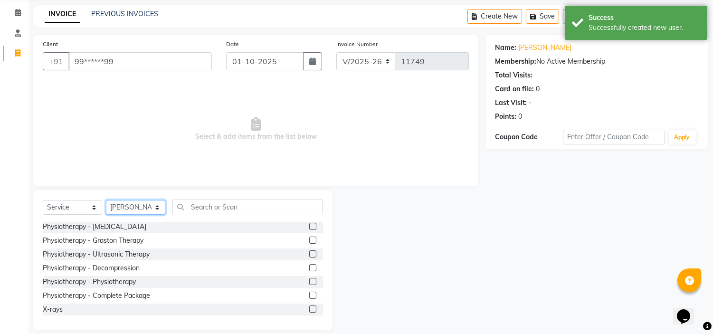
scroll to position [37, 0]
click at [309, 295] on label at bounding box center [312, 294] width 7 height 7
click at [309, 295] on input "checkbox" at bounding box center [312, 295] width 6 height 6
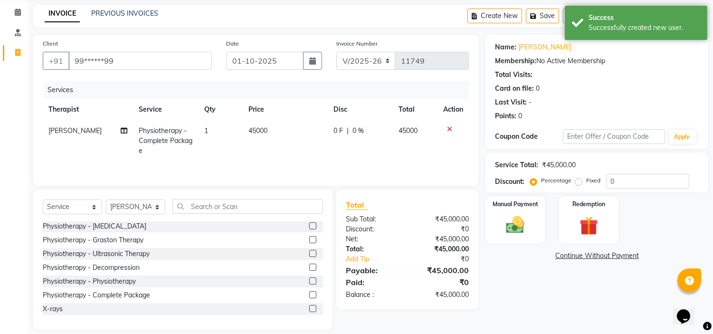
click at [257, 134] on span "45000" at bounding box center [257, 130] width 19 height 9
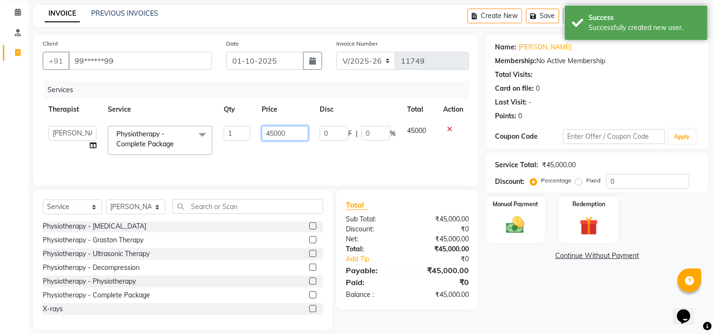
click at [267, 129] on input "45000" at bounding box center [285, 133] width 47 height 15
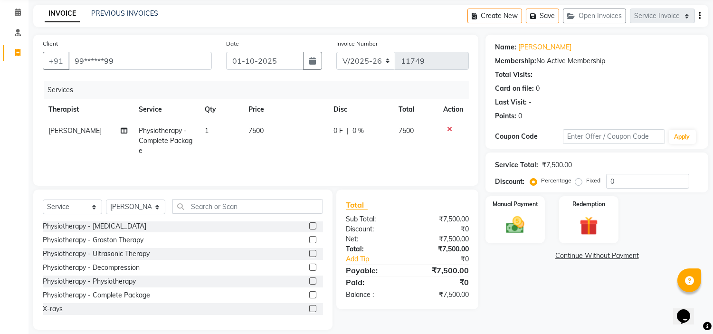
click at [586, 182] on label "Fixed" at bounding box center [593, 180] width 14 height 9
click at [580, 182] on input "Fixed" at bounding box center [580, 180] width 7 height 7
click at [530, 222] on img at bounding box center [515, 225] width 31 height 22
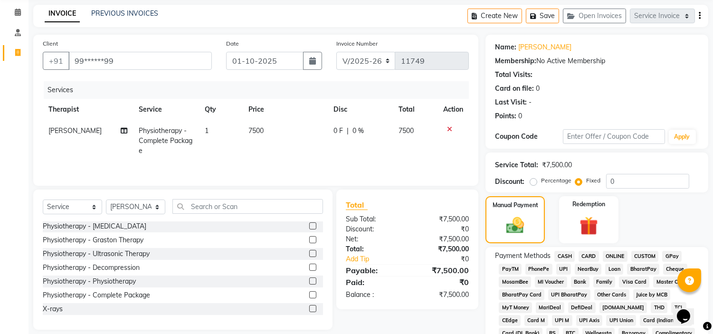
click at [568, 272] on span "UPI" at bounding box center [563, 269] width 15 height 11
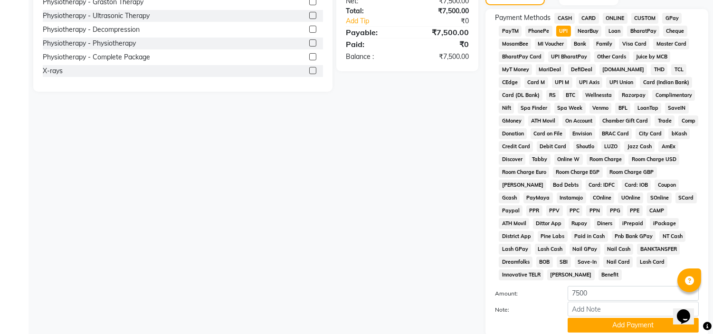
scroll to position [300, 0]
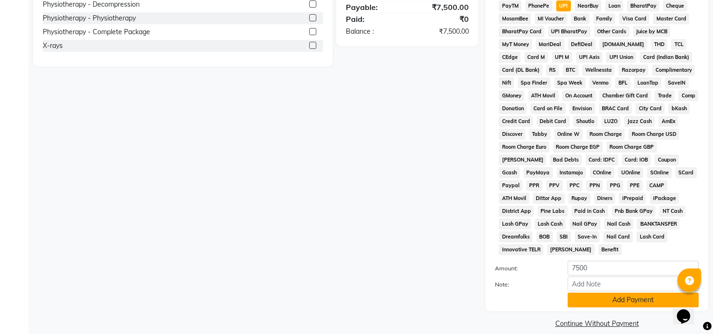
click at [574, 293] on button "Add Payment" at bounding box center [633, 300] width 131 height 15
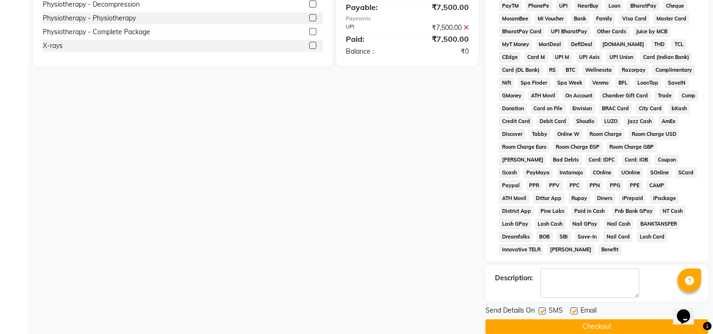
click at [573, 307] on label at bounding box center [574, 310] width 7 height 7
click at [573, 308] on input "checkbox" at bounding box center [574, 311] width 6 height 6
click at [540, 307] on label at bounding box center [542, 310] width 7 height 7
click at [540, 308] on input "checkbox" at bounding box center [542, 311] width 6 height 6
click at [540, 319] on button "Checkout" at bounding box center [597, 326] width 223 height 15
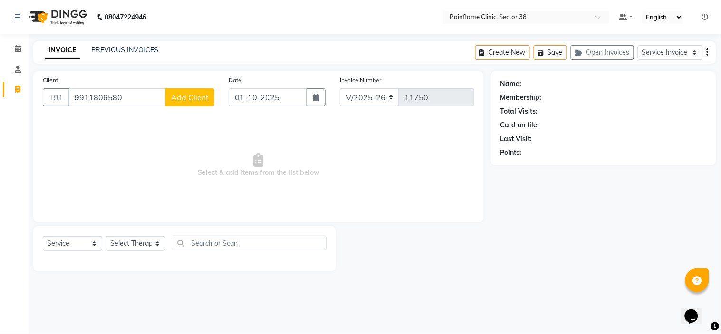
click at [178, 95] on span "Add Client" at bounding box center [190, 98] width 38 height 10
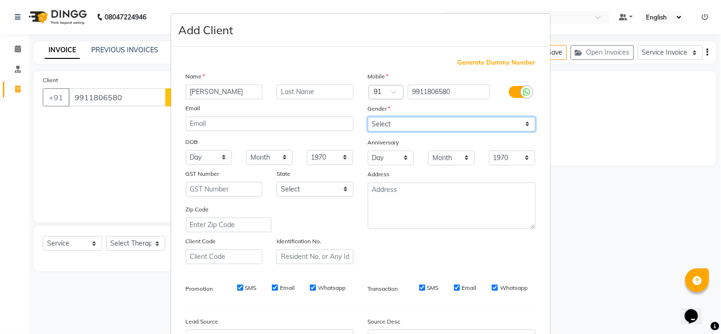
drag, startPoint x: 396, startPoint y: 120, endPoint x: 388, endPoint y: 154, distance: 34.7
click at [388, 154] on div "Mobile Country Code × 91 9911806580 Gender Select [DEMOGRAPHIC_DATA] [DEMOGRAPH…" at bounding box center [452, 167] width 182 height 193
click at [368, 117] on select "Select [DEMOGRAPHIC_DATA] [DEMOGRAPHIC_DATA] Other Prefer Not To Say" at bounding box center [452, 124] width 168 height 15
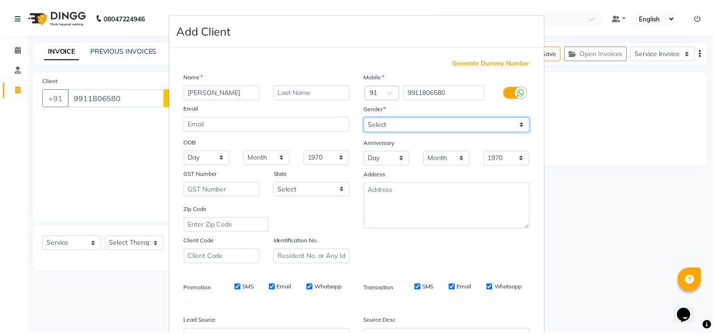
scroll to position [105, 0]
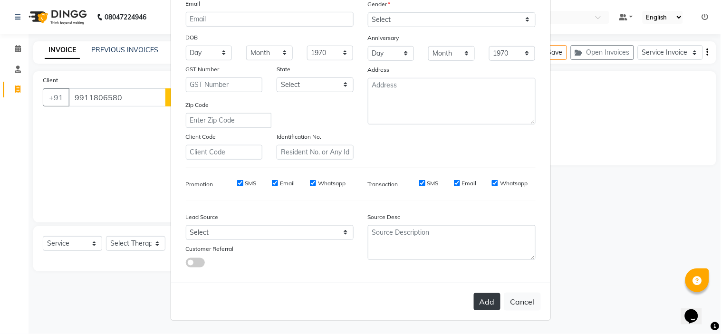
click at [485, 303] on button "Add" at bounding box center [487, 301] width 27 height 17
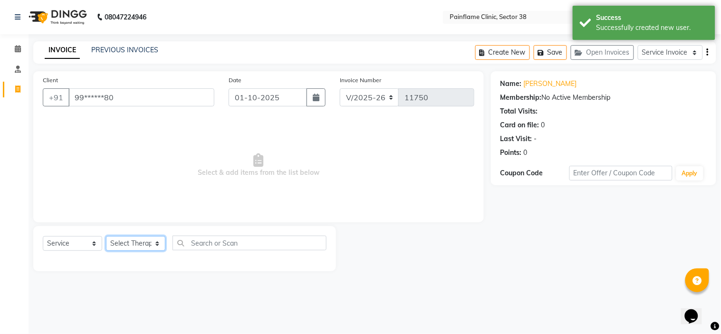
click at [150, 243] on select "Select Therapist [PERSON_NAME] Dr [PERSON_NAME] [PERSON_NAME] Dr [PERSON_NAME] …" at bounding box center [135, 243] width 59 height 15
click at [106, 237] on select "Select Therapist [PERSON_NAME] Dr [PERSON_NAME] [PERSON_NAME] Dr [PERSON_NAME] …" at bounding box center [135, 243] width 59 height 15
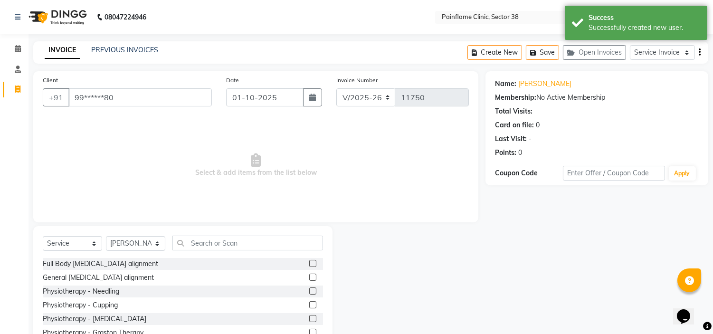
click at [309, 275] on label at bounding box center [312, 277] width 7 height 7
click at [309, 275] on input "checkbox" at bounding box center [312, 278] width 6 height 6
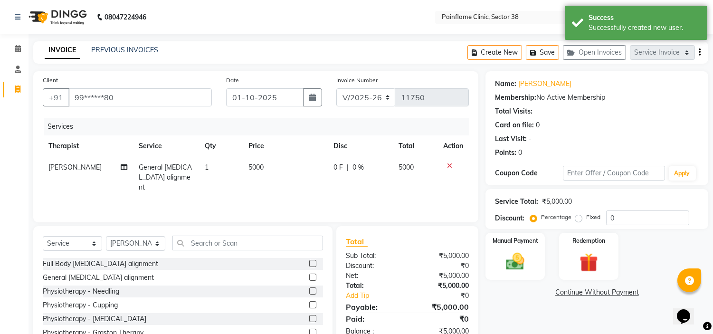
click at [262, 156] on th "Price" at bounding box center [285, 145] width 85 height 21
click at [252, 167] on span "5000" at bounding box center [255, 167] width 15 height 9
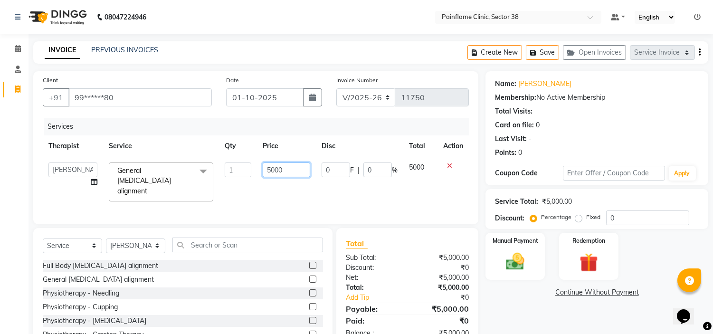
click at [269, 168] on input "5000" at bounding box center [287, 169] width 48 height 15
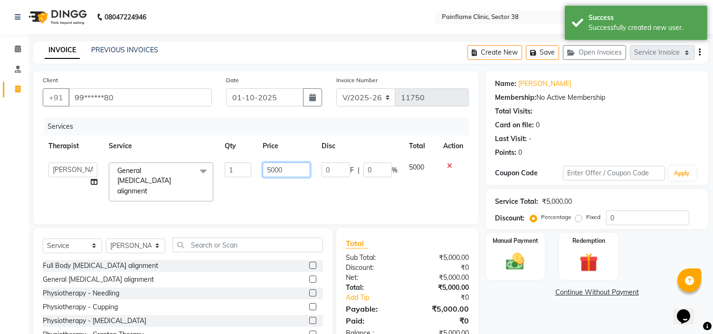
click at [269, 168] on input "5000" at bounding box center [287, 169] width 48 height 15
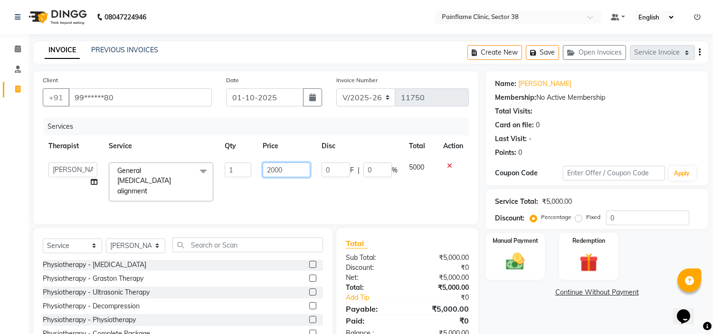
scroll to position [46, 0]
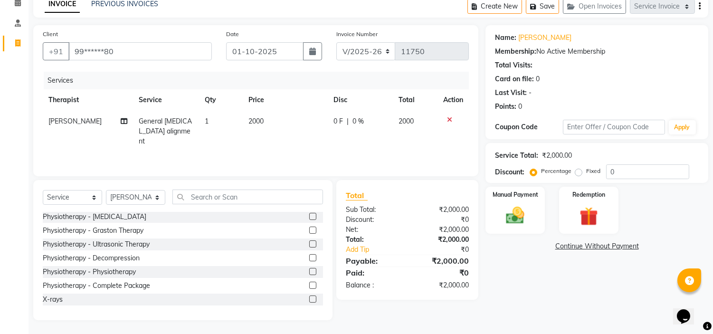
click at [309, 296] on label at bounding box center [312, 298] width 7 height 7
click at [309, 296] on input "checkbox" at bounding box center [312, 299] width 6 height 6
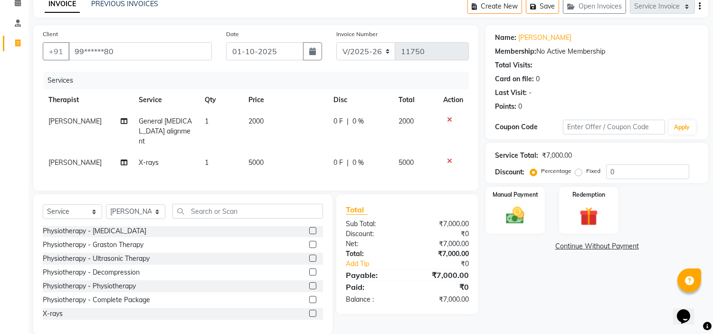
click at [251, 158] on span "5000" at bounding box center [255, 162] width 15 height 9
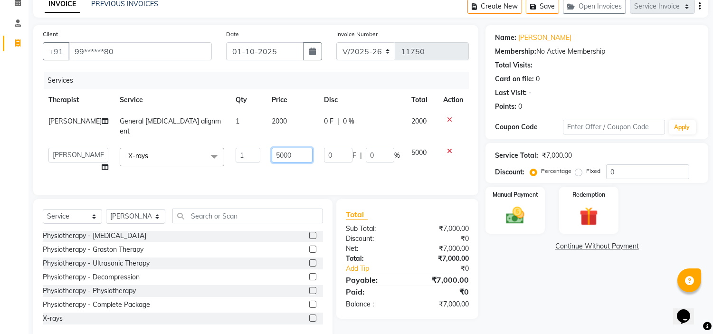
click at [272, 148] on input "5000" at bounding box center [292, 155] width 41 height 15
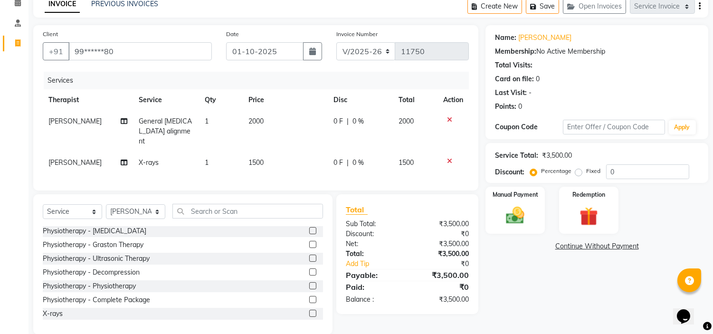
click at [586, 173] on label "Fixed" at bounding box center [593, 171] width 14 height 9
click at [579, 173] on input "Fixed" at bounding box center [580, 171] width 7 height 7
click at [521, 208] on img at bounding box center [515, 216] width 31 height 22
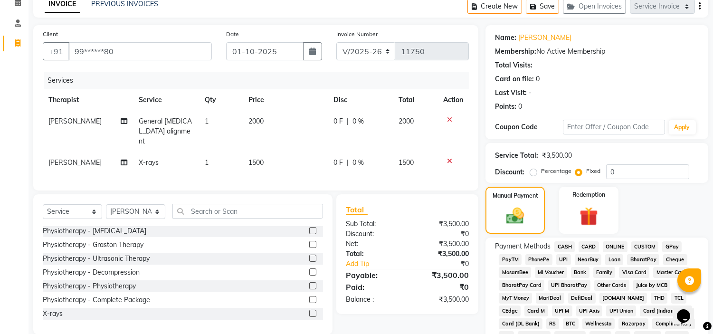
click at [591, 243] on span "CARD" at bounding box center [589, 246] width 20 height 11
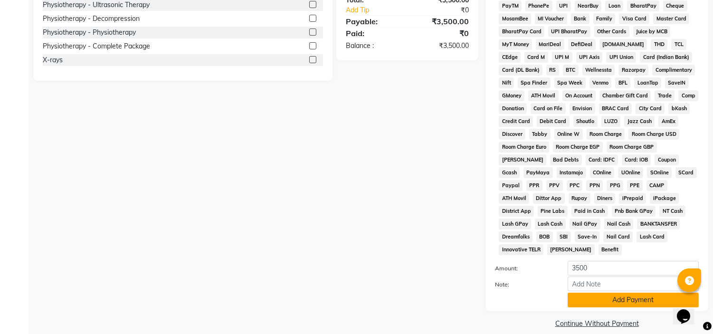
click at [600, 293] on button "Add Payment" at bounding box center [633, 300] width 131 height 15
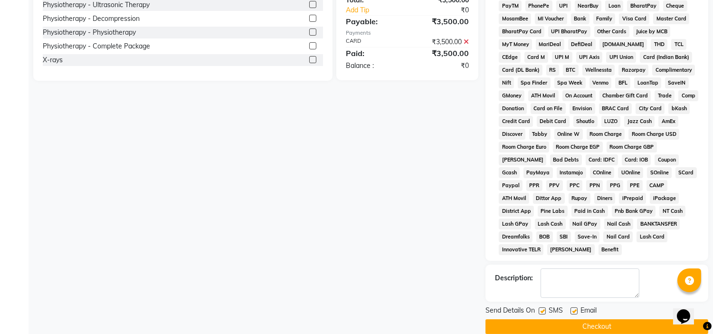
click at [573, 307] on label at bounding box center [574, 310] width 7 height 7
click at [573, 308] on input "checkbox" at bounding box center [574, 311] width 6 height 6
click at [543, 307] on label at bounding box center [542, 310] width 7 height 7
click at [543, 308] on input "checkbox" at bounding box center [542, 311] width 6 height 6
click at [539, 319] on button "Checkout" at bounding box center [597, 326] width 223 height 15
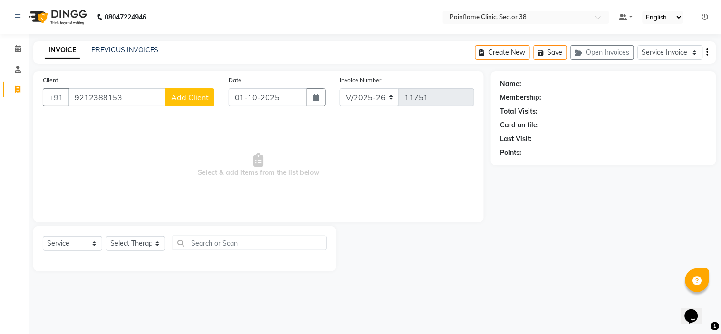
click at [195, 94] on span "Add Client" at bounding box center [190, 98] width 38 height 10
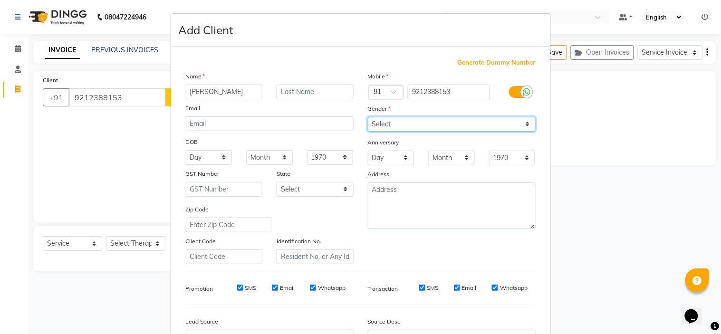
click at [388, 123] on select "Select [DEMOGRAPHIC_DATA] [DEMOGRAPHIC_DATA] Other Prefer Not To Say" at bounding box center [452, 124] width 168 height 15
click at [368, 117] on select "Select [DEMOGRAPHIC_DATA] [DEMOGRAPHIC_DATA] Other Prefer Not To Say" at bounding box center [452, 124] width 168 height 15
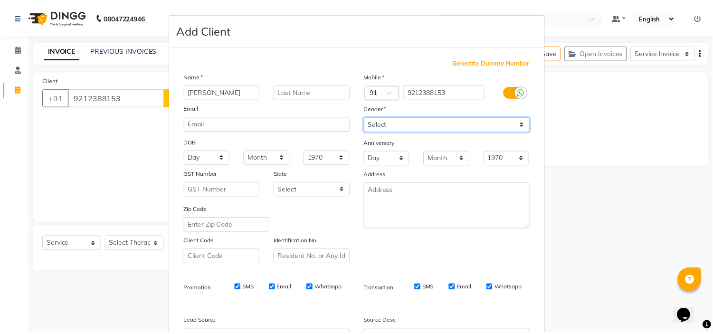
scroll to position [105, 0]
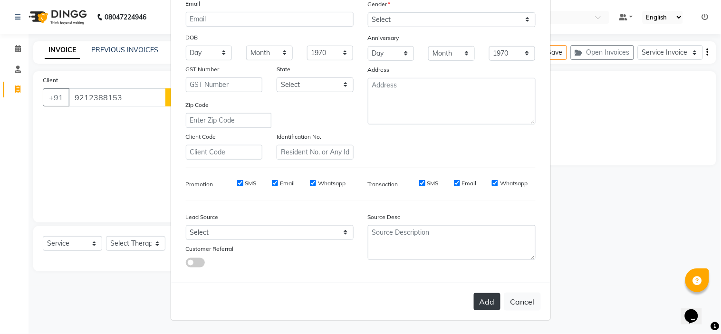
click at [478, 306] on button "Add" at bounding box center [487, 301] width 27 height 17
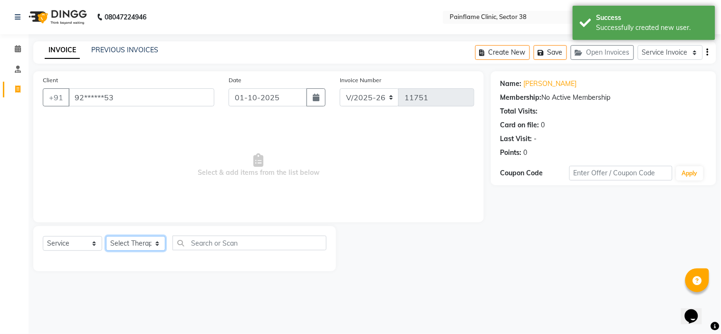
click at [140, 244] on select "Select Therapist [PERSON_NAME] Dr [PERSON_NAME] [PERSON_NAME] Dr [PERSON_NAME] …" at bounding box center [135, 243] width 59 height 15
click at [106, 237] on select "Select Therapist [PERSON_NAME] Dr [PERSON_NAME] [PERSON_NAME] Dr [PERSON_NAME] …" at bounding box center [135, 243] width 59 height 15
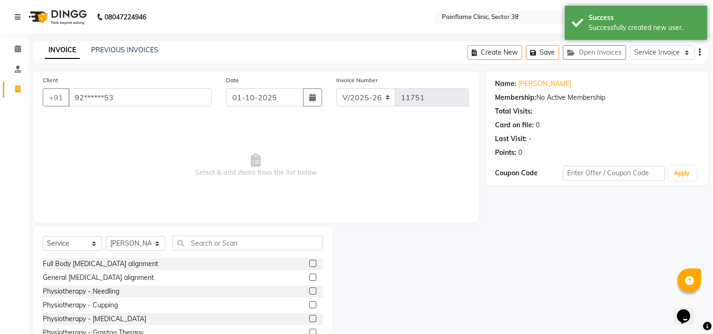
click at [309, 276] on label at bounding box center [312, 277] width 7 height 7
click at [309, 276] on input "checkbox" at bounding box center [312, 278] width 6 height 6
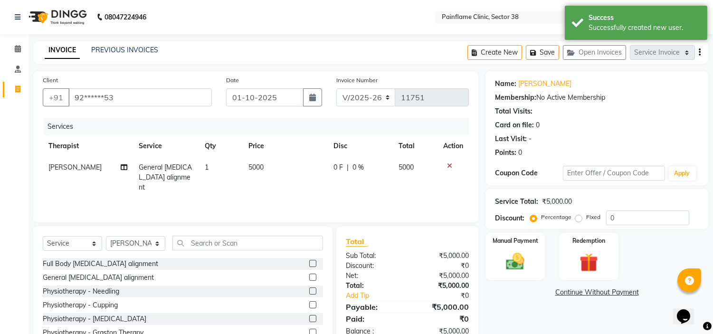
click at [249, 169] on span "5000" at bounding box center [255, 167] width 15 height 9
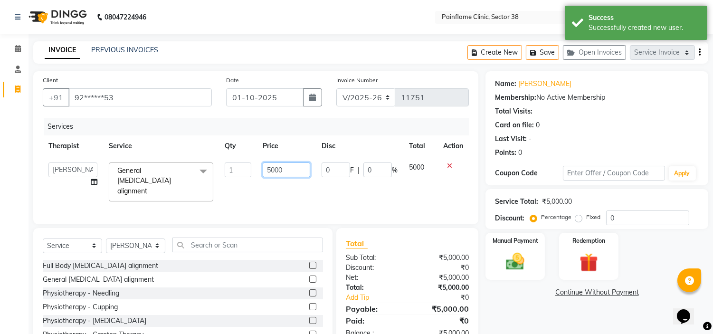
click at [266, 168] on input "5000" at bounding box center [287, 169] width 48 height 15
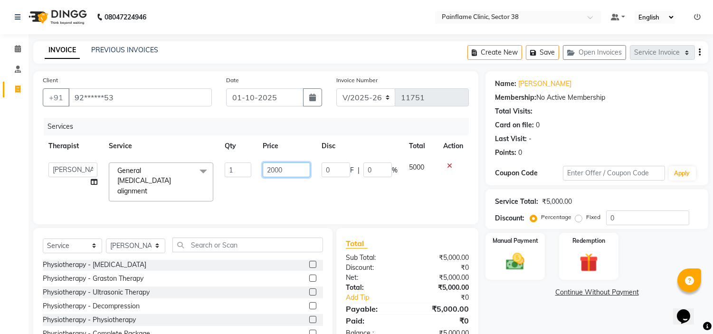
scroll to position [46, 0]
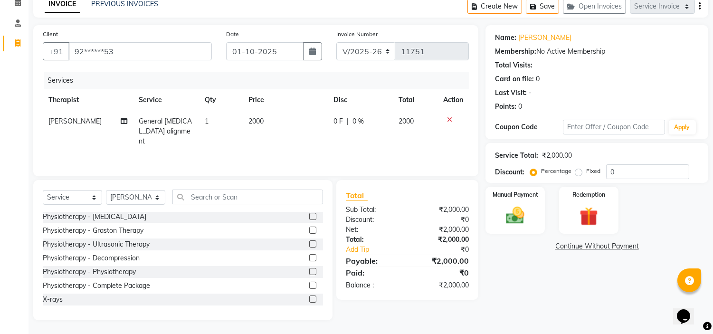
click at [309, 297] on label at bounding box center [312, 298] width 7 height 7
click at [309, 297] on input "checkbox" at bounding box center [312, 299] width 6 height 6
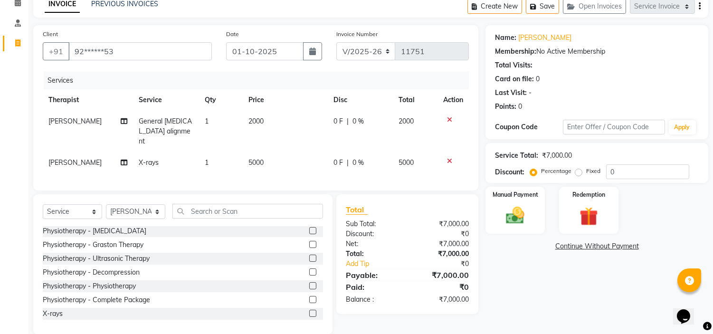
click at [249, 158] on span "5000" at bounding box center [255, 162] width 15 height 9
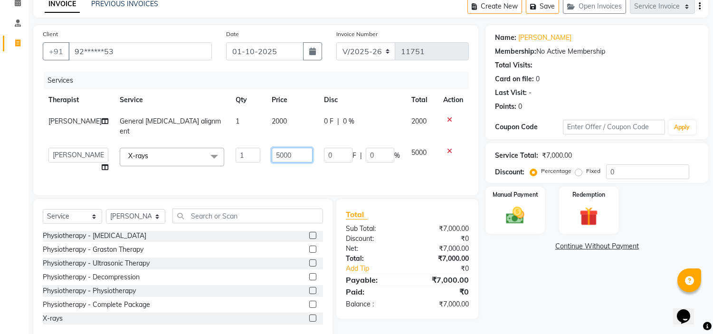
click at [276, 148] on input "5000" at bounding box center [292, 155] width 41 height 15
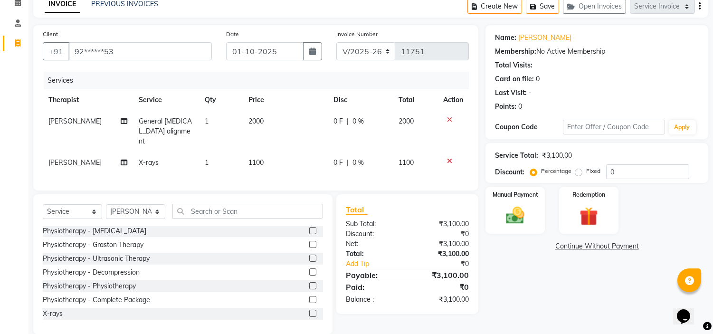
click at [586, 173] on label "Fixed" at bounding box center [593, 171] width 14 height 9
click at [580, 173] on input "Fixed" at bounding box center [580, 171] width 7 height 7
click at [530, 200] on div "Manual Payment" at bounding box center [516, 210] width 62 height 48
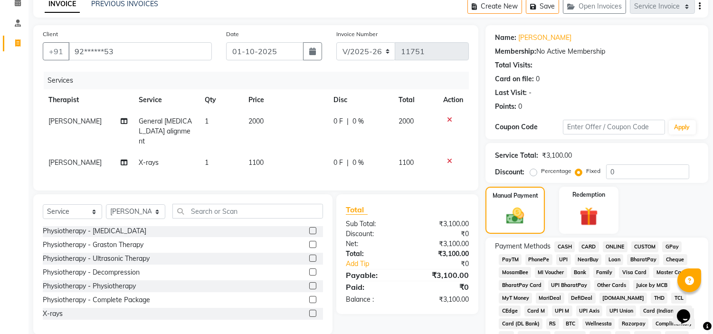
click at [590, 248] on span "CARD" at bounding box center [589, 246] width 20 height 11
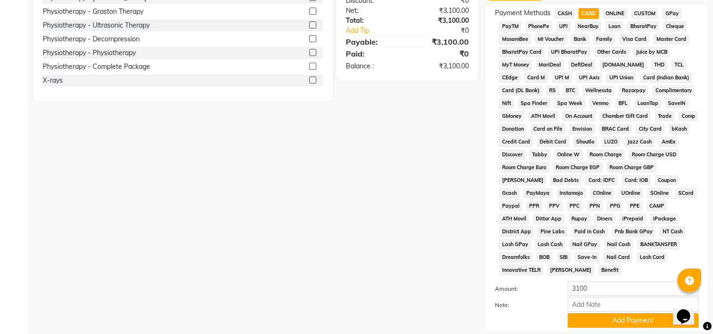
scroll to position [280, 0]
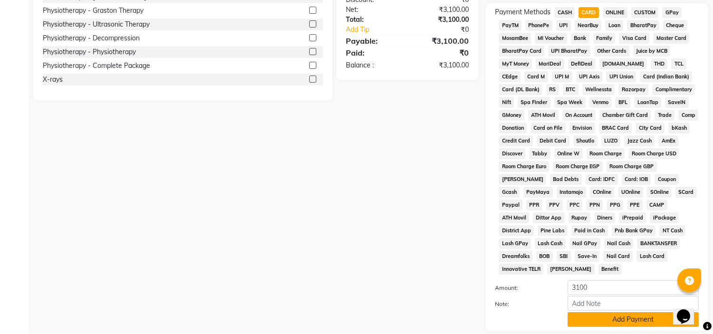
click at [591, 312] on button "Add Payment" at bounding box center [633, 319] width 131 height 15
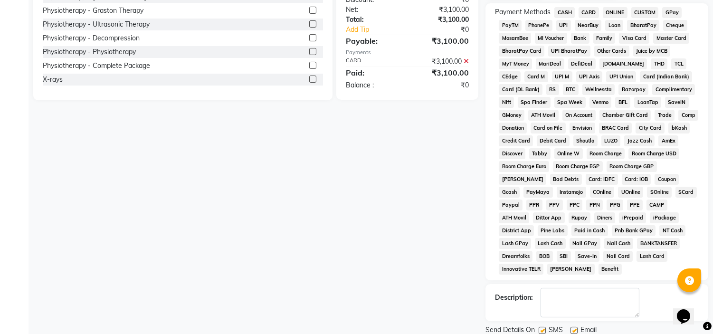
click at [572, 327] on label at bounding box center [574, 330] width 7 height 7
click at [572, 328] on input "checkbox" at bounding box center [574, 331] width 6 height 6
click at [543, 327] on label at bounding box center [542, 330] width 7 height 7
click at [543, 328] on input "checkbox" at bounding box center [542, 331] width 6 height 6
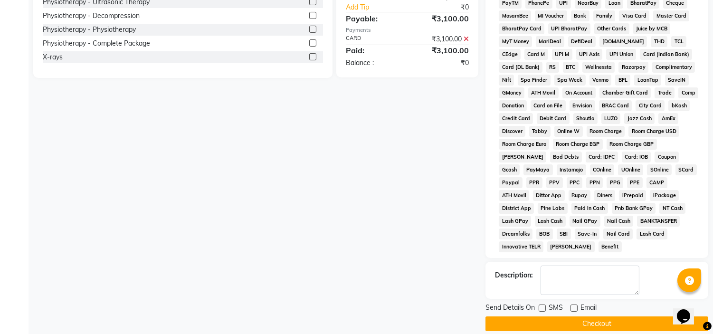
click at [549, 316] on button "Checkout" at bounding box center [597, 323] width 223 height 15
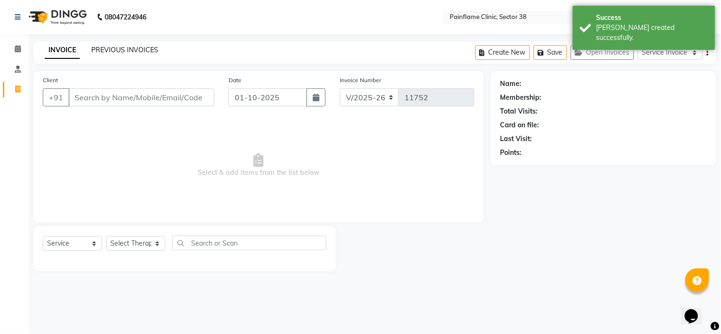
click at [130, 49] on link "PREVIOUS INVOICES" at bounding box center [124, 50] width 67 height 9
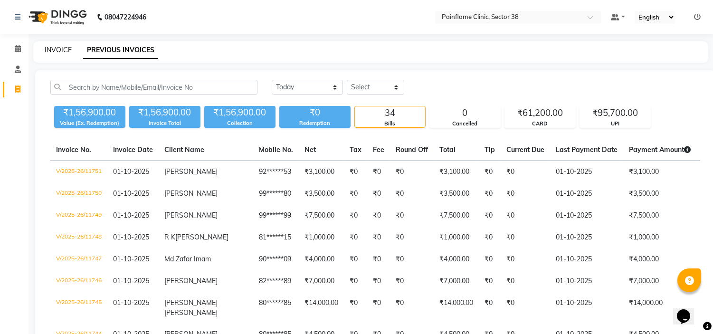
click at [47, 50] on link "INVOICE" at bounding box center [58, 50] width 27 height 9
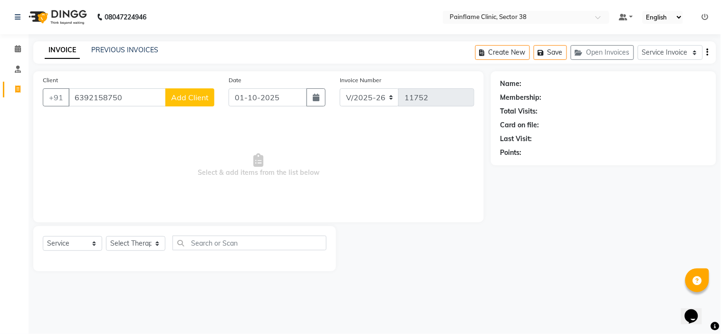
click at [189, 97] on span "Add Client" at bounding box center [190, 98] width 38 height 10
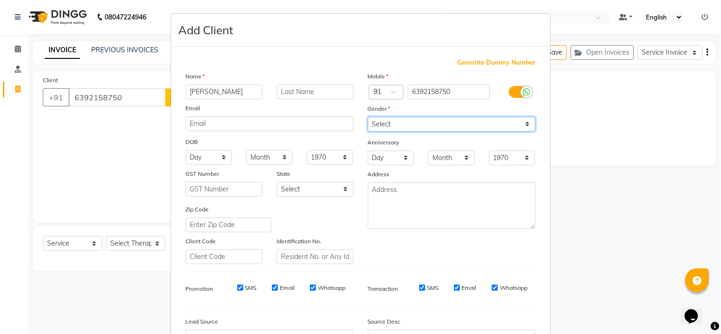
click at [481, 124] on select "Select [DEMOGRAPHIC_DATA] [DEMOGRAPHIC_DATA] Other Prefer Not To Say" at bounding box center [452, 124] width 168 height 15
click at [368, 117] on select "Select [DEMOGRAPHIC_DATA] [DEMOGRAPHIC_DATA] Other Prefer Not To Say" at bounding box center [452, 124] width 168 height 15
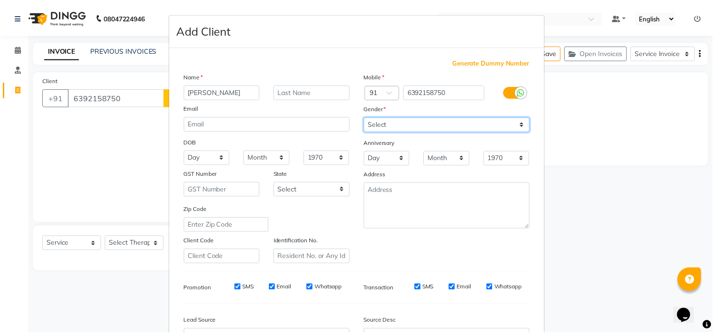
scroll to position [105, 0]
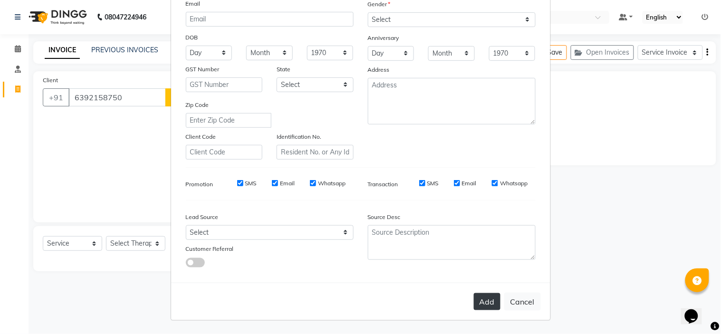
click at [483, 305] on button "Add" at bounding box center [487, 301] width 27 height 17
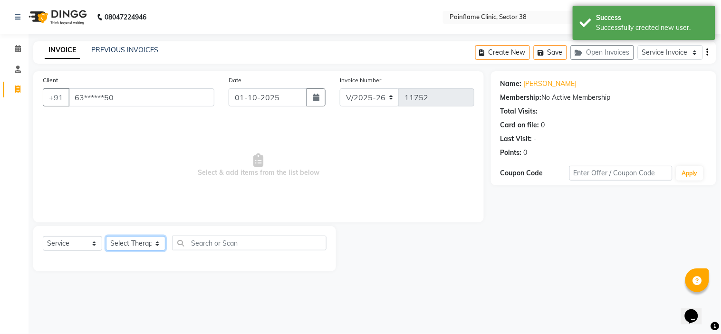
click at [139, 243] on select "Select Therapist [PERSON_NAME] Dr [PERSON_NAME] [PERSON_NAME] Dr [PERSON_NAME] …" at bounding box center [135, 243] width 59 height 15
click at [106, 237] on select "Select Therapist [PERSON_NAME] Dr [PERSON_NAME] [PERSON_NAME] Dr [PERSON_NAME] …" at bounding box center [135, 243] width 59 height 15
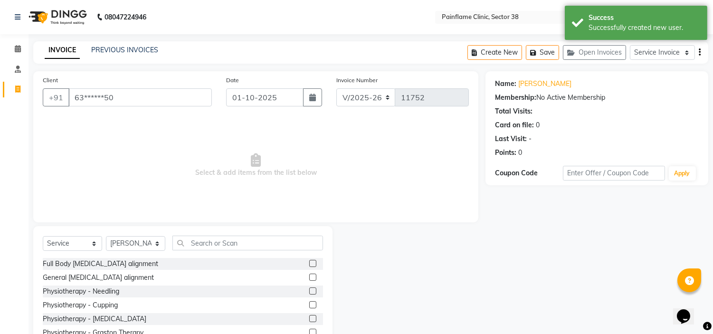
click at [309, 275] on label at bounding box center [312, 277] width 7 height 7
click at [309, 275] on input "checkbox" at bounding box center [312, 278] width 6 height 6
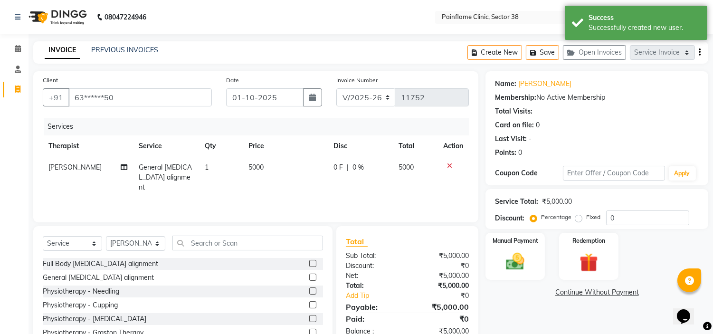
click at [252, 165] on span "5000" at bounding box center [255, 167] width 15 height 9
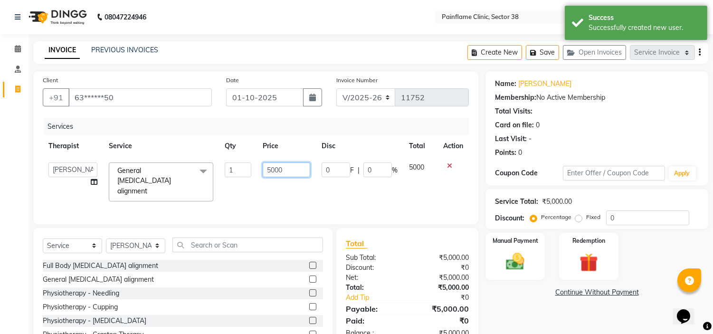
click at [265, 169] on input "5000" at bounding box center [287, 169] width 48 height 15
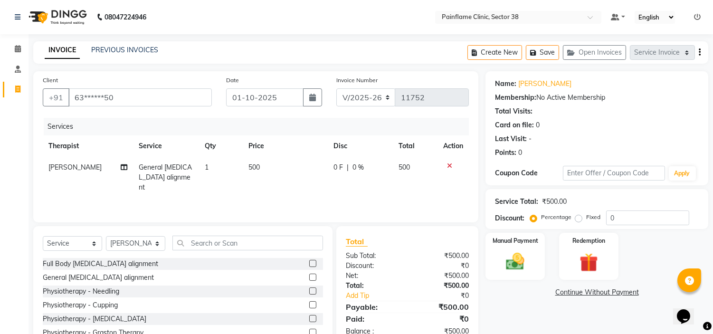
click at [586, 218] on label "Fixed" at bounding box center [593, 217] width 14 height 9
click at [580, 218] on input "Fixed" at bounding box center [580, 217] width 7 height 7
click at [514, 258] on img at bounding box center [515, 262] width 31 height 22
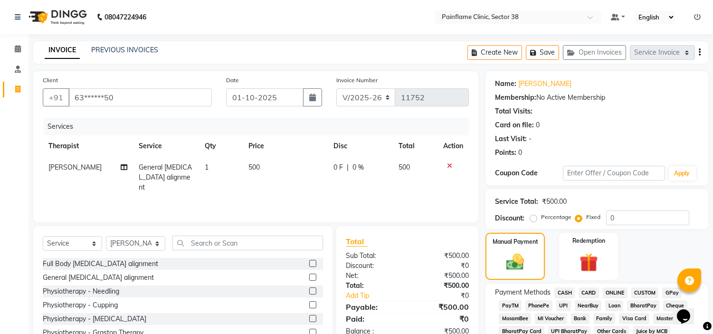
click at [560, 306] on span "UPI" at bounding box center [563, 305] width 15 height 11
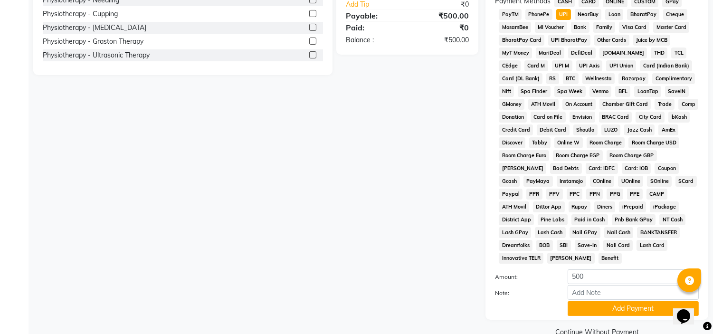
scroll to position [297, 0]
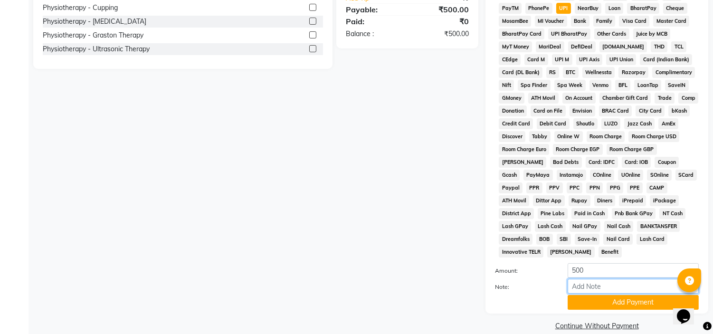
click at [587, 279] on input "Note:" at bounding box center [633, 286] width 131 height 15
click at [614, 295] on button "Add Payment" at bounding box center [633, 302] width 131 height 15
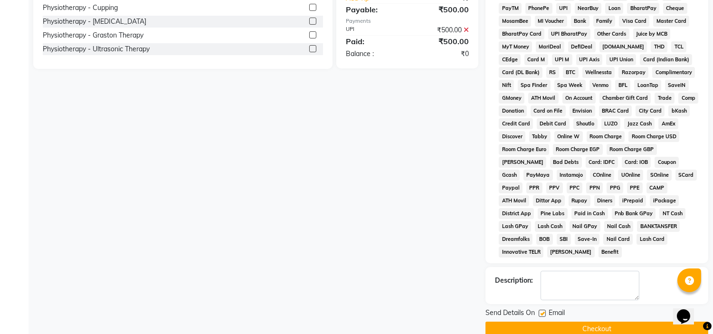
click at [543, 310] on label at bounding box center [542, 313] width 7 height 7
click at [543, 311] on input "checkbox" at bounding box center [542, 314] width 6 height 6
click at [543, 322] on button "Checkout" at bounding box center [597, 329] width 223 height 15
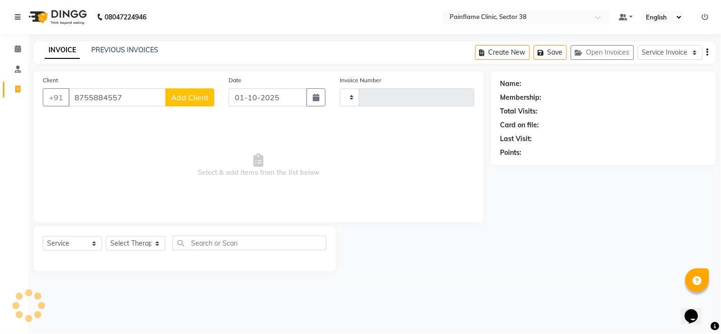
click at [197, 90] on button "Add Client" at bounding box center [189, 97] width 49 height 18
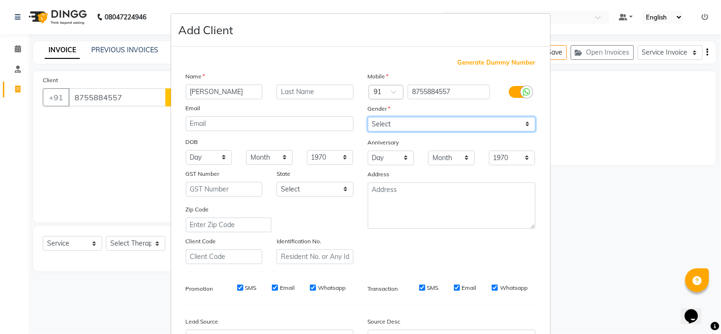
click at [421, 122] on select "Select [DEMOGRAPHIC_DATA] [DEMOGRAPHIC_DATA] Other Prefer Not To Say" at bounding box center [452, 124] width 168 height 15
click at [368, 117] on select "Select [DEMOGRAPHIC_DATA] [DEMOGRAPHIC_DATA] Other Prefer Not To Say" at bounding box center [452, 124] width 168 height 15
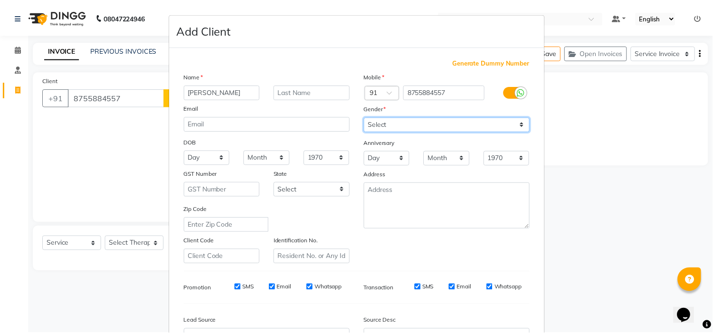
scroll to position [105, 0]
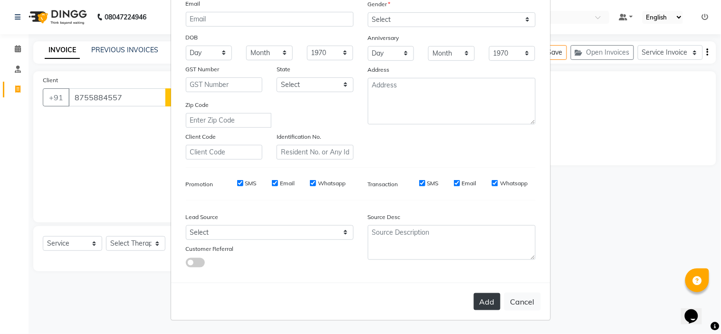
click at [477, 301] on button "Add" at bounding box center [487, 301] width 27 height 17
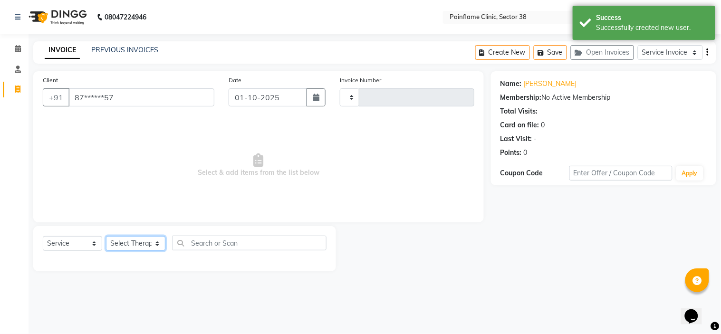
click at [126, 239] on select "Select Therapist [PERSON_NAME] Dr [PERSON_NAME] [PERSON_NAME] Dr [PERSON_NAME] …" at bounding box center [135, 243] width 59 height 15
click at [106, 237] on select "Select Therapist [PERSON_NAME] Dr [PERSON_NAME] [PERSON_NAME] Dr [PERSON_NAME] …" at bounding box center [135, 243] width 59 height 15
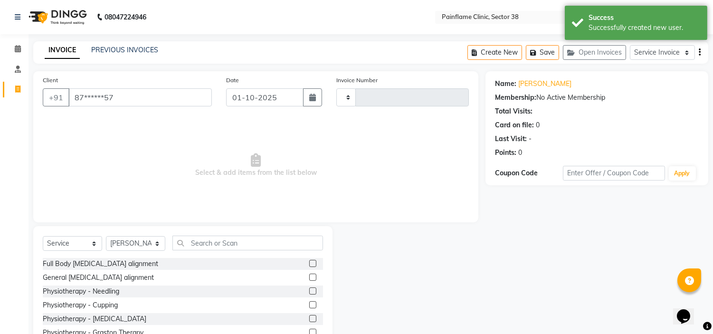
click at [309, 276] on label at bounding box center [312, 277] width 7 height 7
click at [309, 276] on input "checkbox" at bounding box center [312, 278] width 6 height 6
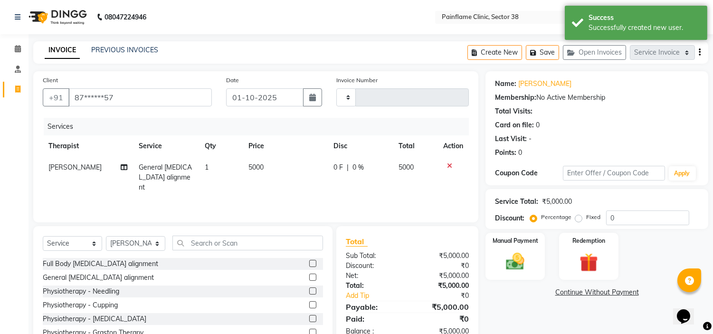
click at [257, 170] on span "5000" at bounding box center [255, 167] width 15 height 9
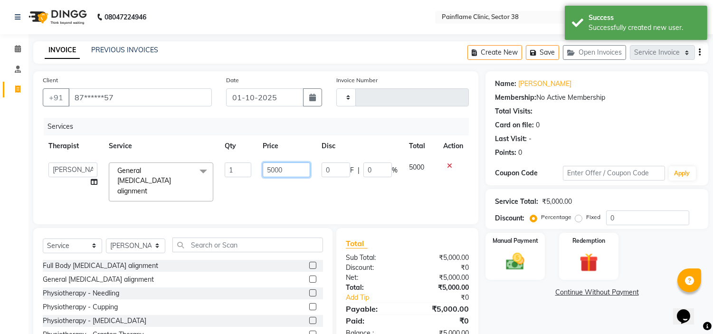
click at [268, 167] on input "5000" at bounding box center [287, 169] width 48 height 15
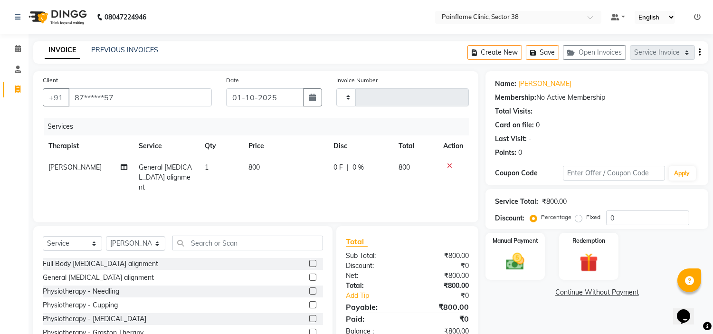
click at [586, 218] on label "Fixed" at bounding box center [593, 217] width 14 height 9
click at [580, 218] on input "Fixed" at bounding box center [580, 217] width 7 height 7
click at [535, 259] on div "Manual Payment" at bounding box center [516, 256] width 62 height 48
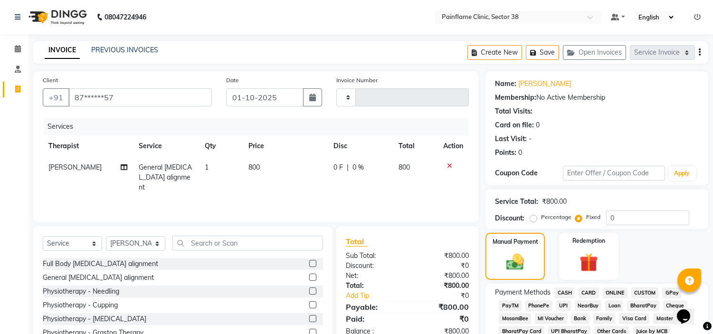
click at [558, 304] on span "UPI" at bounding box center [563, 305] width 15 height 11
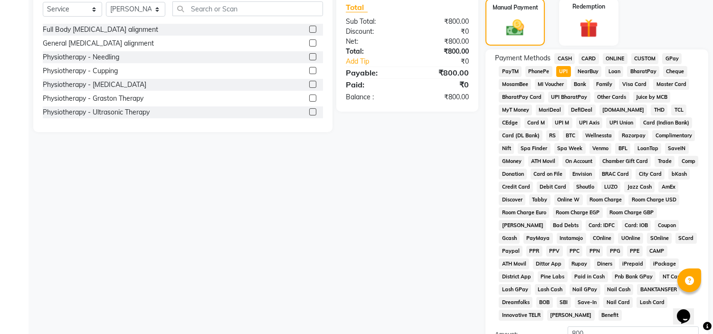
scroll to position [300, 0]
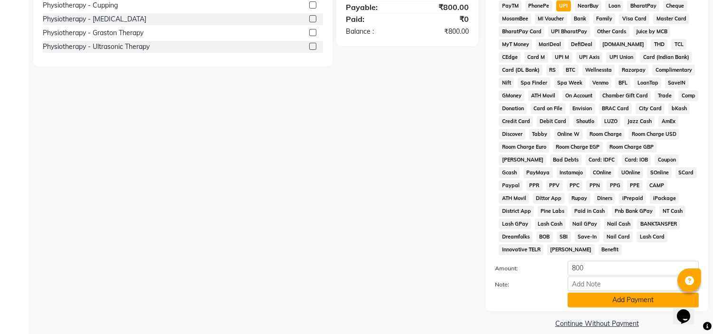
click at [581, 294] on button "Add Payment" at bounding box center [633, 300] width 131 height 15
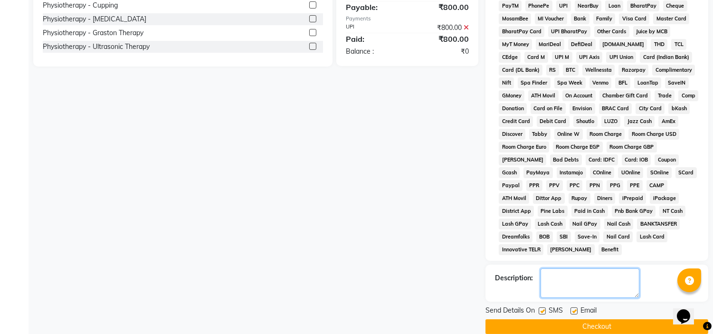
click at [577, 275] on textarea at bounding box center [590, 282] width 99 height 29
paste textarea "Online Consultation fee"
drag, startPoint x: 545, startPoint y: 299, endPoint x: 575, endPoint y: 301, distance: 30.4
click at [575, 305] on div "Send Details On SMS Email" at bounding box center [597, 311] width 223 height 12
click at [575, 307] on label at bounding box center [574, 310] width 7 height 7
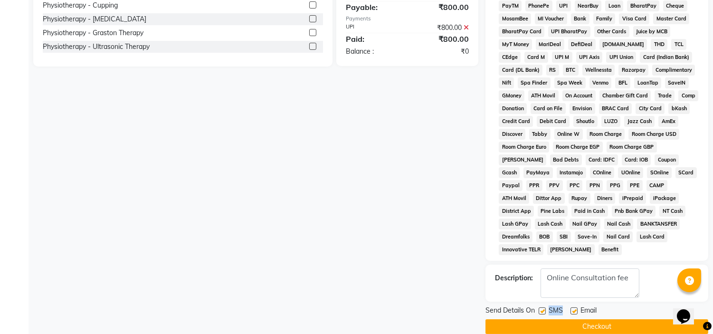
click at [575, 308] on input "checkbox" at bounding box center [574, 311] width 6 height 6
click at [543, 307] on label at bounding box center [542, 310] width 7 height 7
click at [543, 308] on input "checkbox" at bounding box center [542, 311] width 6 height 6
click at [544, 319] on button "Checkout" at bounding box center [597, 326] width 223 height 15
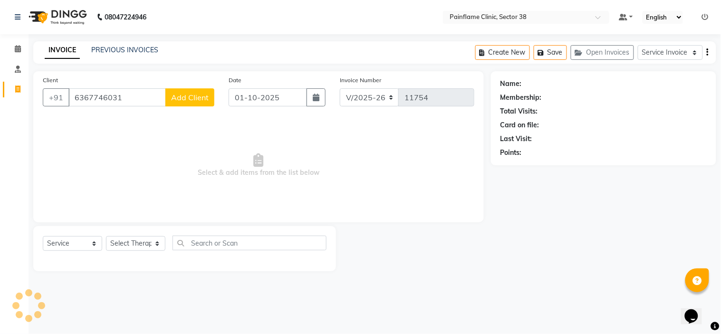
click at [184, 98] on span "Add Client" at bounding box center [190, 98] width 38 height 10
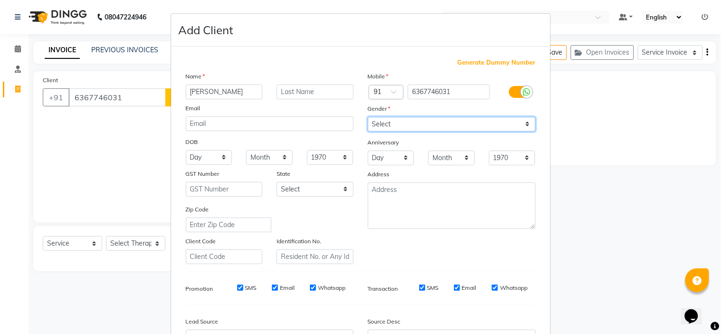
click at [412, 124] on select "Select [DEMOGRAPHIC_DATA] [DEMOGRAPHIC_DATA] Other Prefer Not To Say" at bounding box center [452, 124] width 168 height 15
click at [368, 117] on select "Select [DEMOGRAPHIC_DATA] [DEMOGRAPHIC_DATA] Other Prefer Not To Say" at bounding box center [452, 124] width 168 height 15
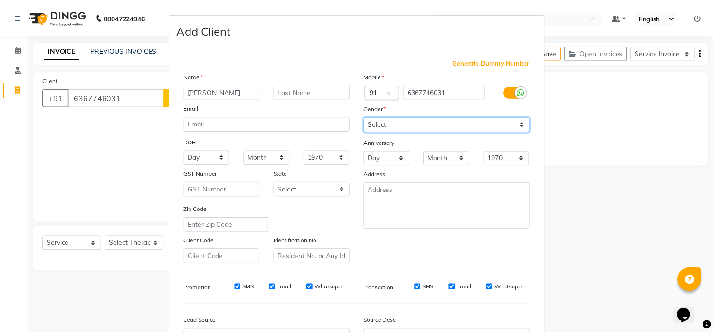
scroll to position [105, 0]
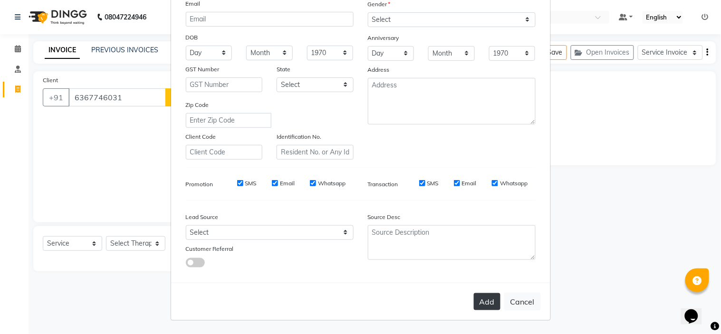
click at [481, 305] on button "Add" at bounding box center [487, 301] width 27 height 17
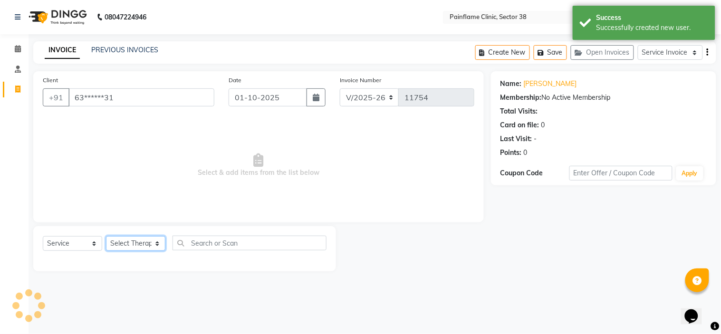
click at [116, 249] on select "Select Therapist [PERSON_NAME] Dr [PERSON_NAME] [PERSON_NAME] Dr [PERSON_NAME] …" at bounding box center [135, 243] width 59 height 15
click at [106, 237] on select "Select Therapist [PERSON_NAME] Dr [PERSON_NAME] [PERSON_NAME] Dr [PERSON_NAME] …" at bounding box center [135, 243] width 59 height 15
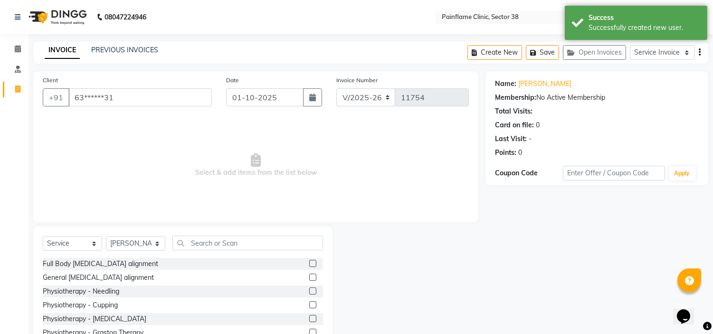
click at [309, 277] on label at bounding box center [312, 277] width 7 height 7
click at [309, 277] on input "checkbox" at bounding box center [312, 278] width 6 height 6
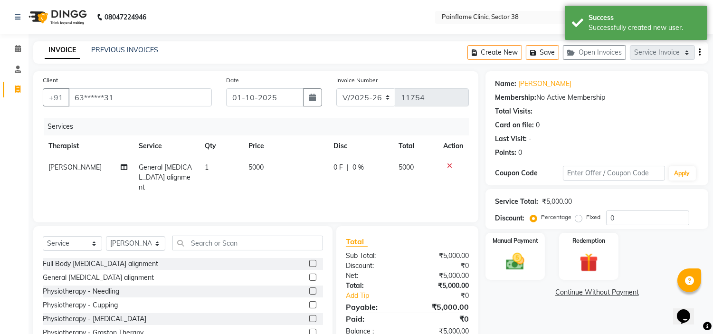
click at [259, 167] on span "5000" at bounding box center [255, 167] width 15 height 9
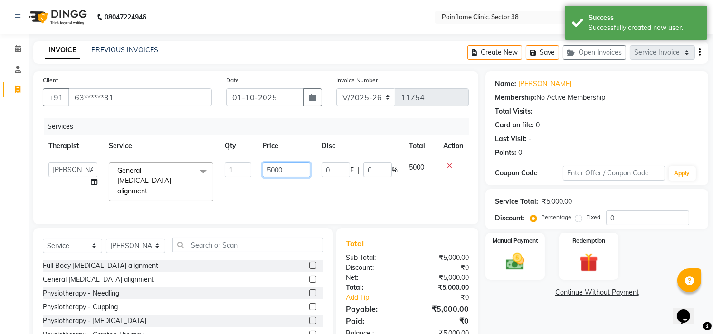
click at [268, 167] on input "5000" at bounding box center [287, 169] width 48 height 15
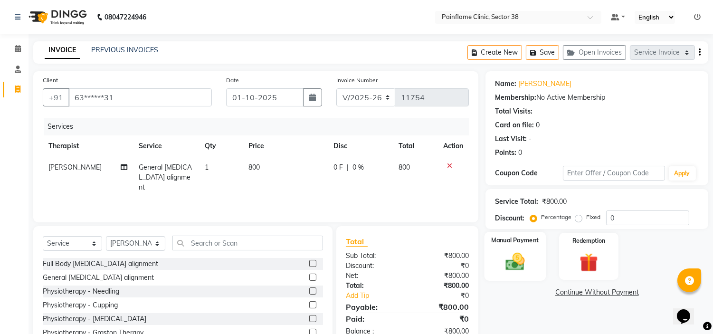
click at [511, 257] on img at bounding box center [515, 262] width 31 height 22
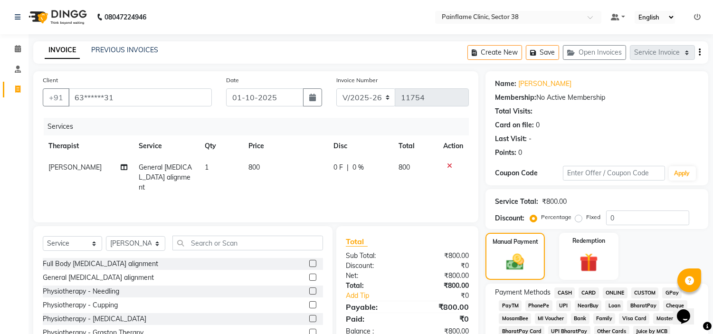
click at [586, 220] on label "Fixed" at bounding box center [593, 217] width 14 height 9
click at [580, 220] on input "Fixed" at bounding box center [580, 217] width 7 height 7
click at [563, 306] on span "UPI" at bounding box center [563, 305] width 15 height 11
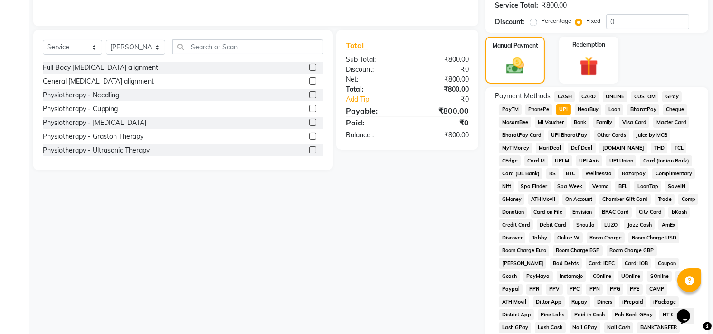
scroll to position [300, 0]
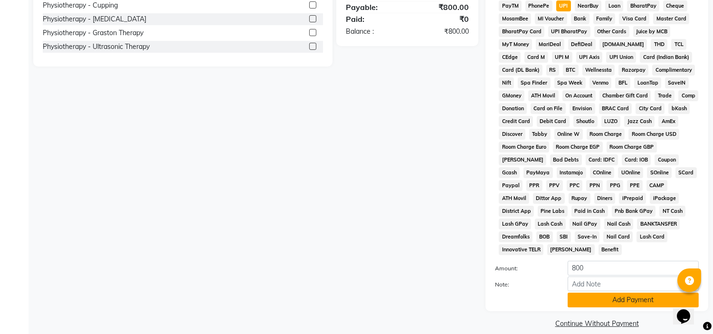
click at [585, 293] on button "Add Payment" at bounding box center [633, 300] width 131 height 15
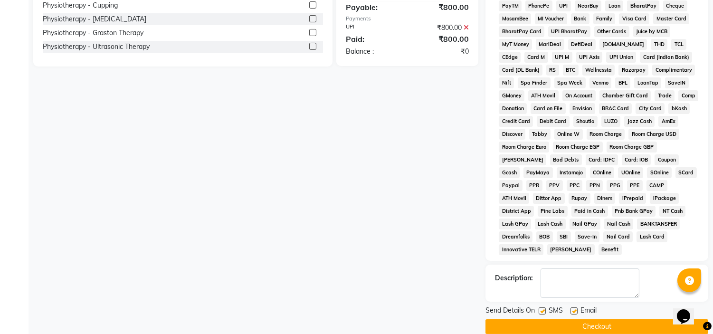
click at [574, 307] on label at bounding box center [574, 310] width 7 height 7
click at [574, 308] on input "checkbox" at bounding box center [574, 311] width 6 height 6
click at [544, 307] on label at bounding box center [542, 310] width 7 height 7
click at [544, 308] on input "checkbox" at bounding box center [542, 311] width 6 height 6
click at [576, 277] on textarea at bounding box center [590, 282] width 99 height 29
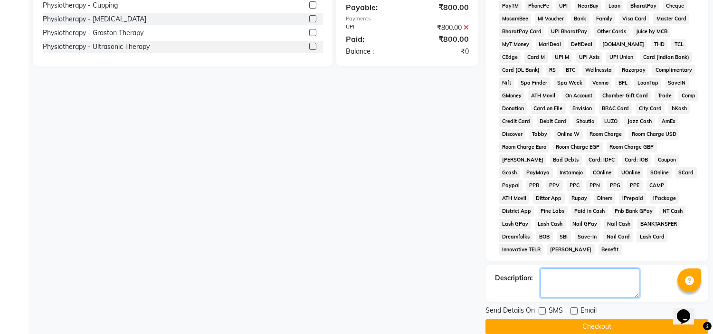
paste textarea "Online Consultation fee"
click at [549, 319] on button "Checkout" at bounding box center [597, 326] width 223 height 15
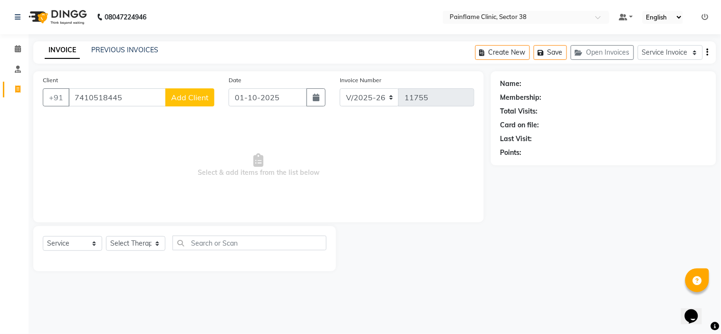
click at [193, 95] on span "Add Client" at bounding box center [190, 98] width 38 height 10
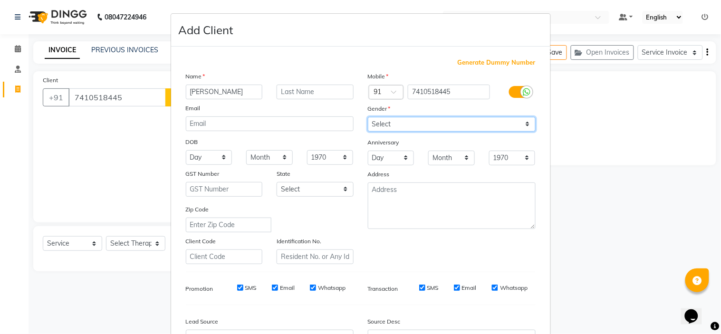
click at [410, 125] on select "Select [DEMOGRAPHIC_DATA] [DEMOGRAPHIC_DATA] Other Prefer Not To Say" at bounding box center [452, 124] width 168 height 15
click at [368, 117] on select "Select [DEMOGRAPHIC_DATA] [DEMOGRAPHIC_DATA] Other Prefer Not To Say" at bounding box center [452, 124] width 168 height 15
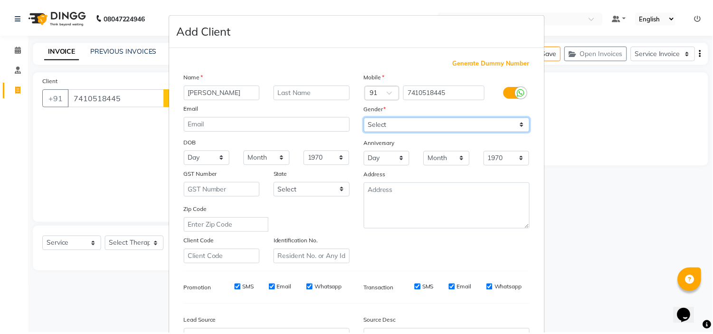
scroll to position [105, 0]
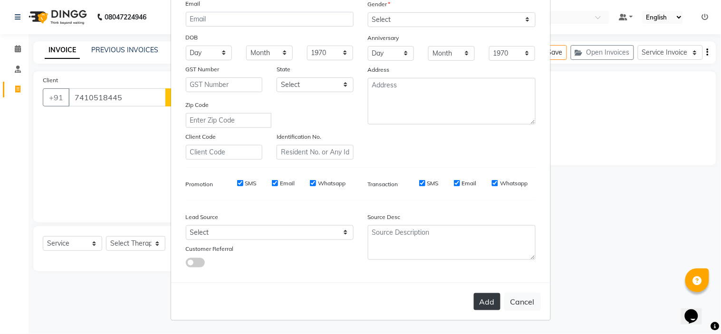
click at [480, 297] on button "Add" at bounding box center [487, 301] width 27 height 17
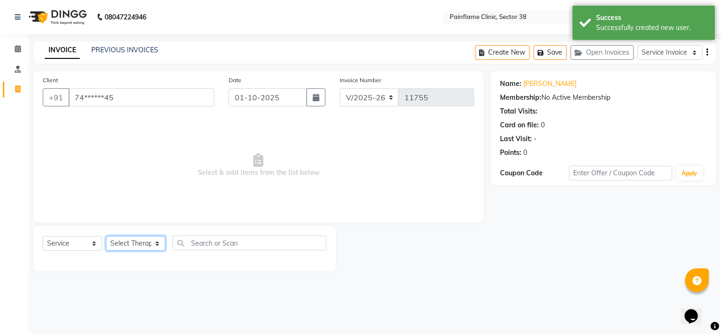
click at [140, 240] on select "Select Therapist [PERSON_NAME] Dr [PERSON_NAME] [PERSON_NAME] Dr [PERSON_NAME] …" at bounding box center [135, 243] width 59 height 15
click at [106, 237] on select "Select Therapist [PERSON_NAME] Dr [PERSON_NAME] [PERSON_NAME] Dr [PERSON_NAME] …" at bounding box center [135, 243] width 59 height 15
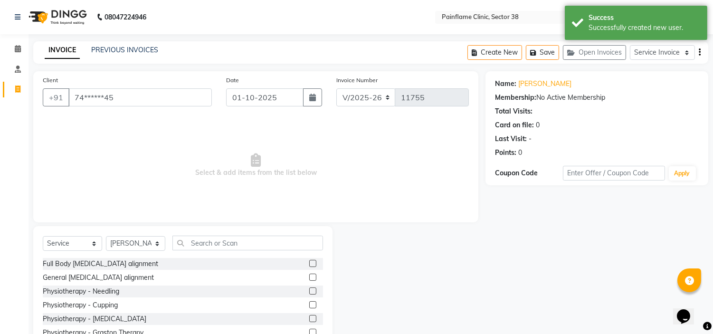
click at [309, 275] on label at bounding box center [312, 277] width 7 height 7
click at [309, 275] on input "checkbox" at bounding box center [312, 278] width 6 height 6
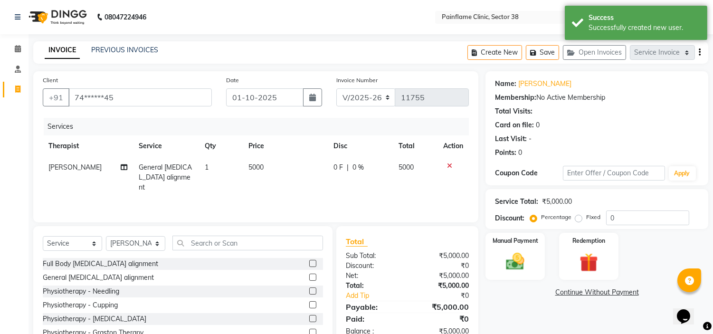
click at [248, 166] on span "5000" at bounding box center [255, 167] width 15 height 9
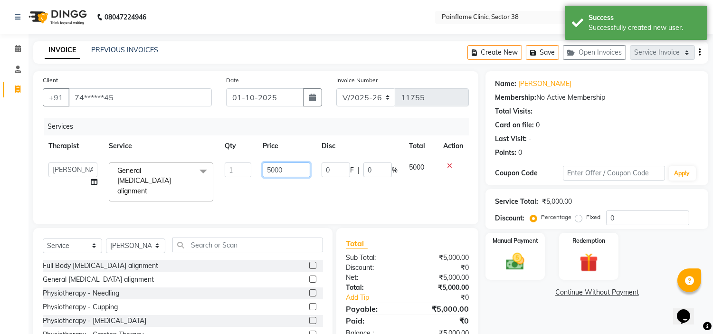
click at [265, 169] on input "5000" at bounding box center [287, 169] width 48 height 15
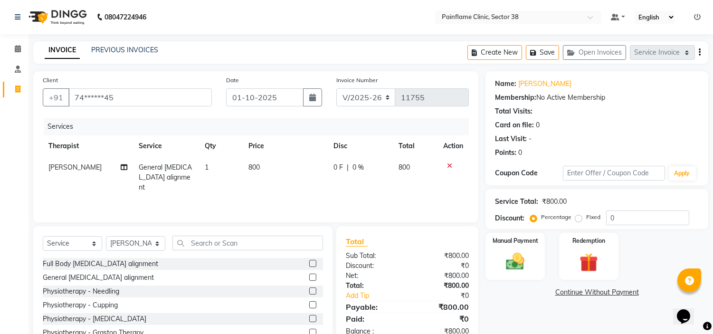
click at [586, 216] on label "Fixed" at bounding box center [593, 217] width 14 height 9
click at [578, 216] on input "Fixed" at bounding box center [580, 217] width 7 height 7
click at [512, 260] on img at bounding box center [515, 262] width 31 height 22
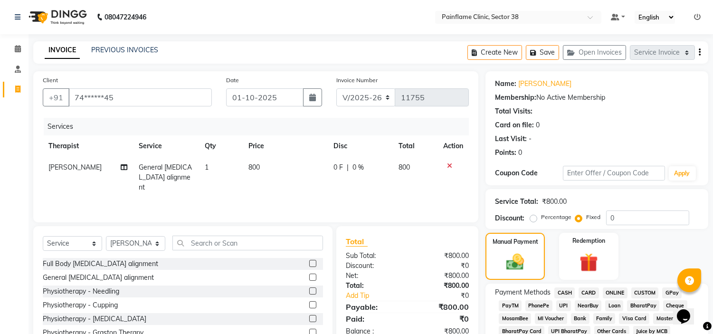
click at [562, 304] on span "UPI" at bounding box center [563, 305] width 15 height 11
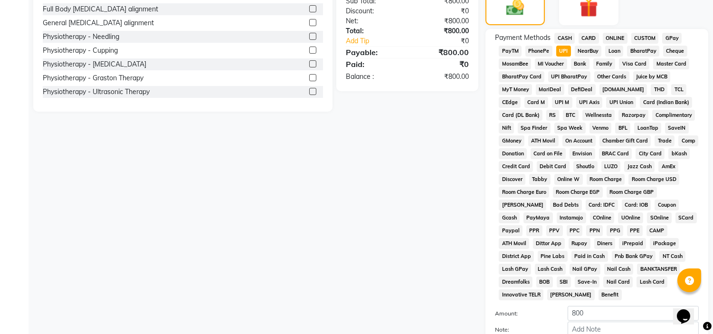
scroll to position [300, 0]
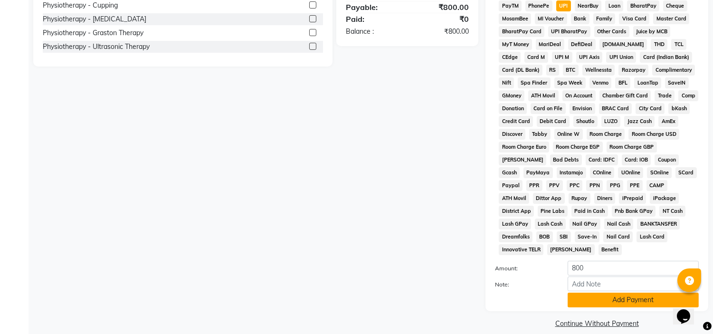
click at [582, 293] on button "Add Payment" at bounding box center [633, 300] width 131 height 15
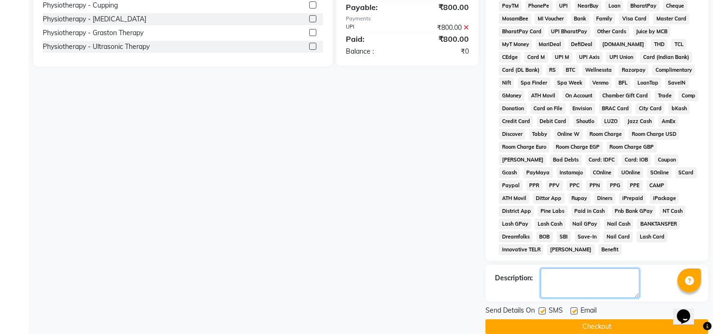
click at [567, 274] on textarea at bounding box center [590, 282] width 99 height 29
paste textarea "Online Consultation fee"
click at [543, 307] on label at bounding box center [542, 310] width 7 height 7
click at [543, 308] on input "checkbox" at bounding box center [542, 311] width 6 height 6
click at [572, 307] on label at bounding box center [574, 310] width 7 height 7
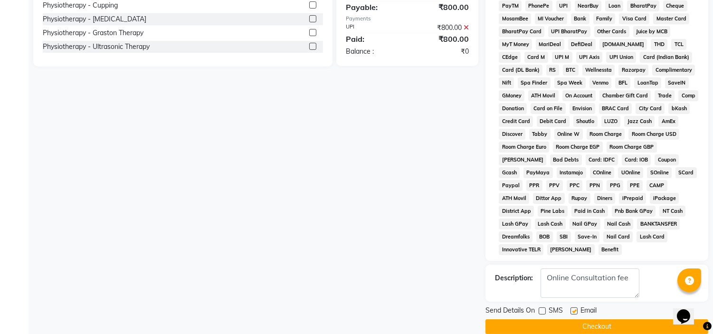
click at [572, 308] on input "checkbox" at bounding box center [574, 311] width 6 height 6
click at [567, 319] on button "Checkout" at bounding box center [597, 326] width 223 height 15
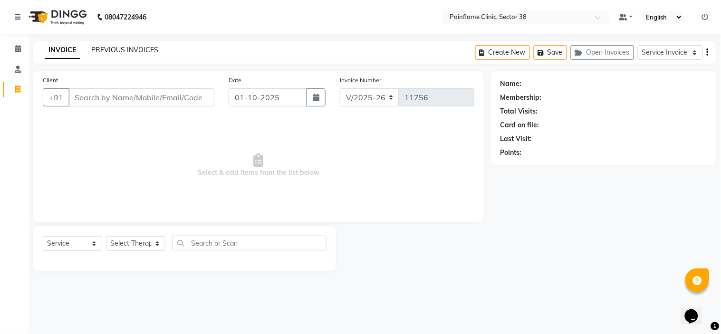
click at [123, 46] on link "PREVIOUS INVOICES" at bounding box center [124, 50] width 67 height 9
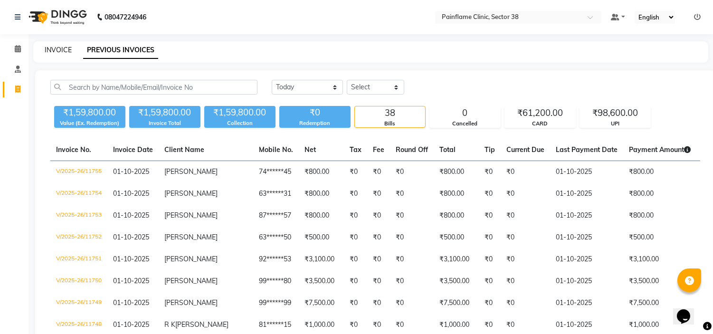
click at [60, 50] on link "INVOICE" at bounding box center [58, 50] width 27 height 9
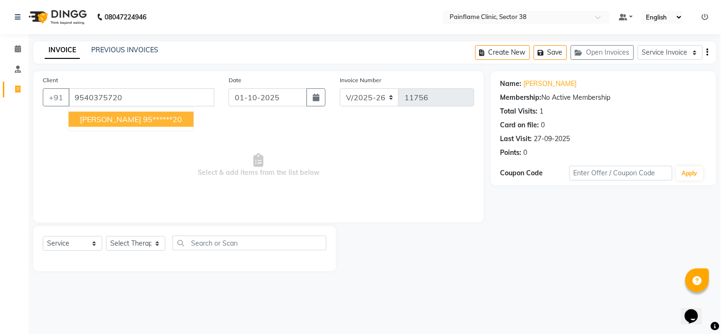
click at [151, 123] on ngb-highlight "95******20" at bounding box center [162, 119] width 39 height 10
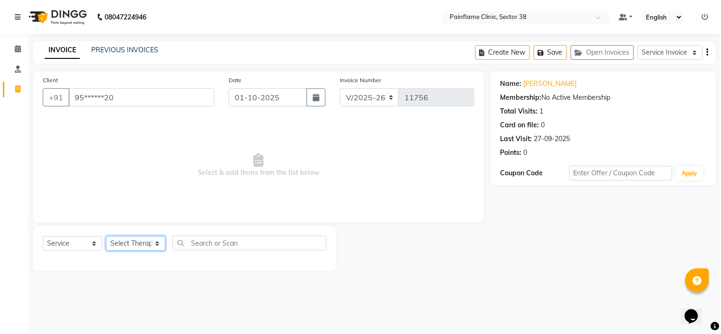
click at [130, 248] on select "Select Therapist [PERSON_NAME] Dr [PERSON_NAME] [PERSON_NAME] Dr [PERSON_NAME] …" at bounding box center [135, 243] width 59 height 15
click at [106, 237] on select "Select Therapist [PERSON_NAME] Dr [PERSON_NAME] [PERSON_NAME] Dr [PERSON_NAME] …" at bounding box center [135, 243] width 59 height 15
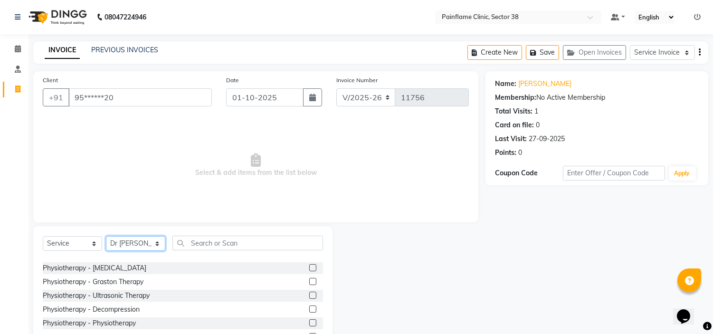
scroll to position [56, 0]
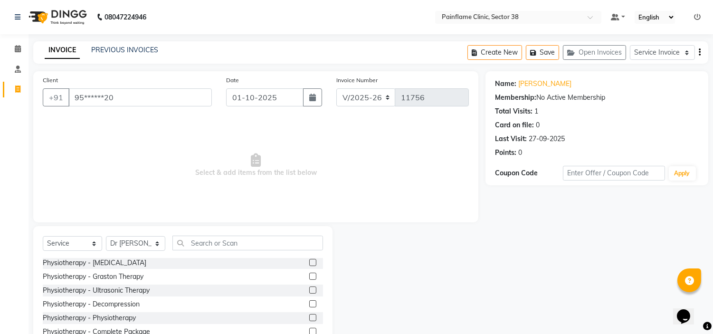
click at [309, 317] on label at bounding box center [312, 317] width 7 height 7
click at [309, 317] on input "checkbox" at bounding box center [312, 318] width 6 height 6
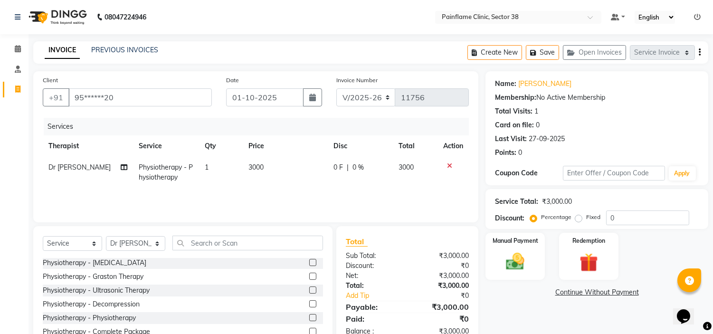
click at [257, 168] on span "3000" at bounding box center [255, 167] width 15 height 9
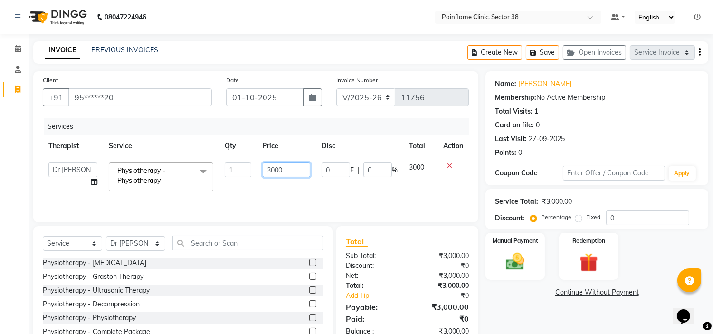
click at [267, 169] on input "3000" at bounding box center [287, 169] width 48 height 15
click at [586, 219] on label "Fixed" at bounding box center [593, 217] width 14 height 9
click at [581, 219] on input "Fixed" at bounding box center [580, 217] width 7 height 7
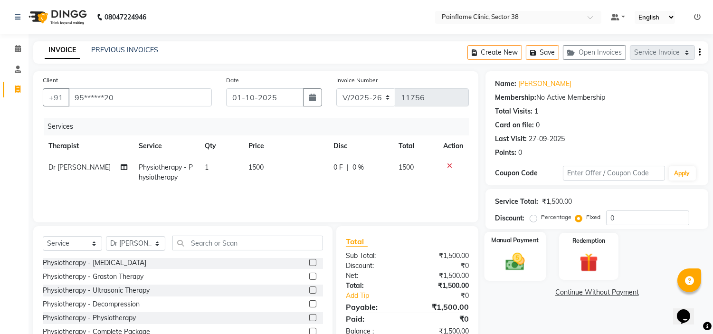
click at [529, 256] on img at bounding box center [515, 262] width 31 height 22
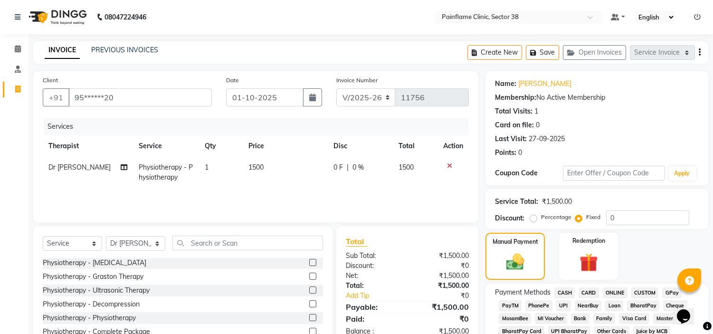
click at [564, 304] on span "UPI" at bounding box center [563, 305] width 15 height 11
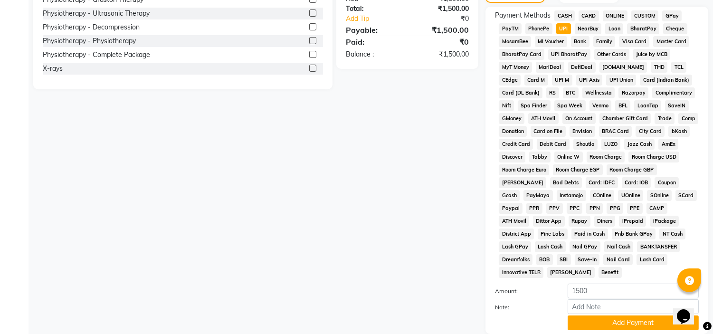
scroll to position [300, 0]
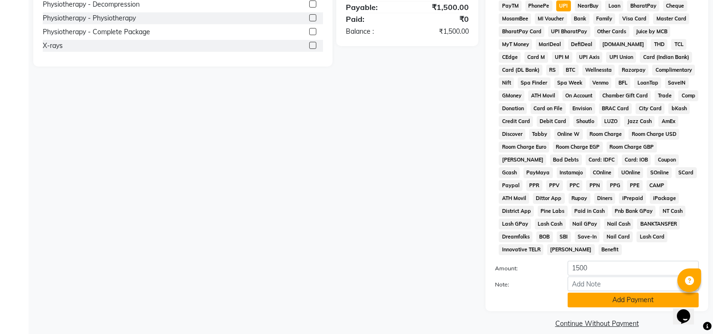
click at [592, 293] on button "Add Payment" at bounding box center [633, 300] width 131 height 15
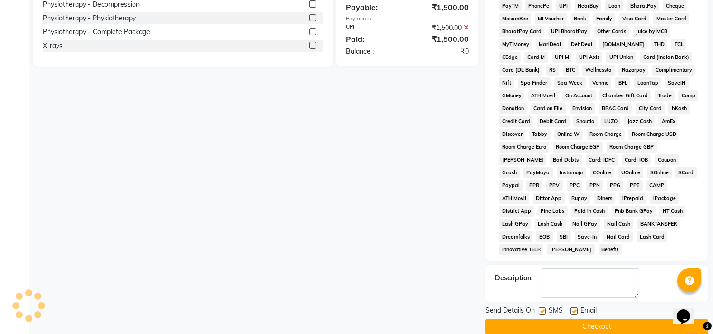
click at [573, 307] on label at bounding box center [574, 310] width 7 height 7
click at [573, 308] on input "checkbox" at bounding box center [574, 311] width 6 height 6
click at [545, 307] on label at bounding box center [542, 310] width 7 height 7
click at [545, 308] on input "checkbox" at bounding box center [542, 311] width 6 height 6
click at [544, 319] on button "Checkout" at bounding box center [597, 326] width 223 height 15
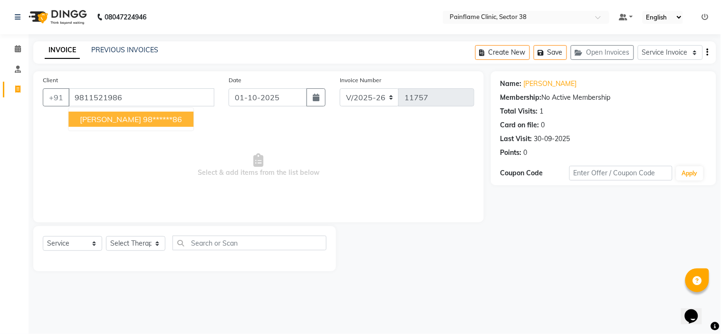
click at [112, 118] on span "[PERSON_NAME]" at bounding box center [110, 119] width 61 height 10
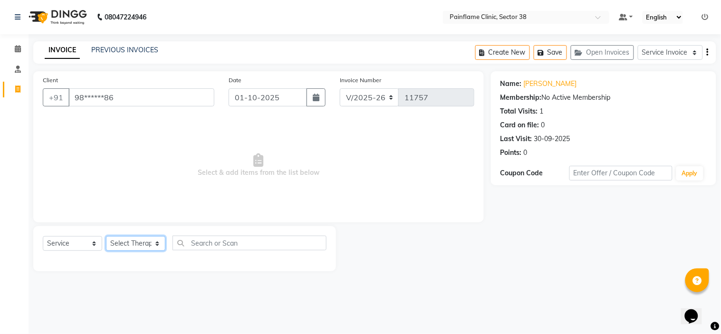
click at [117, 249] on select "Select Therapist [PERSON_NAME] Dr [PERSON_NAME] [PERSON_NAME] Dr [PERSON_NAME] …" at bounding box center [135, 243] width 59 height 15
click at [106, 237] on select "Select Therapist [PERSON_NAME] Dr [PERSON_NAME] [PERSON_NAME] Dr [PERSON_NAME] …" at bounding box center [135, 243] width 59 height 15
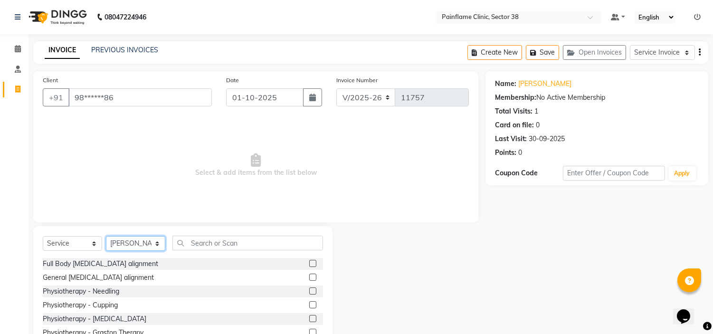
scroll to position [56, 0]
click at [309, 320] on label at bounding box center [312, 317] width 7 height 7
click at [309, 320] on input "checkbox" at bounding box center [312, 318] width 6 height 6
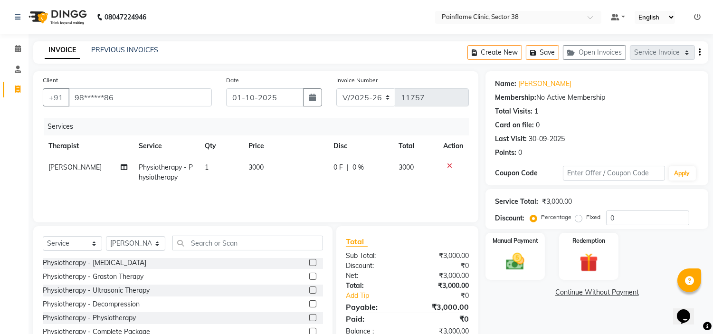
click at [257, 164] on span "3000" at bounding box center [255, 167] width 15 height 9
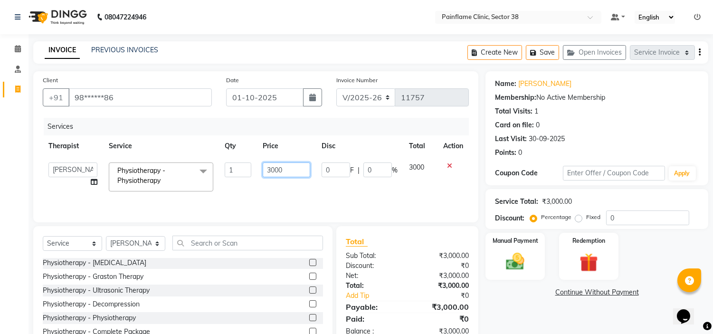
click at [267, 169] on input "3000" at bounding box center [287, 169] width 48 height 15
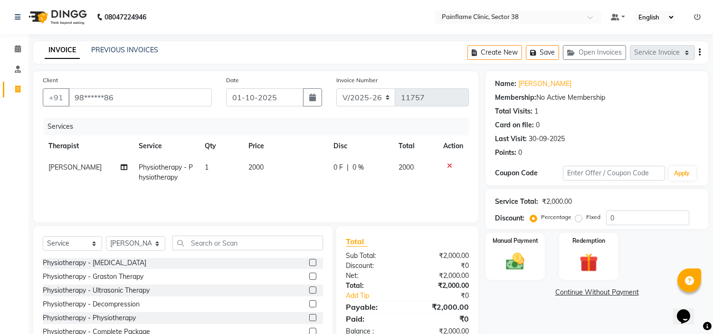
click at [586, 219] on label "Fixed" at bounding box center [593, 217] width 14 height 9
click at [578, 219] on input "Fixed" at bounding box center [580, 217] width 7 height 7
click at [522, 260] on img at bounding box center [515, 262] width 31 height 22
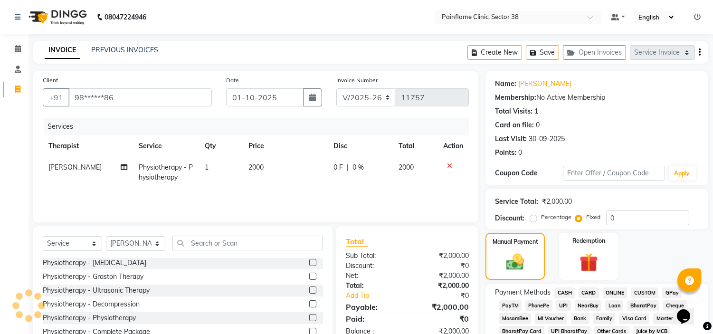
click at [564, 305] on span "UPI" at bounding box center [563, 305] width 15 height 11
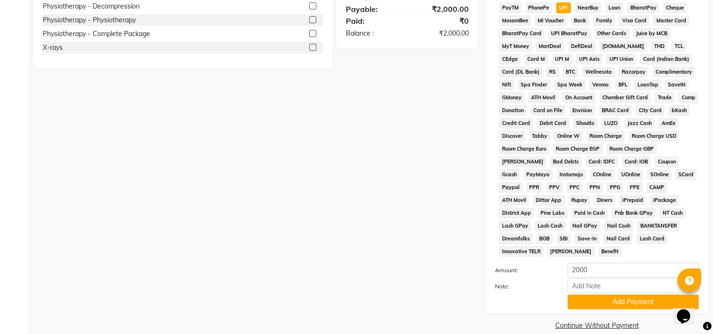
scroll to position [300, 0]
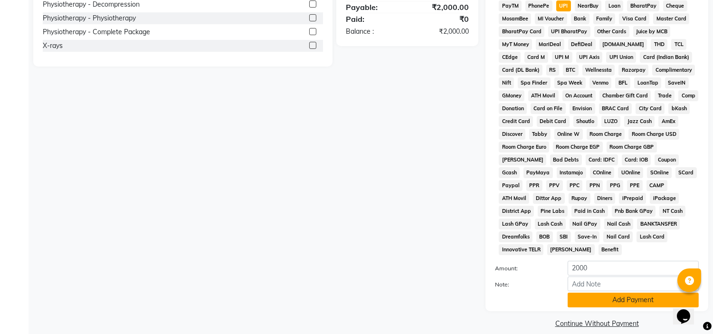
click at [595, 293] on button "Add Payment" at bounding box center [633, 300] width 131 height 15
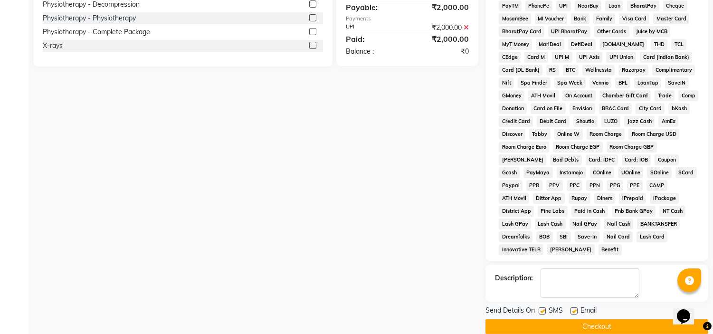
click at [576, 307] on label at bounding box center [574, 310] width 7 height 7
click at [576, 308] on input "checkbox" at bounding box center [574, 311] width 6 height 6
click at [543, 307] on label at bounding box center [542, 310] width 7 height 7
click at [543, 308] on input "checkbox" at bounding box center [542, 311] width 6 height 6
click at [542, 319] on button "Checkout" at bounding box center [597, 326] width 223 height 15
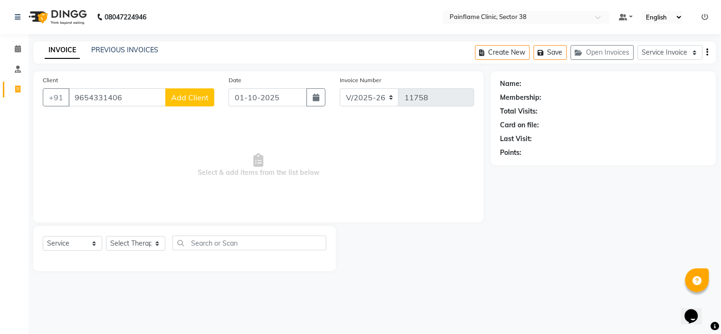
click at [182, 96] on span "Add Client" at bounding box center [190, 98] width 38 height 10
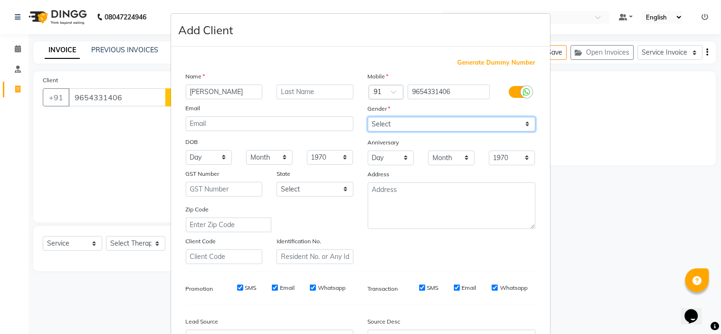
click at [390, 124] on select "Select [DEMOGRAPHIC_DATA] [DEMOGRAPHIC_DATA] Other Prefer Not To Say" at bounding box center [452, 124] width 168 height 15
click at [368, 117] on select "Select [DEMOGRAPHIC_DATA] [DEMOGRAPHIC_DATA] Other Prefer Not To Say" at bounding box center [452, 124] width 168 height 15
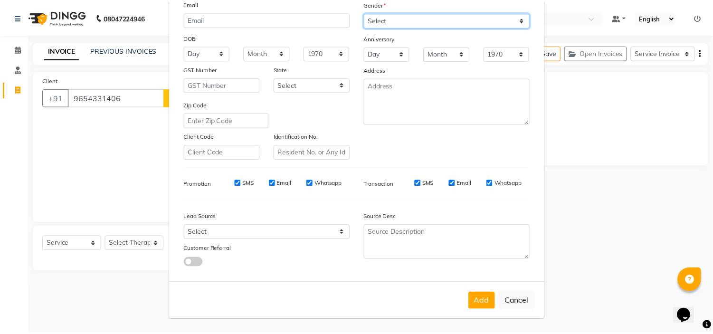
scroll to position [105, 0]
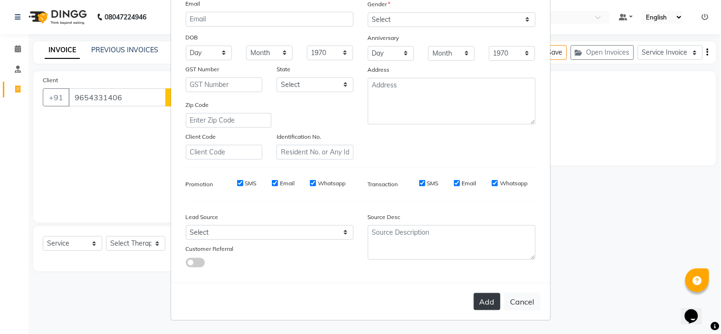
click at [486, 302] on button "Add" at bounding box center [487, 301] width 27 height 17
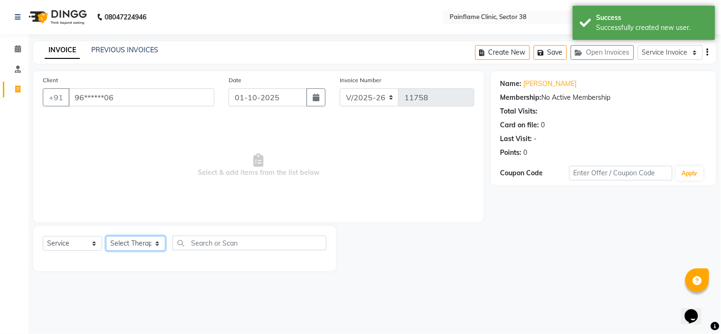
click at [119, 244] on select "Select Therapist [PERSON_NAME] Dr [PERSON_NAME] [PERSON_NAME] Dr [PERSON_NAME] …" at bounding box center [135, 243] width 59 height 15
click at [106, 237] on select "Select Therapist [PERSON_NAME] Dr [PERSON_NAME] [PERSON_NAME] Dr [PERSON_NAME] …" at bounding box center [135, 243] width 59 height 15
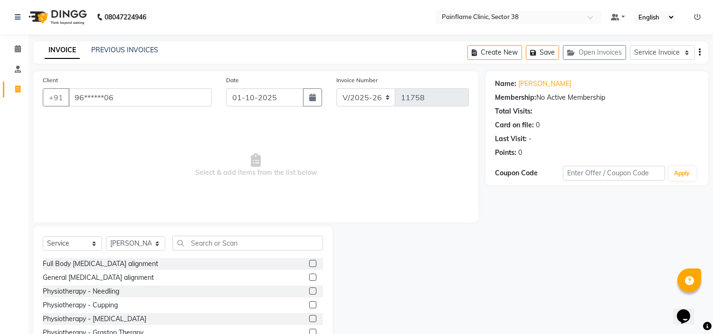
click at [309, 276] on label at bounding box center [312, 277] width 7 height 7
click at [309, 276] on input "checkbox" at bounding box center [312, 278] width 6 height 6
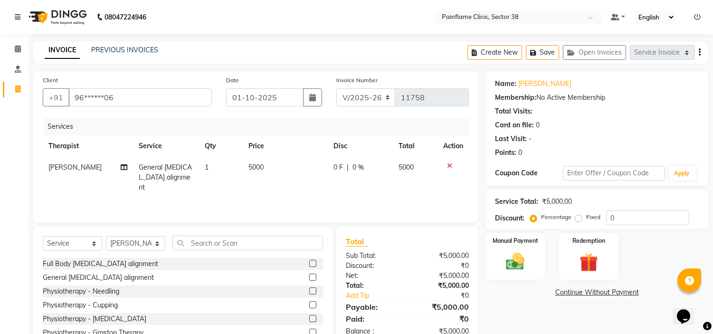
click at [252, 170] on span "5000" at bounding box center [255, 167] width 15 height 9
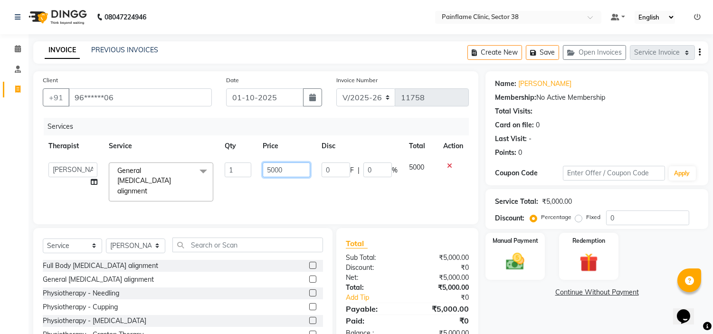
click at [278, 167] on input "5000" at bounding box center [287, 169] width 48 height 15
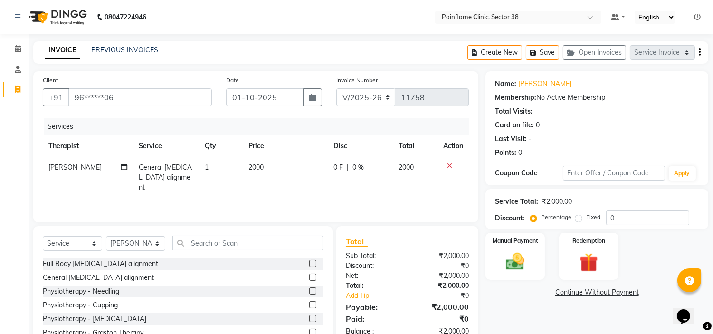
click at [586, 218] on label "Fixed" at bounding box center [593, 217] width 14 height 9
click at [577, 218] on input "Fixed" at bounding box center [580, 217] width 7 height 7
click at [524, 251] on img at bounding box center [515, 262] width 31 height 22
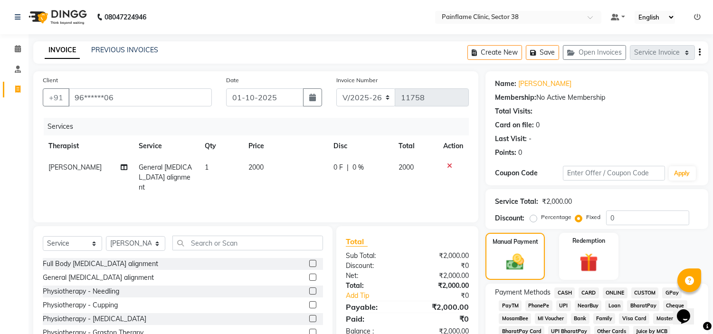
click at [562, 303] on span "UPI" at bounding box center [563, 305] width 15 height 11
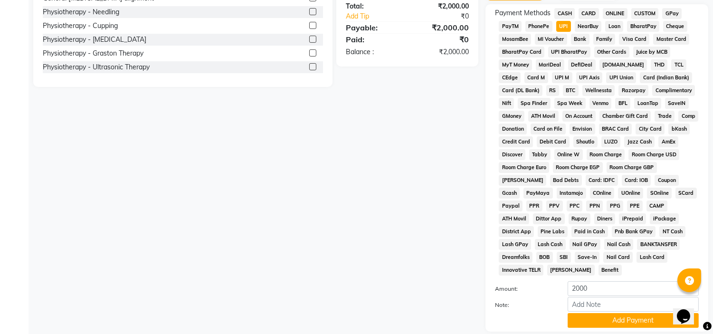
scroll to position [286, 0]
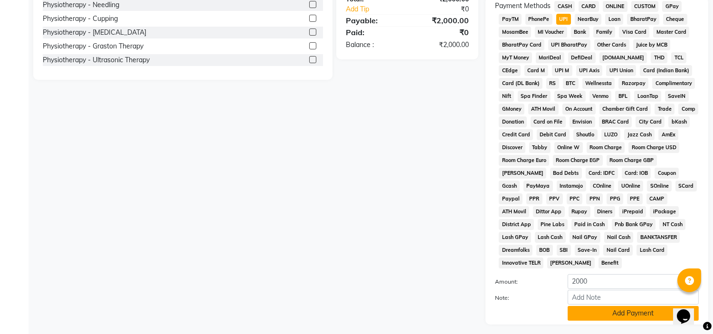
click at [587, 306] on button "Add Payment" at bounding box center [633, 313] width 131 height 15
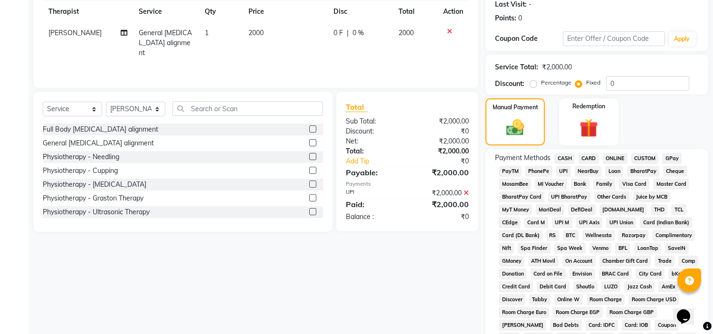
scroll to position [56, 0]
click at [309, 207] on label at bounding box center [312, 210] width 7 height 7
click at [309, 208] on input "checkbox" at bounding box center [312, 211] width 6 height 6
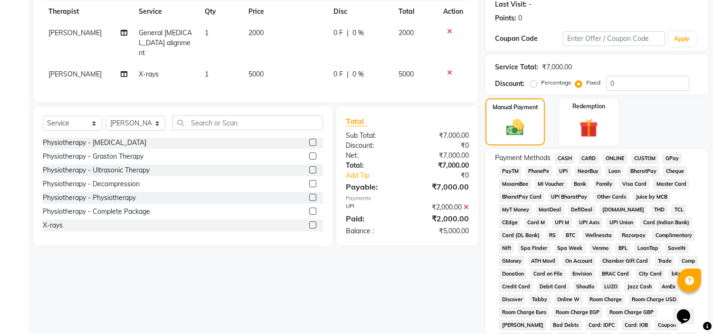
click at [252, 70] on span "5000" at bounding box center [255, 74] width 15 height 9
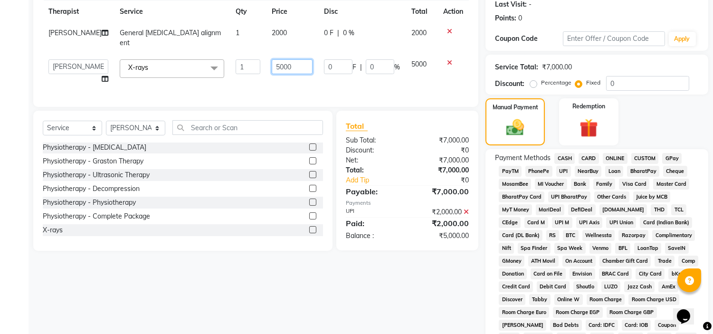
click at [272, 63] on input "5000" at bounding box center [292, 66] width 41 height 15
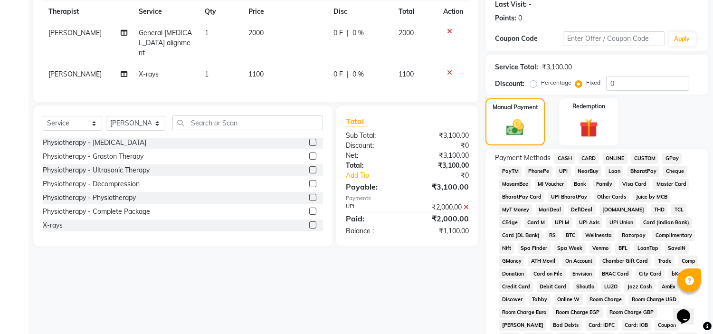
click at [585, 159] on span "CARD" at bounding box center [589, 158] width 20 height 11
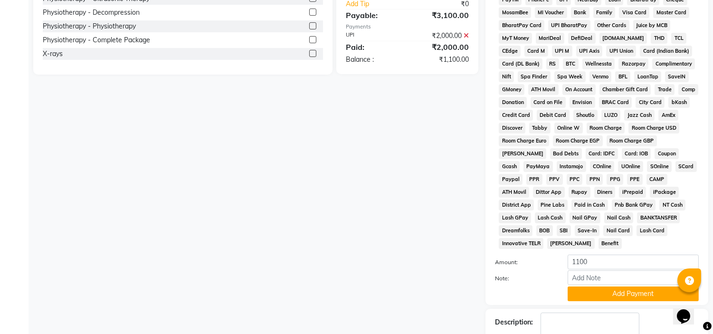
scroll to position [353, 0]
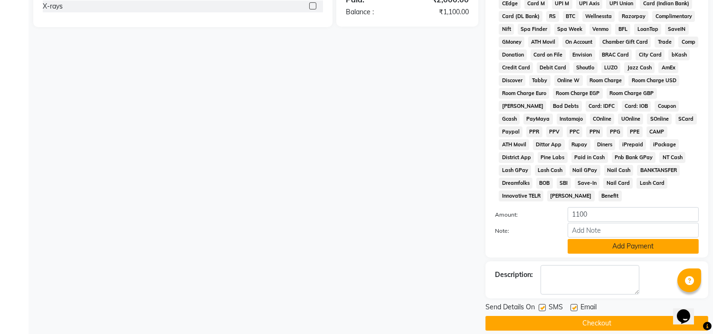
click at [604, 239] on button "Add Payment" at bounding box center [633, 246] width 131 height 15
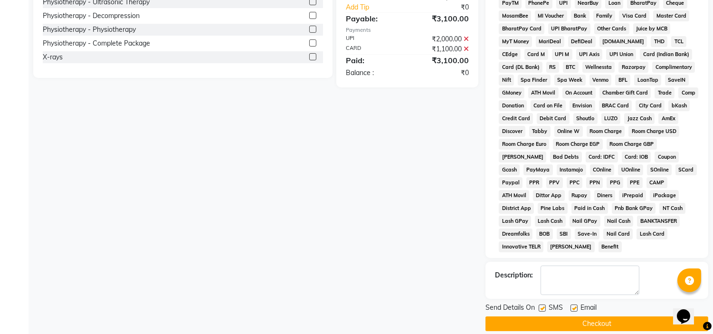
click at [576, 305] on label at bounding box center [574, 308] width 7 height 7
click at [576, 305] on input "checkbox" at bounding box center [574, 308] width 6 height 6
click at [540, 305] on label at bounding box center [542, 308] width 7 height 7
click at [540, 305] on input "checkbox" at bounding box center [542, 308] width 6 height 6
click at [549, 316] on button "Checkout" at bounding box center [597, 323] width 223 height 15
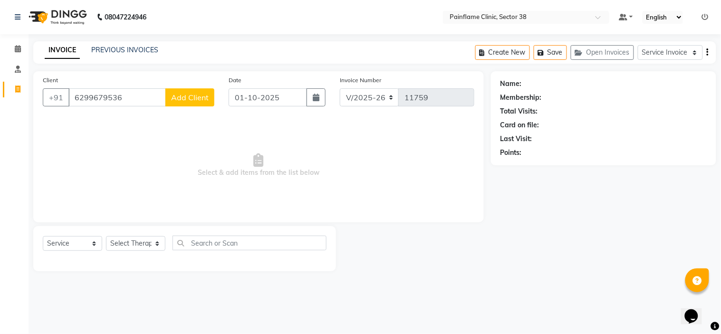
click at [178, 97] on span "Add Client" at bounding box center [190, 98] width 38 height 10
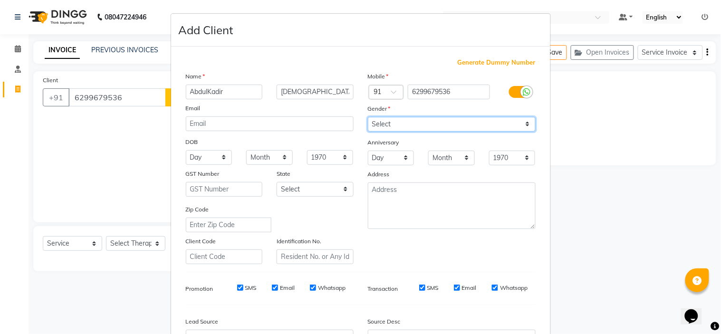
click at [444, 122] on select "Select [DEMOGRAPHIC_DATA] [DEMOGRAPHIC_DATA] Other Prefer Not To Say" at bounding box center [452, 124] width 168 height 15
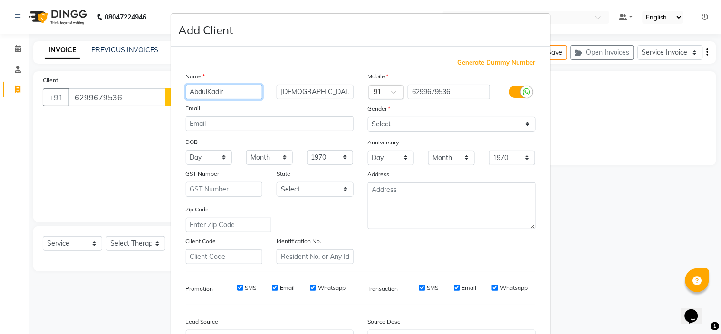
click at [202, 90] on input "AbdulKadir" at bounding box center [224, 92] width 77 height 15
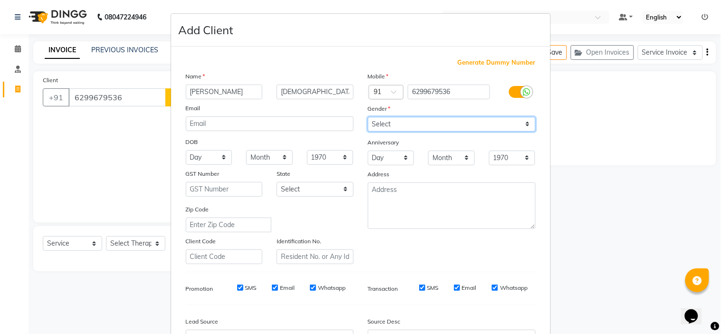
drag, startPoint x: 400, startPoint y: 124, endPoint x: 388, endPoint y: 157, distance: 34.4
click at [388, 157] on div "Mobile Country Code × 91 6299679536 Gender Select [DEMOGRAPHIC_DATA] [DEMOGRAPH…" at bounding box center [452, 167] width 182 height 193
click at [368, 117] on select "Select [DEMOGRAPHIC_DATA] [DEMOGRAPHIC_DATA] Other Prefer Not To Say" at bounding box center [452, 124] width 168 height 15
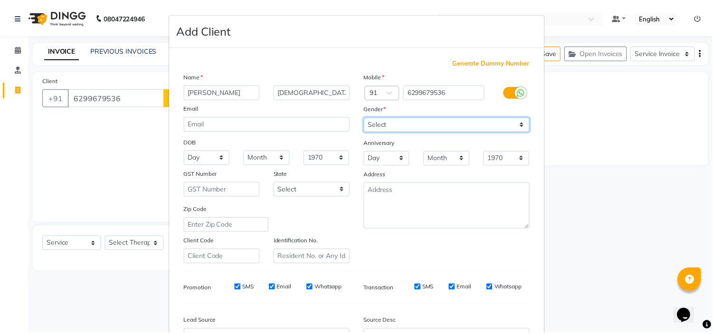
scroll to position [105, 0]
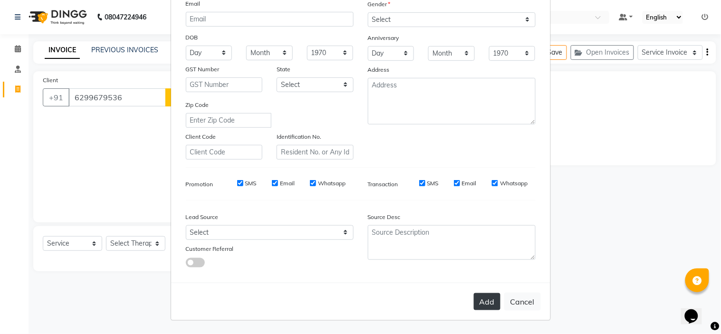
click at [479, 302] on button "Add" at bounding box center [487, 301] width 27 height 17
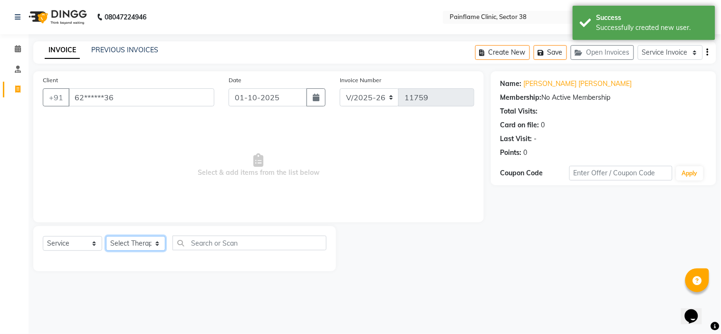
click at [144, 246] on select "Select Therapist [PERSON_NAME] Dr [PERSON_NAME] [PERSON_NAME] Dr [PERSON_NAME] …" at bounding box center [135, 243] width 59 height 15
click at [106, 237] on select "Select Therapist [PERSON_NAME] Dr [PERSON_NAME] [PERSON_NAME] Dr [PERSON_NAME] …" at bounding box center [135, 243] width 59 height 15
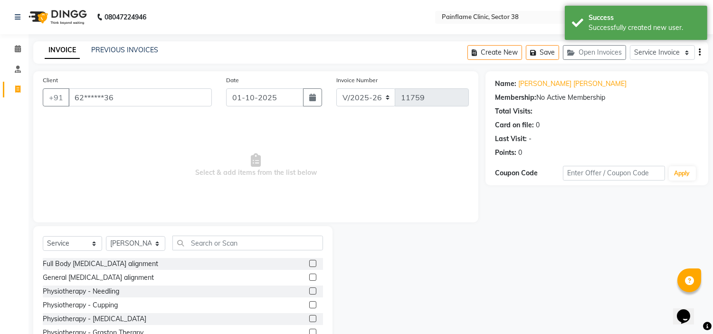
click at [309, 278] on label at bounding box center [312, 277] width 7 height 7
click at [309, 278] on input "checkbox" at bounding box center [312, 278] width 6 height 6
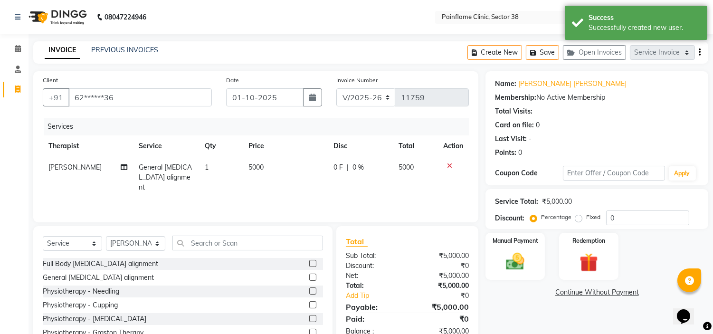
click at [257, 172] on td "5000" at bounding box center [285, 177] width 85 height 41
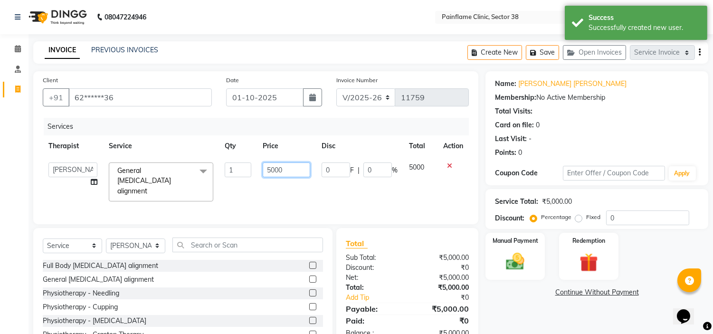
click at [273, 167] on input "5000" at bounding box center [287, 169] width 48 height 15
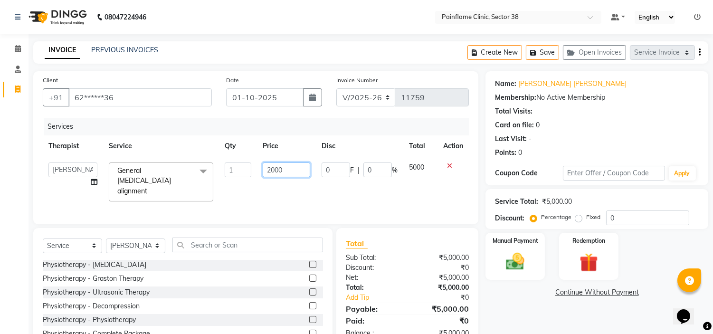
scroll to position [46, 0]
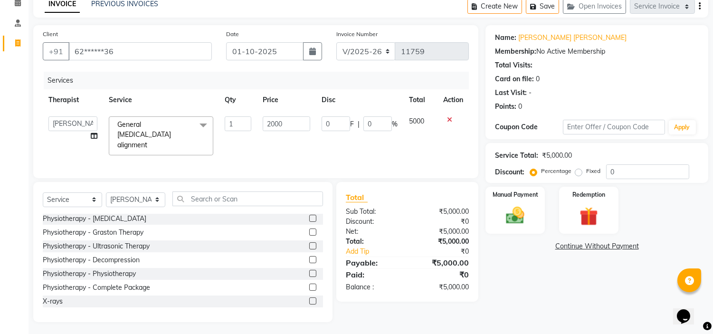
click at [309, 298] on label at bounding box center [312, 300] width 7 height 7
click at [309, 298] on input "checkbox" at bounding box center [312, 301] width 6 height 6
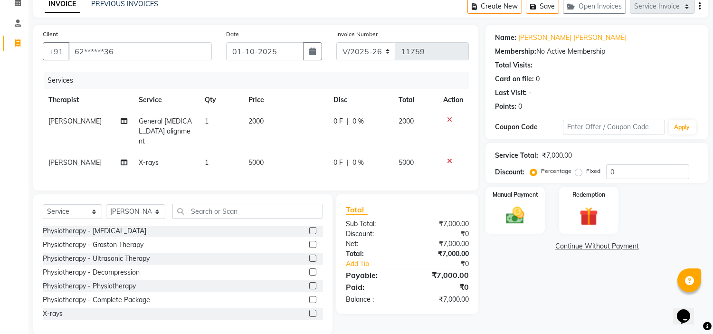
click at [259, 158] on span "5000" at bounding box center [255, 162] width 15 height 9
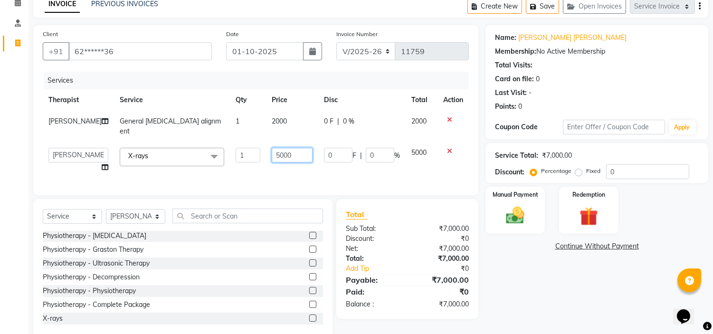
click at [272, 148] on input "5000" at bounding box center [292, 155] width 41 height 15
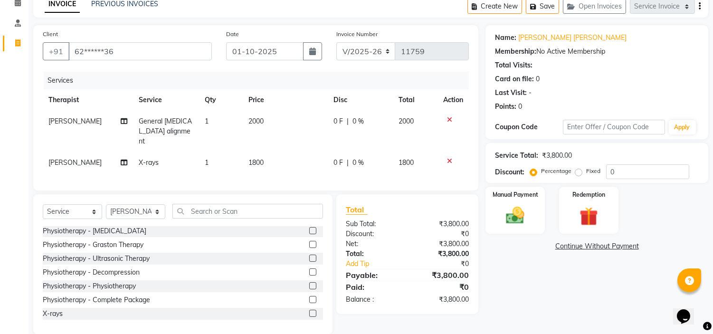
click at [586, 174] on label "Fixed" at bounding box center [593, 171] width 14 height 9
click at [580, 174] on input "Fixed" at bounding box center [580, 171] width 7 height 7
click at [530, 205] on img at bounding box center [515, 216] width 31 height 22
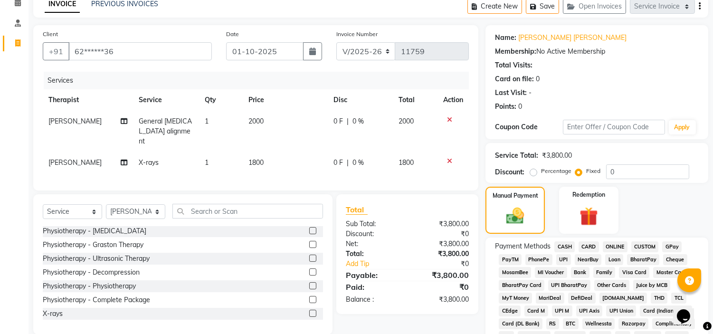
click at [565, 258] on span "UPI" at bounding box center [563, 259] width 15 height 11
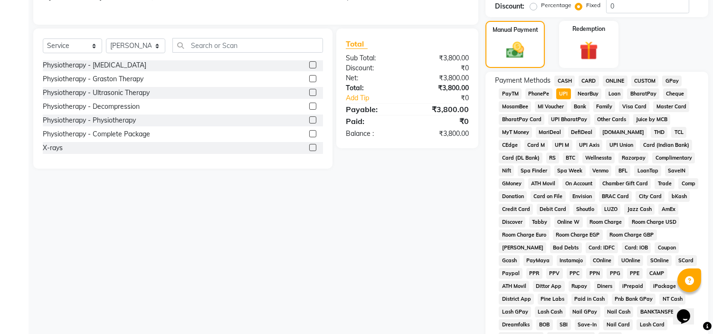
scroll to position [300, 0]
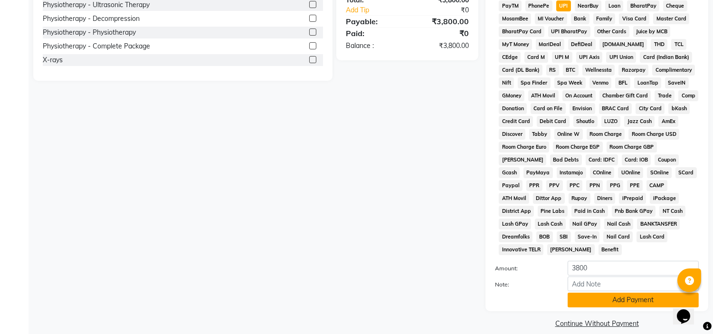
click at [595, 293] on button "Add Payment" at bounding box center [633, 300] width 131 height 15
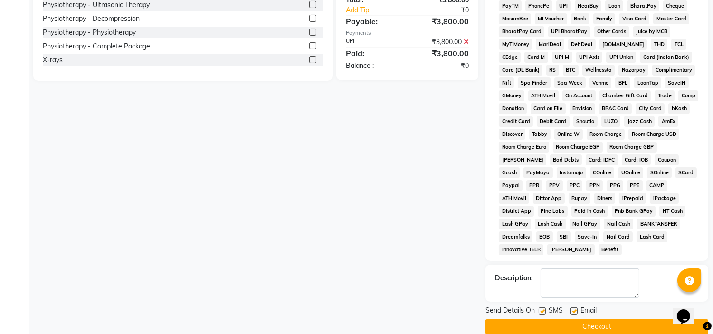
click at [571, 307] on label at bounding box center [574, 310] width 7 height 7
click at [571, 308] on input "checkbox" at bounding box center [574, 311] width 6 height 6
click at [539, 307] on label at bounding box center [542, 310] width 7 height 7
click at [539, 308] on input "checkbox" at bounding box center [542, 311] width 6 height 6
click at [544, 319] on button "Checkout" at bounding box center [597, 326] width 223 height 15
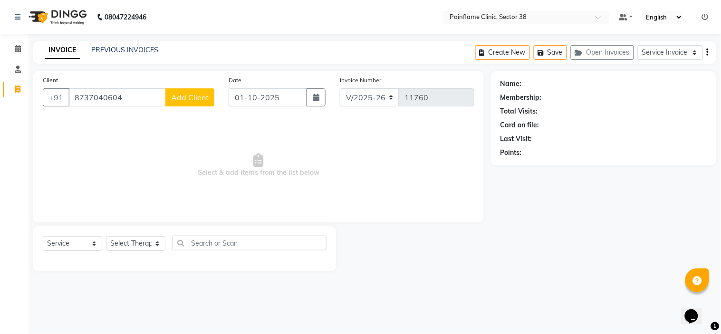
click at [205, 94] on span "Add Client" at bounding box center [190, 98] width 38 height 10
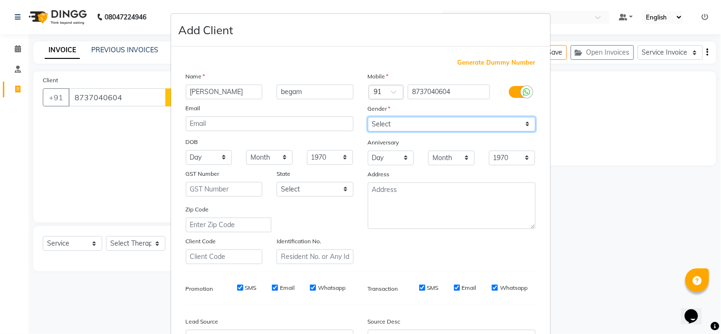
click at [466, 125] on select "Select [DEMOGRAPHIC_DATA] [DEMOGRAPHIC_DATA] Other Prefer Not To Say" at bounding box center [452, 124] width 168 height 15
click at [368, 117] on select "Select [DEMOGRAPHIC_DATA] [DEMOGRAPHIC_DATA] Other Prefer Not To Say" at bounding box center [452, 124] width 168 height 15
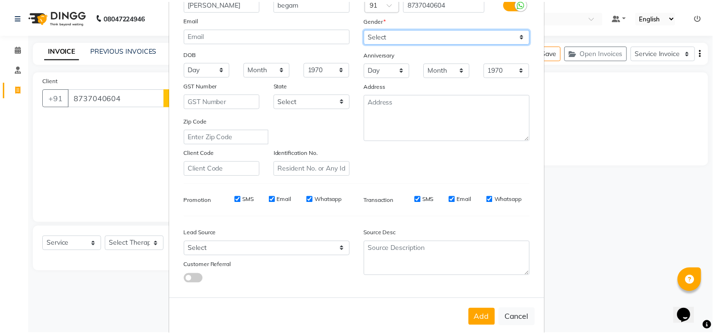
scroll to position [105, 0]
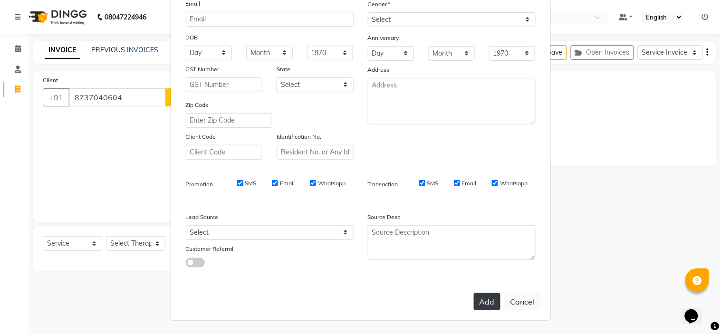
click at [486, 308] on button "Add" at bounding box center [487, 301] width 27 height 17
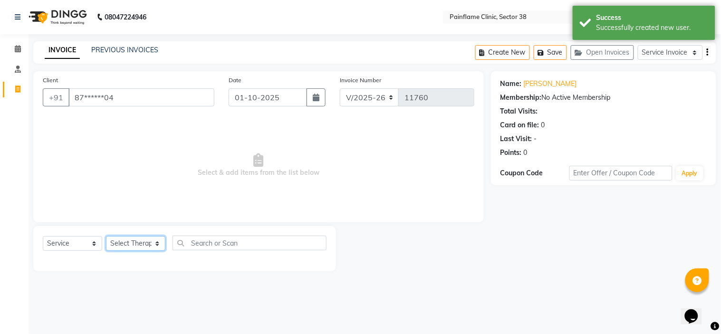
click at [120, 239] on select "Select Therapist [PERSON_NAME] Dr [PERSON_NAME] [PERSON_NAME] Dr [PERSON_NAME] …" at bounding box center [135, 243] width 59 height 15
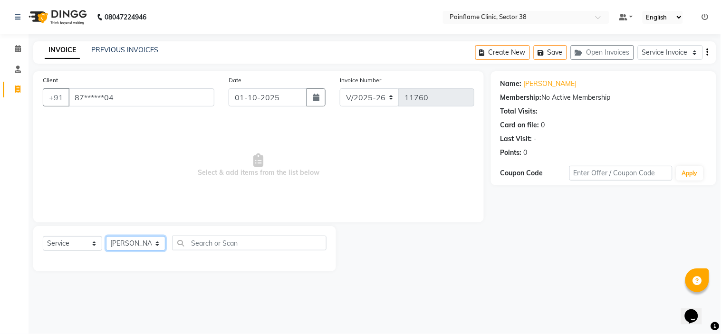
click at [106, 237] on select "Select Therapist [PERSON_NAME] Dr [PERSON_NAME] [PERSON_NAME] Dr [PERSON_NAME] …" at bounding box center [135, 243] width 59 height 15
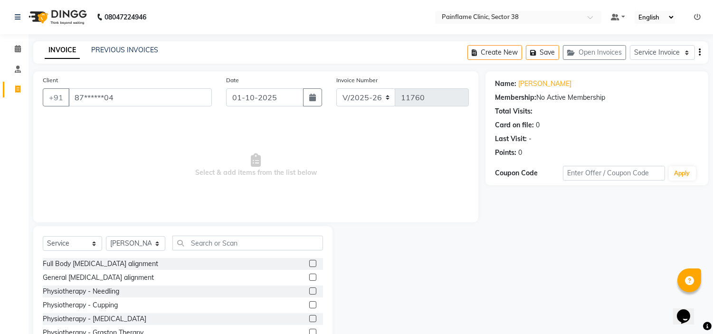
click at [309, 276] on label at bounding box center [312, 277] width 7 height 7
click at [309, 276] on input "checkbox" at bounding box center [312, 278] width 6 height 6
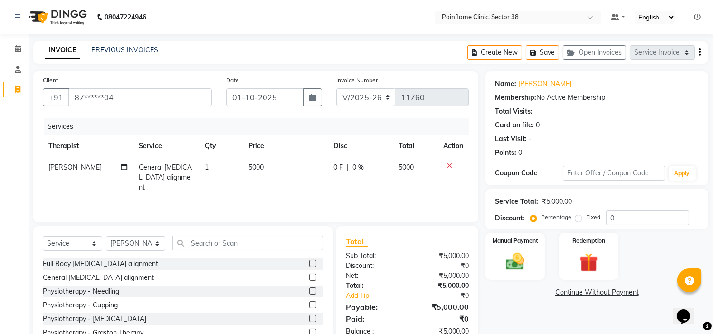
click at [251, 166] on span "5000" at bounding box center [255, 167] width 15 height 9
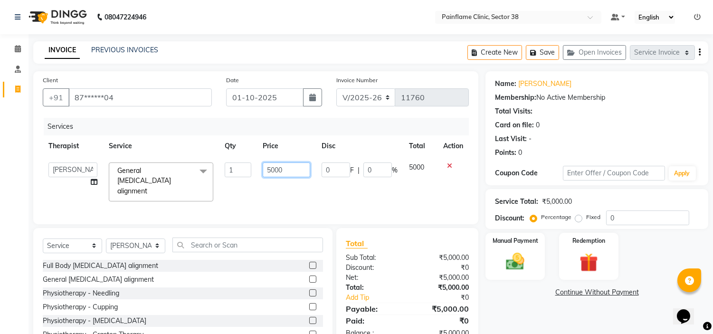
click at [264, 174] on input "5000" at bounding box center [287, 169] width 48 height 15
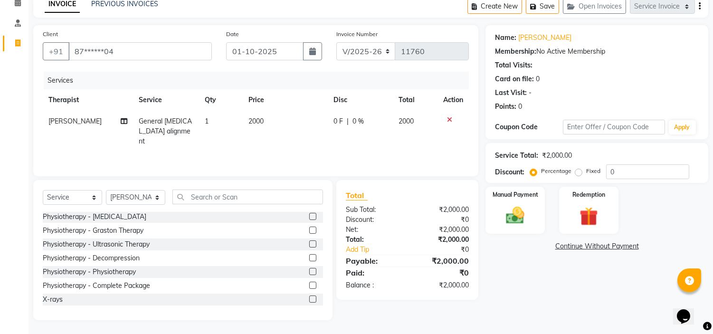
click at [309, 297] on label at bounding box center [312, 298] width 7 height 7
click at [309, 297] on input "checkbox" at bounding box center [312, 299] width 6 height 6
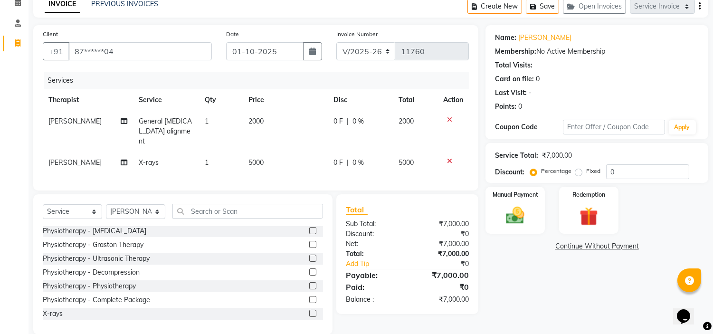
click at [254, 152] on td "5000" at bounding box center [285, 162] width 85 height 21
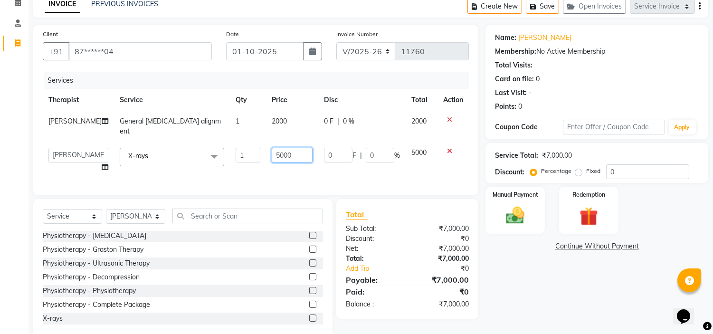
click at [272, 148] on input "5000" at bounding box center [292, 155] width 41 height 15
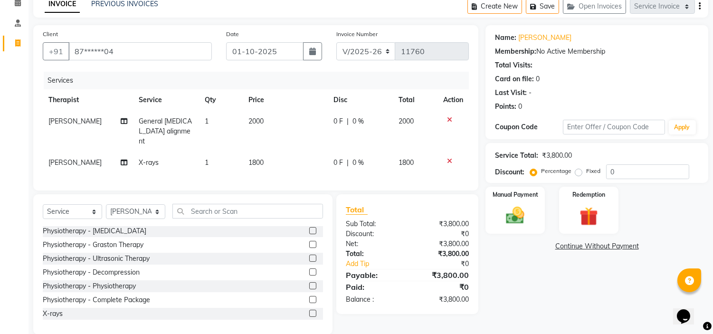
click at [586, 172] on label "Fixed" at bounding box center [593, 171] width 14 height 9
click at [578, 172] on input "Fixed" at bounding box center [580, 171] width 7 height 7
click at [524, 210] on img at bounding box center [515, 216] width 31 height 22
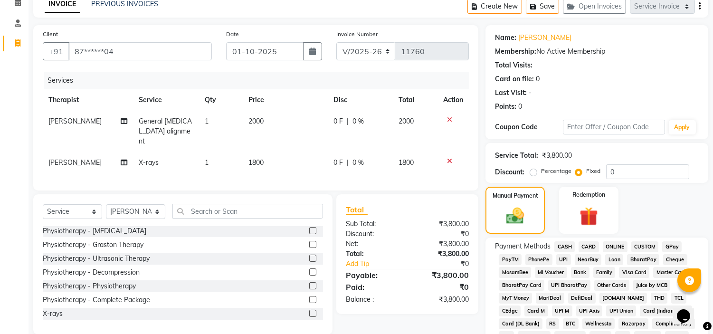
click at [561, 262] on span "UPI" at bounding box center [563, 259] width 15 height 11
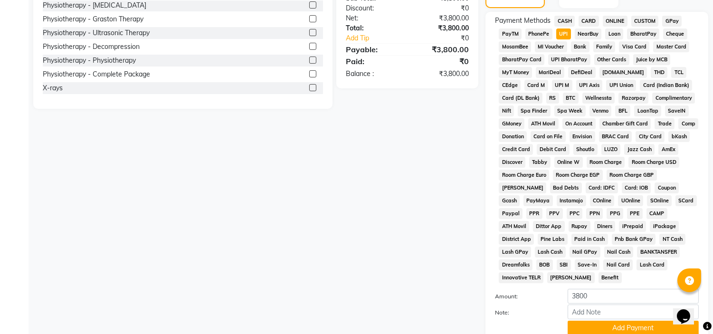
scroll to position [300, 0]
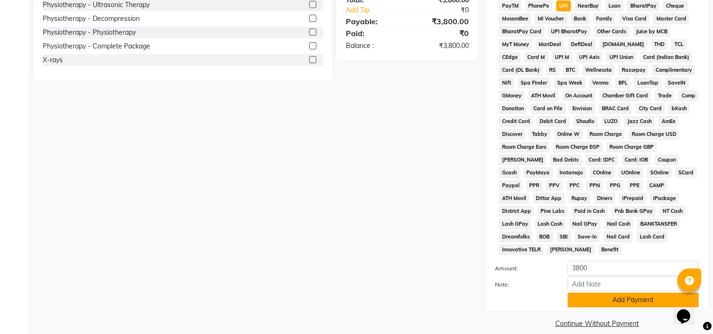
click at [595, 293] on button "Add Payment" at bounding box center [633, 300] width 131 height 15
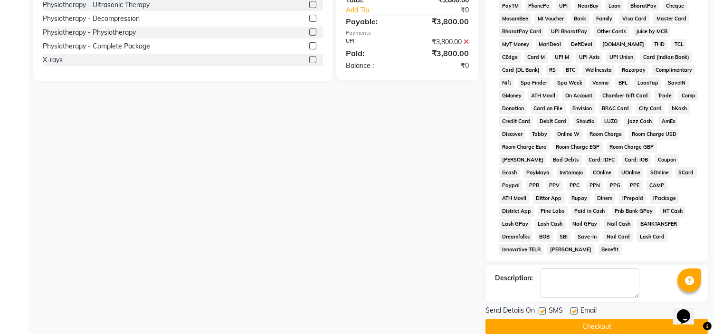
click at [577, 305] on div "Email" at bounding box center [588, 311] width 34 height 12
click at [541, 307] on label at bounding box center [542, 310] width 7 height 7
click at [541, 308] on input "checkbox" at bounding box center [542, 311] width 6 height 6
click at [572, 307] on div at bounding box center [574, 312] width 6 height 10
click at [575, 307] on label at bounding box center [574, 310] width 7 height 7
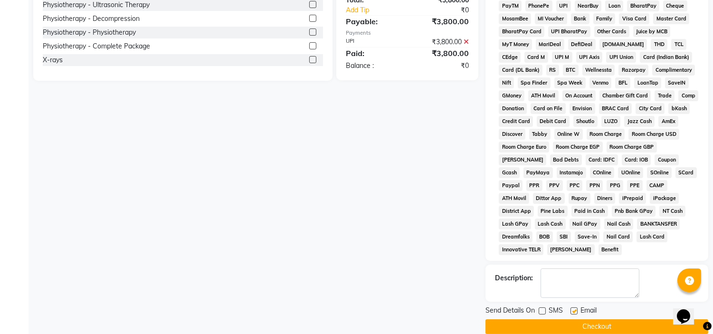
click at [575, 308] on input "checkbox" at bounding box center [574, 311] width 6 height 6
click at [551, 324] on main "INVOICE PREVIOUS INVOICES Create New Save Open Invoices Service Invoice Product…" at bounding box center [371, 45] width 685 height 607
click at [553, 319] on button "Checkout" at bounding box center [597, 326] width 223 height 15
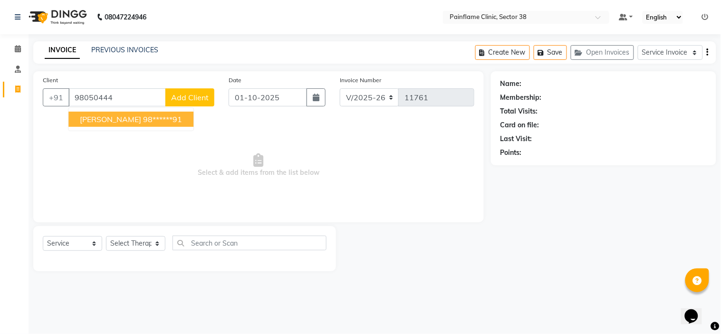
click at [124, 124] on button "[PERSON_NAME] 98******91" at bounding box center [130, 119] width 125 height 15
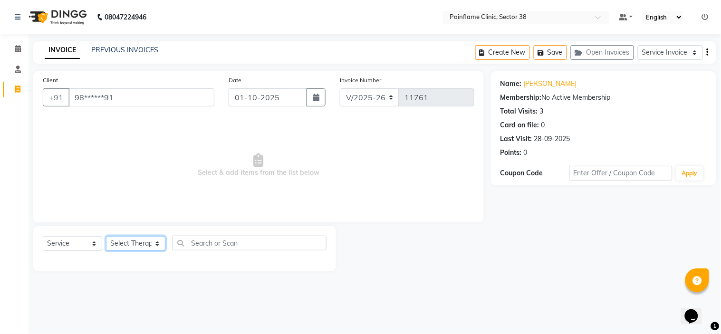
click at [123, 239] on select "Select Therapist [PERSON_NAME] Dr [PERSON_NAME] [PERSON_NAME] Dr [PERSON_NAME] …" at bounding box center [135, 243] width 59 height 15
click at [106, 237] on select "Select Therapist [PERSON_NAME] Dr [PERSON_NAME] [PERSON_NAME] Dr [PERSON_NAME] …" at bounding box center [135, 243] width 59 height 15
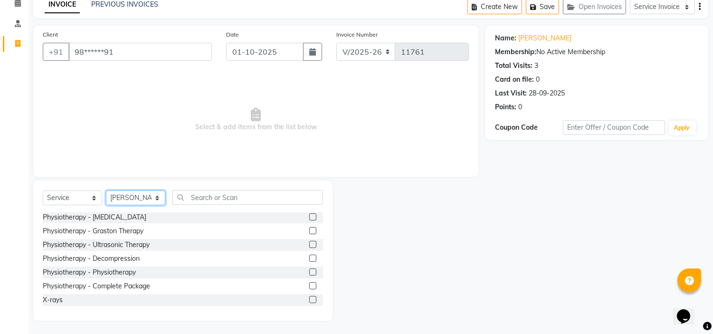
scroll to position [46, 0]
click at [309, 282] on label at bounding box center [312, 285] width 7 height 7
click at [309, 283] on input "checkbox" at bounding box center [312, 286] width 6 height 6
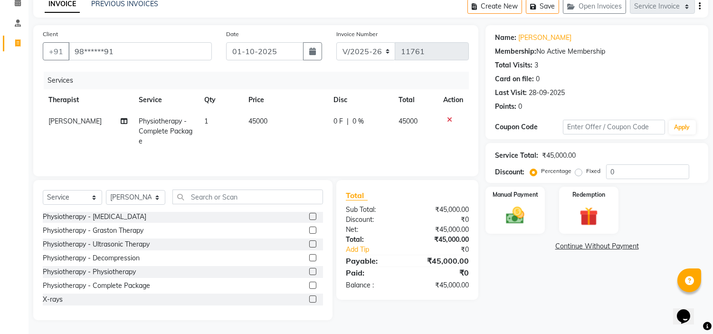
click at [262, 120] on span "45000" at bounding box center [257, 121] width 19 height 9
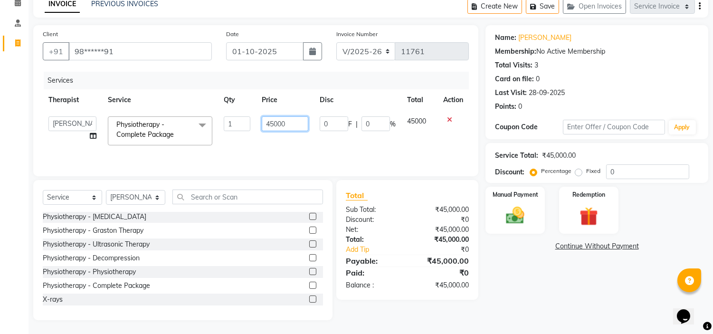
click at [272, 116] on input "45000" at bounding box center [285, 123] width 47 height 15
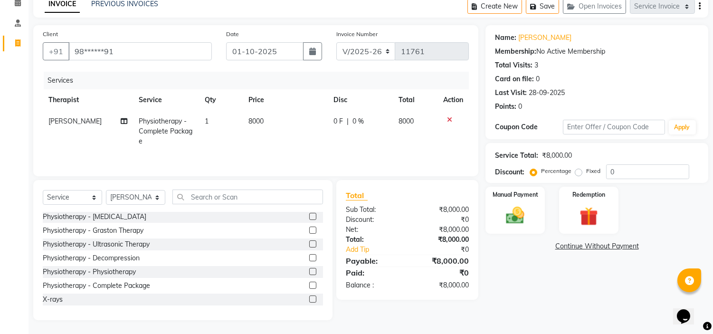
click at [586, 172] on label "Fixed" at bounding box center [593, 171] width 14 height 9
click at [577, 172] on input "Fixed" at bounding box center [580, 171] width 7 height 7
click at [531, 200] on div "Manual Payment" at bounding box center [516, 210] width 62 height 48
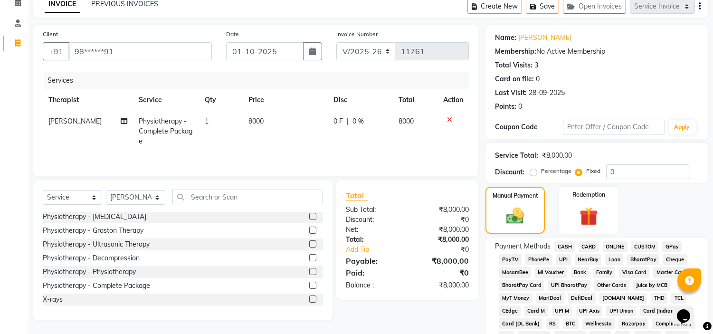
click at [563, 257] on span "UPI" at bounding box center [563, 259] width 15 height 11
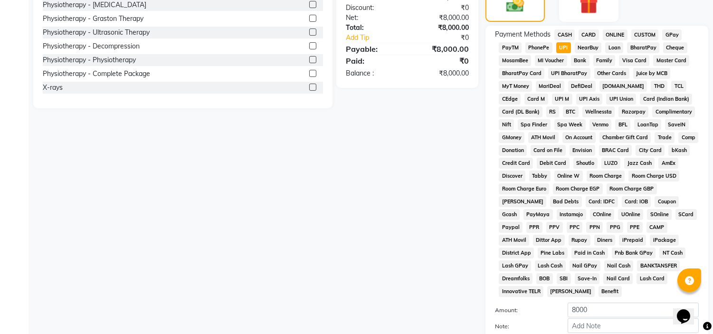
scroll to position [300, 0]
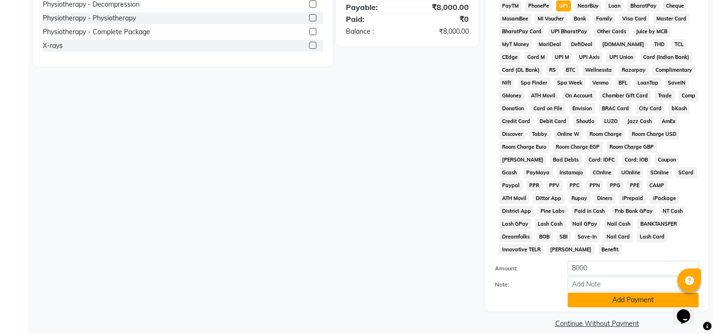
click at [587, 293] on button "Add Payment" at bounding box center [633, 300] width 131 height 15
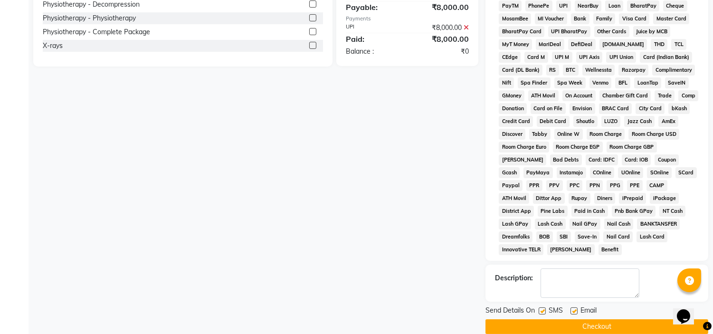
click at [576, 307] on label at bounding box center [574, 310] width 7 height 7
click at [576, 308] on input "checkbox" at bounding box center [574, 311] width 6 height 6
click at [542, 307] on label at bounding box center [542, 310] width 7 height 7
click at [542, 308] on input "checkbox" at bounding box center [542, 311] width 6 height 6
click at [543, 319] on button "Checkout" at bounding box center [597, 326] width 223 height 15
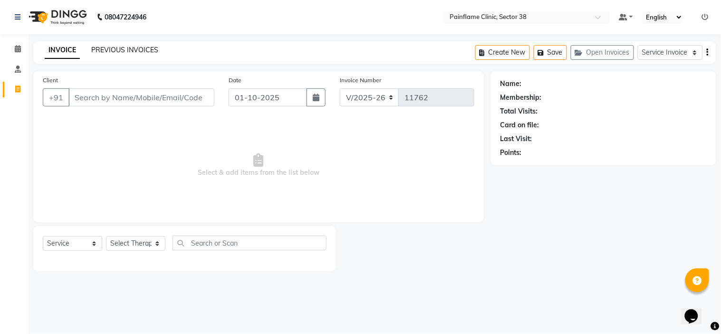
click at [119, 49] on link "PREVIOUS INVOICES" at bounding box center [124, 50] width 67 height 9
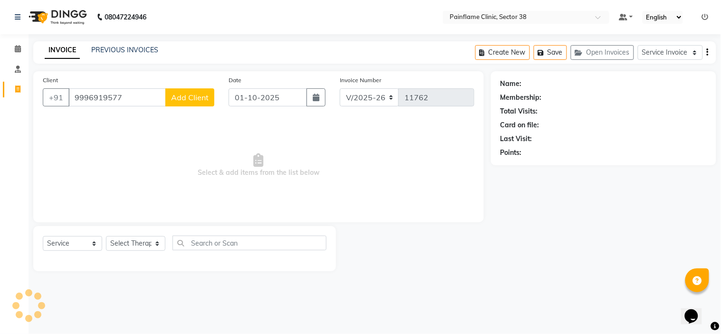
click at [186, 92] on button "Add Client" at bounding box center [189, 97] width 49 height 18
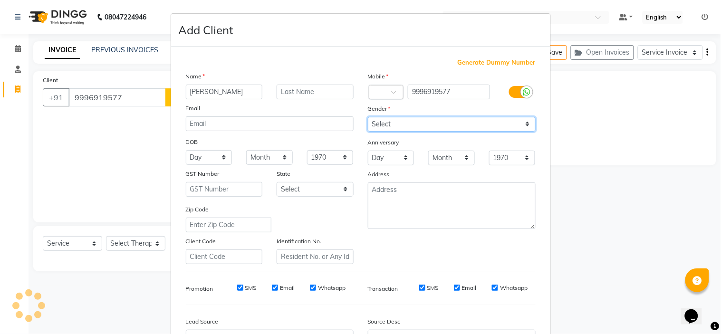
click at [453, 121] on select "Select [DEMOGRAPHIC_DATA] [DEMOGRAPHIC_DATA] Other Prefer Not To Say" at bounding box center [452, 124] width 168 height 15
click at [368, 117] on select "Select [DEMOGRAPHIC_DATA] [DEMOGRAPHIC_DATA] Other Prefer Not To Say" at bounding box center [452, 124] width 168 height 15
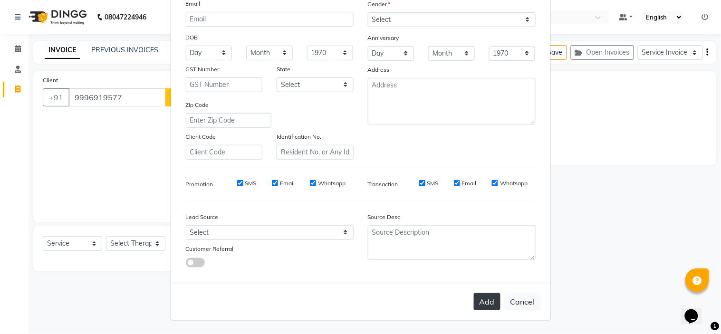
click at [481, 297] on button "Add" at bounding box center [487, 301] width 27 height 17
click at [480, 304] on div "Add Cancel" at bounding box center [360, 302] width 379 height 38
click at [512, 305] on button "Cancel" at bounding box center [522, 302] width 37 height 18
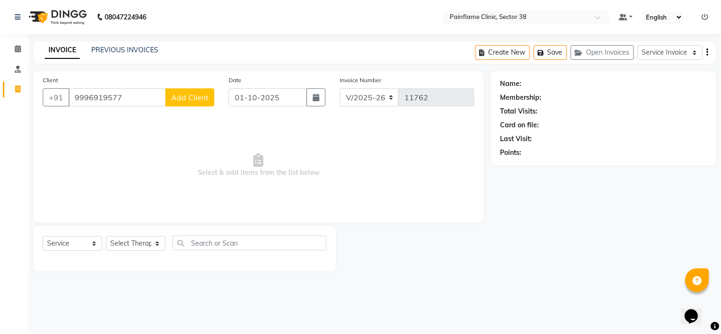
click at [192, 88] on button "Add Client" at bounding box center [189, 97] width 49 height 18
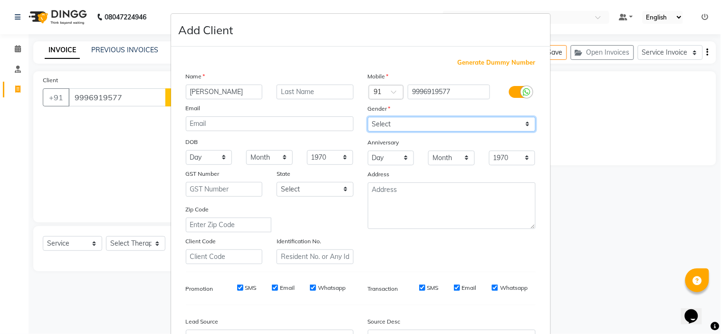
click at [426, 124] on select "Select [DEMOGRAPHIC_DATA] [DEMOGRAPHIC_DATA] Other Prefer Not To Say" at bounding box center [452, 124] width 168 height 15
click at [368, 117] on select "Select [DEMOGRAPHIC_DATA] [DEMOGRAPHIC_DATA] Other Prefer Not To Say" at bounding box center [452, 124] width 168 height 15
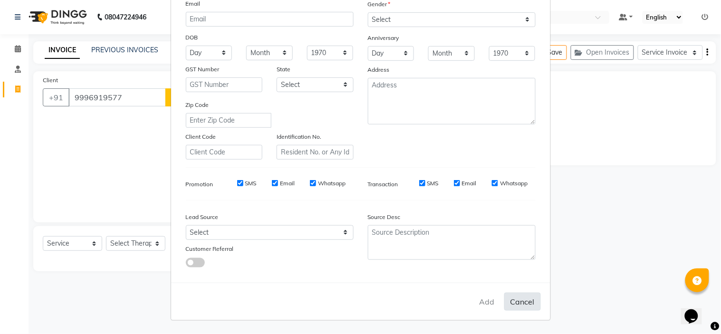
click at [526, 298] on button "Cancel" at bounding box center [522, 302] width 37 height 18
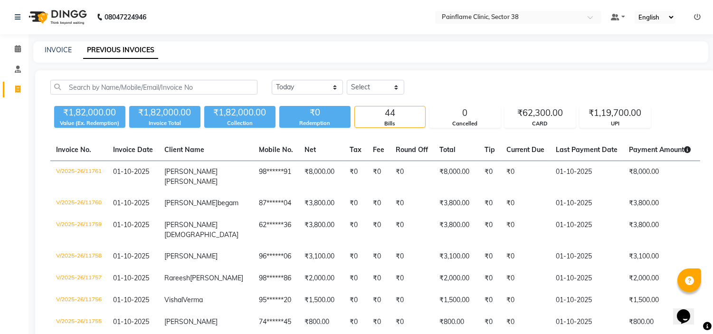
click at [52, 55] on div "INVOICE" at bounding box center [58, 50] width 27 height 10
click at [57, 50] on link "INVOICE" at bounding box center [58, 50] width 27 height 9
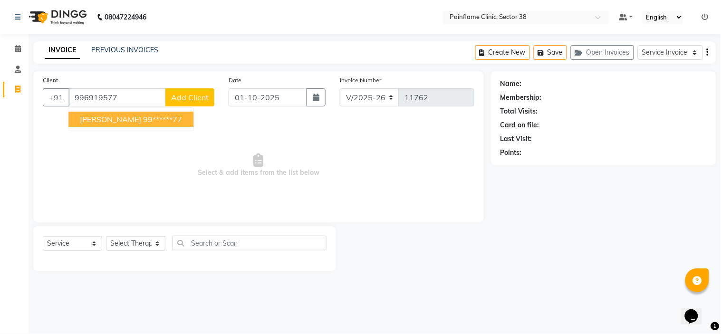
click at [154, 123] on ngb-highlight "99******77" at bounding box center [162, 119] width 39 height 10
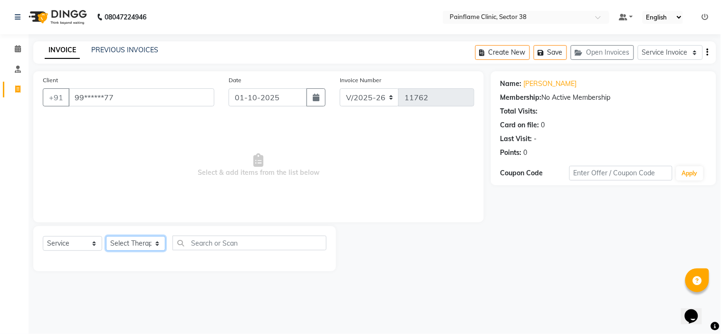
click at [154, 239] on select "Select Therapist [PERSON_NAME] Dr [PERSON_NAME] [PERSON_NAME] Dr [PERSON_NAME] …" at bounding box center [135, 243] width 59 height 15
click at [106, 237] on select "Select Therapist [PERSON_NAME] Dr [PERSON_NAME] [PERSON_NAME] Dr [PERSON_NAME] …" at bounding box center [135, 243] width 59 height 15
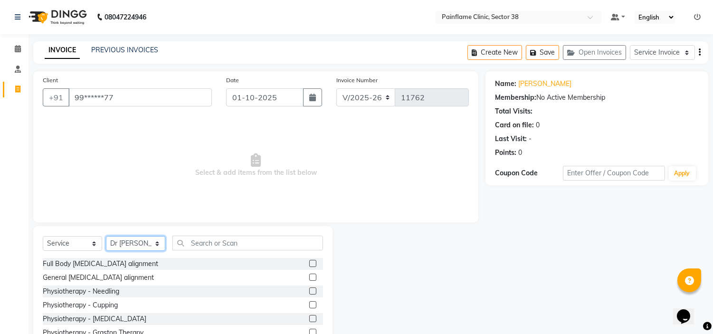
click at [140, 248] on select "Select Therapist [PERSON_NAME] Dr [PERSON_NAME] [PERSON_NAME] Dr [PERSON_NAME] …" at bounding box center [135, 243] width 59 height 15
click at [106, 237] on select "Select Therapist [PERSON_NAME] Dr [PERSON_NAME] [PERSON_NAME] Dr [PERSON_NAME] …" at bounding box center [135, 243] width 59 height 15
click at [309, 279] on label at bounding box center [312, 277] width 7 height 7
click at [309, 279] on input "checkbox" at bounding box center [312, 278] width 6 height 6
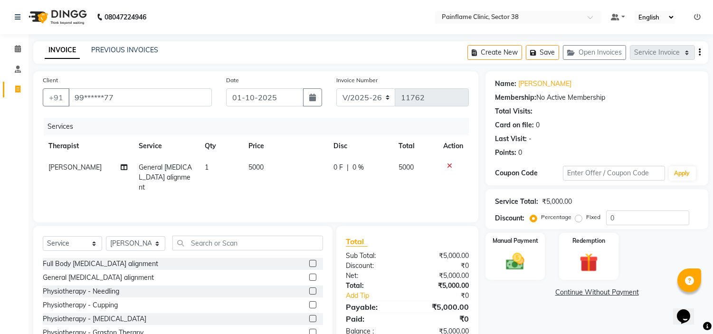
click at [260, 165] on span "5000" at bounding box center [255, 167] width 15 height 9
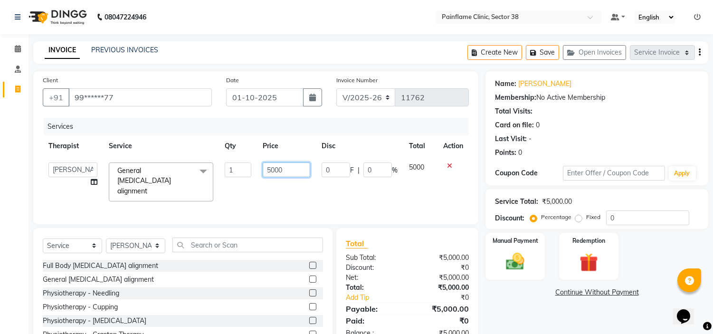
click at [265, 166] on input "5000" at bounding box center [287, 169] width 48 height 15
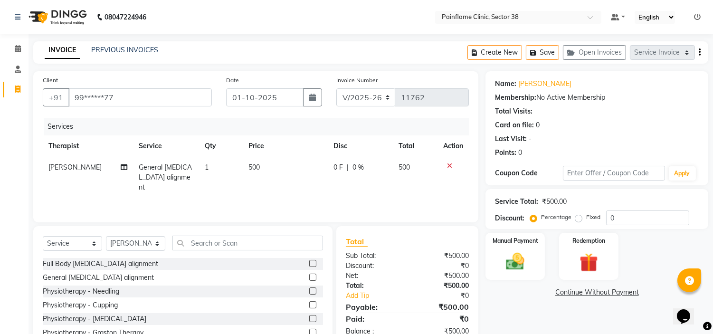
click at [586, 216] on label "Fixed" at bounding box center [593, 217] width 14 height 9
click at [578, 216] on input "Fixed" at bounding box center [580, 217] width 7 height 7
click at [525, 255] on img at bounding box center [515, 262] width 31 height 22
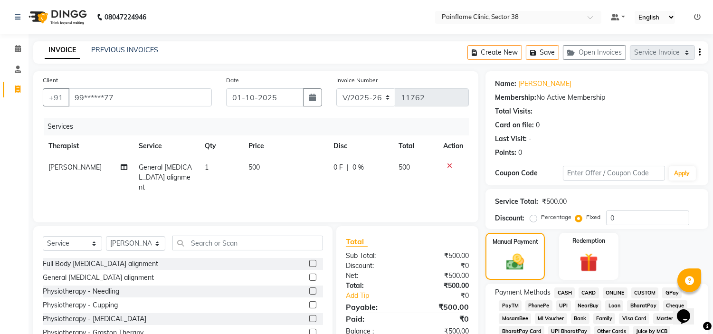
click at [564, 305] on span "UPI" at bounding box center [563, 305] width 15 height 11
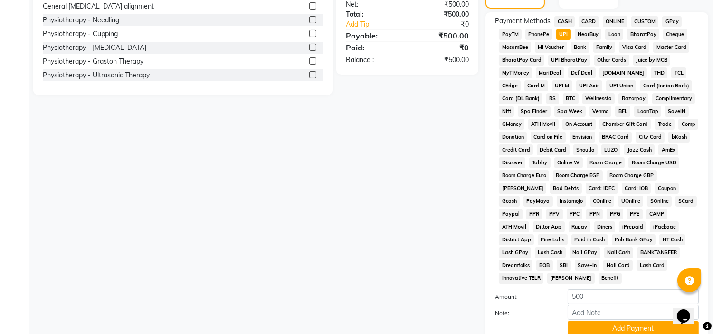
scroll to position [300, 0]
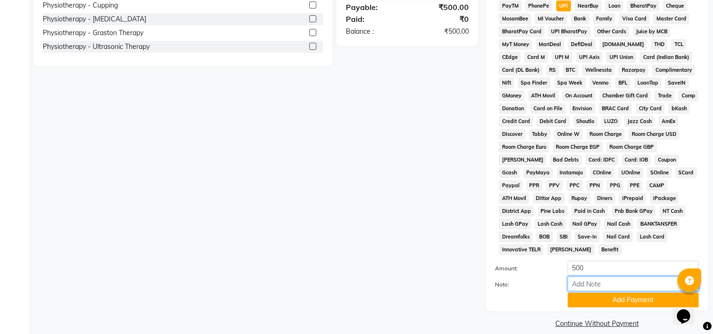
click at [590, 276] on input "Note:" at bounding box center [633, 283] width 131 height 15
click at [629, 293] on button "Add Payment" at bounding box center [633, 300] width 131 height 15
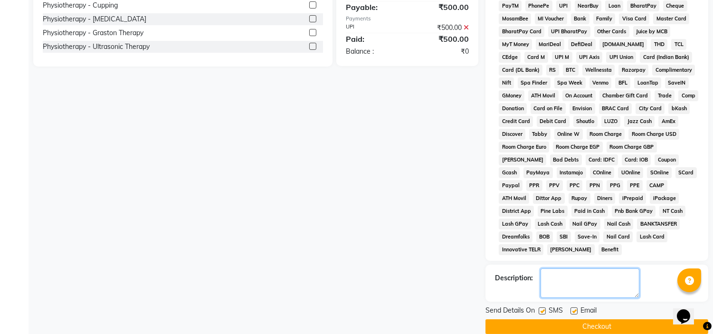
click at [572, 279] on textarea at bounding box center [590, 282] width 99 height 29
paste textarea "Only Consultation"
click at [572, 307] on label at bounding box center [574, 310] width 7 height 7
click at [572, 308] on input "checkbox" at bounding box center [574, 311] width 6 height 6
click at [539, 307] on label at bounding box center [542, 310] width 7 height 7
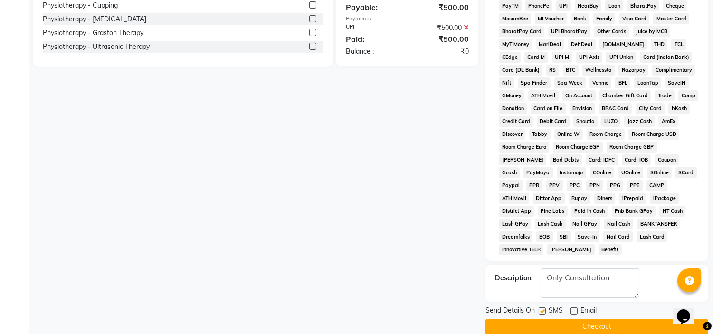
click at [539, 308] on input "checkbox" at bounding box center [542, 311] width 6 height 6
click at [539, 319] on button "Checkout" at bounding box center [597, 326] width 223 height 15
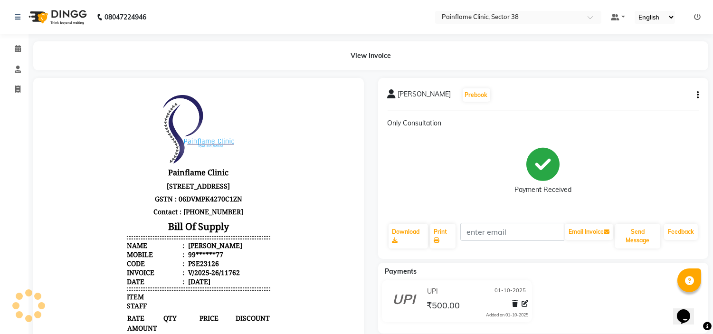
click at [537, 325] on div "UPI [DATE] ₹500.00 Added on [DATE]" at bounding box center [457, 303] width 172 height 46
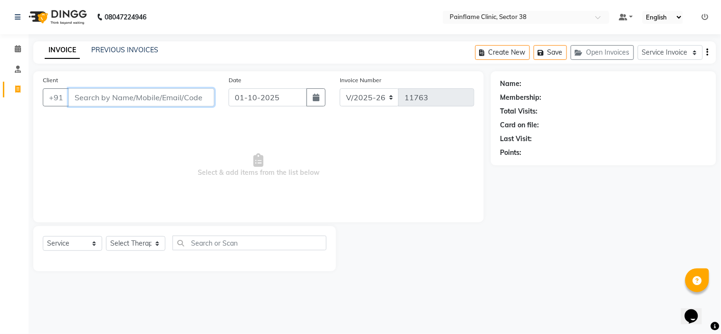
paste input "9266971038"
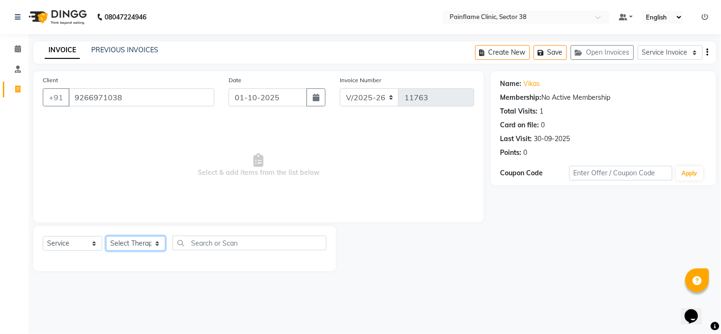
click at [130, 246] on select "Select Therapist [PERSON_NAME] Dr [PERSON_NAME] [PERSON_NAME] Dr [PERSON_NAME] …" at bounding box center [135, 243] width 59 height 15
click at [106, 237] on select "Select Therapist [PERSON_NAME] Dr [PERSON_NAME] [PERSON_NAME] Dr [PERSON_NAME] …" at bounding box center [135, 243] width 59 height 15
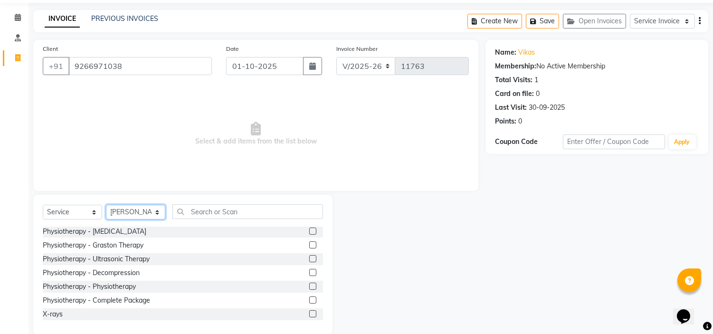
scroll to position [32, 0]
click at [309, 296] on label at bounding box center [312, 299] width 7 height 7
click at [309, 297] on input "checkbox" at bounding box center [312, 300] width 6 height 6
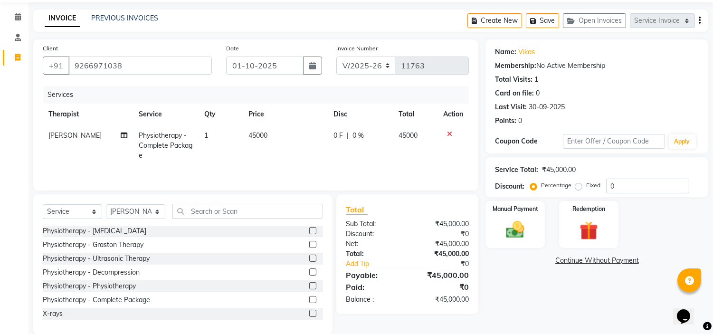
click at [258, 134] on span "45000" at bounding box center [257, 135] width 19 height 9
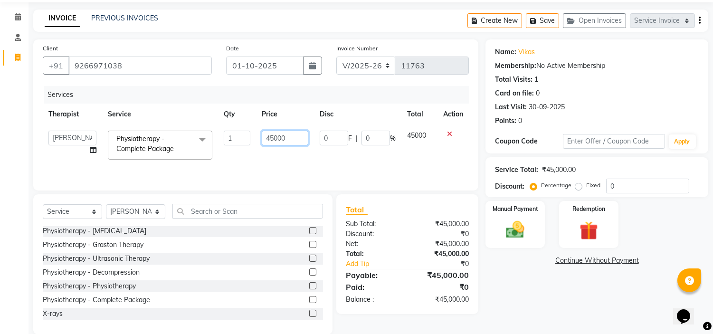
click at [267, 133] on input "45000" at bounding box center [285, 138] width 47 height 15
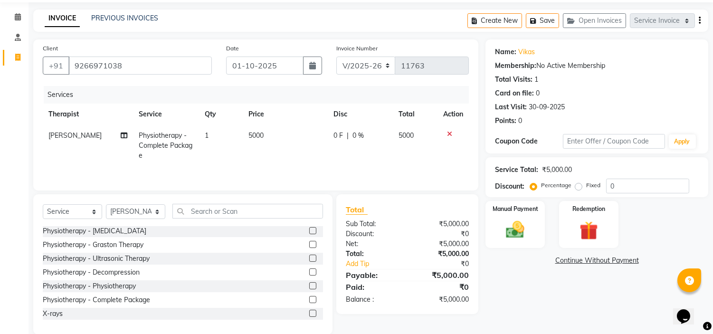
click at [586, 184] on label "Fixed" at bounding box center [593, 185] width 14 height 9
click at [579, 184] on input "Fixed" at bounding box center [580, 185] width 7 height 7
click at [528, 230] on img at bounding box center [515, 230] width 31 height 22
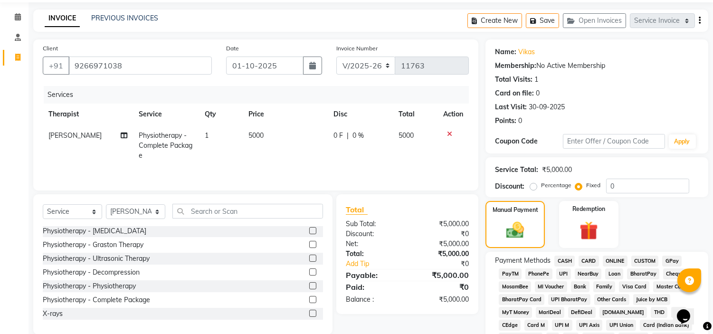
click at [563, 268] on span "UPI" at bounding box center [563, 273] width 15 height 11
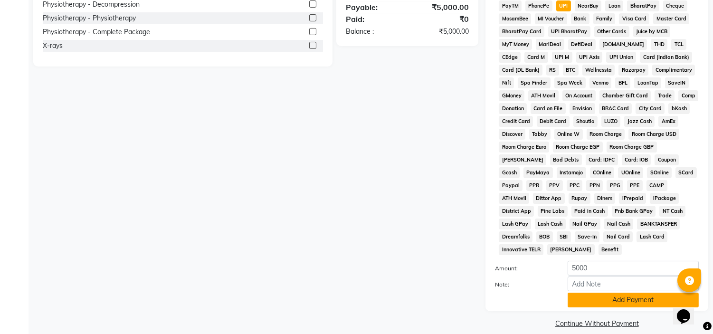
click at [583, 293] on button "Add Payment" at bounding box center [633, 300] width 131 height 15
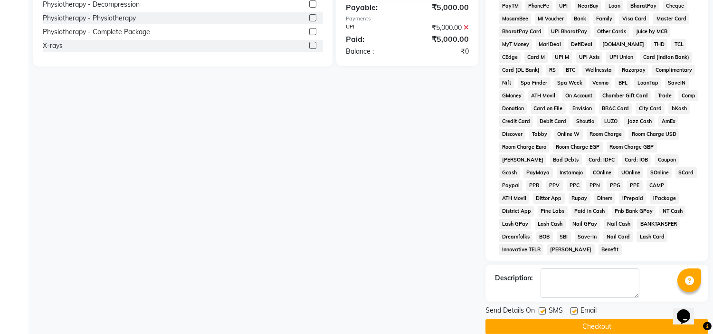
click at [573, 307] on label at bounding box center [574, 310] width 7 height 7
click at [573, 308] on input "checkbox" at bounding box center [574, 311] width 6 height 6
click at [545, 307] on label at bounding box center [542, 310] width 7 height 7
click at [545, 308] on input "checkbox" at bounding box center [542, 311] width 6 height 6
click at [550, 319] on button "Checkout" at bounding box center [597, 326] width 223 height 15
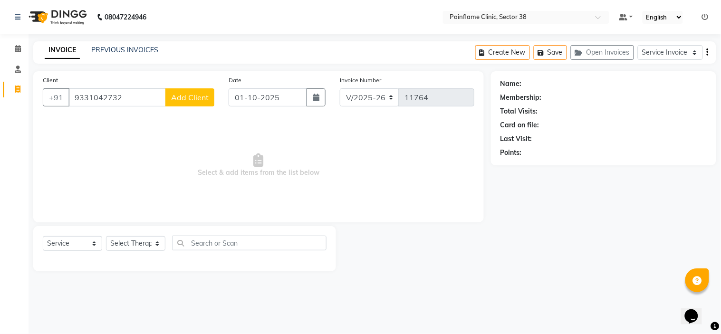
click at [193, 96] on span "Add Client" at bounding box center [190, 98] width 38 height 10
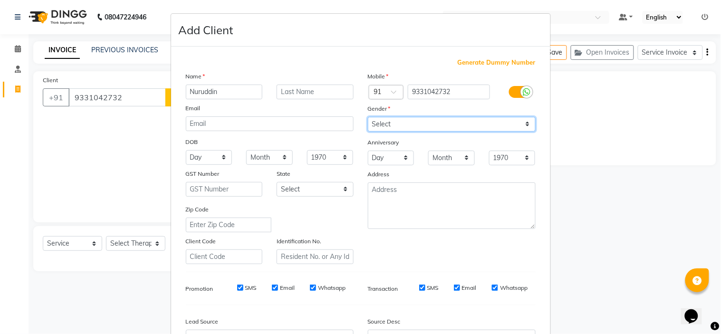
click at [419, 125] on select "Select [DEMOGRAPHIC_DATA] [DEMOGRAPHIC_DATA] Other Prefer Not To Say" at bounding box center [452, 124] width 168 height 15
click at [368, 117] on select "Select [DEMOGRAPHIC_DATA] [DEMOGRAPHIC_DATA] Other Prefer Not To Say" at bounding box center [452, 124] width 168 height 15
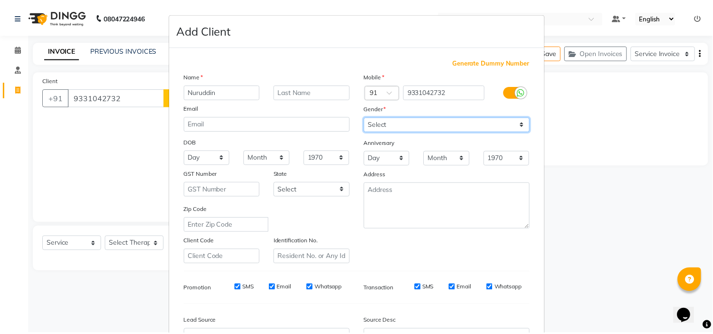
scroll to position [105, 0]
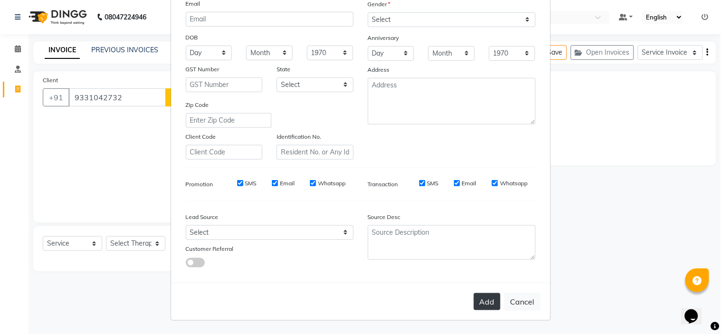
click at [485, 307] on button "Add" at bounding box center [487, 301] width 27 height 17
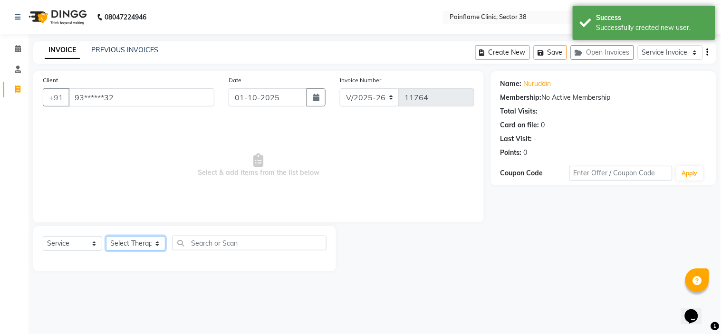
click at [127, 244] on select "Select Therapist [PERSON_NAME] Dr [PERSON_NAME] [PERSON_NAME] Dr [PERSON_NAME] …" at bounding box center [135, 243] width 59 height 15
click at [106, 237] on select "Select Therapist [PERSON_NAME] Dr [PERSON_NAME] [PERSON_NAME] Dr [PERSON_NAME] …" at bounding box center [135, 243] width 59 height 15
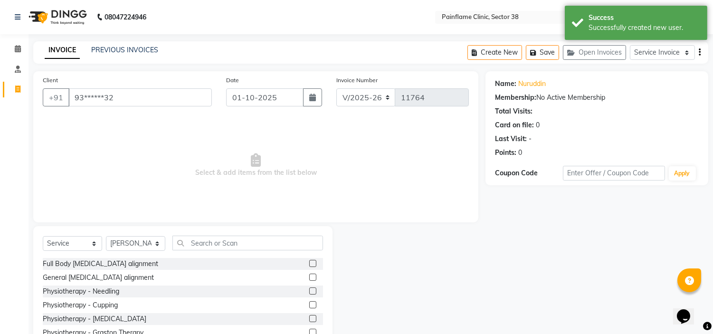
click at [309, 277] on label at bounding box center [312, 277] width 7 height 7
click at [309, 277] on input "checkbox" at bounding box center [312, 278] width 6 height 6
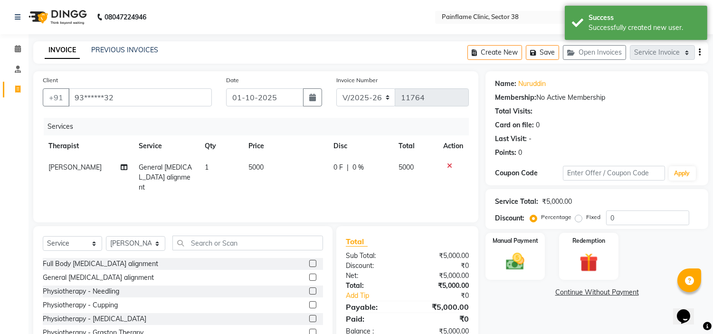
click at [263, 172] on td "5000" at bounding box center [285, 177] width 85 height 41
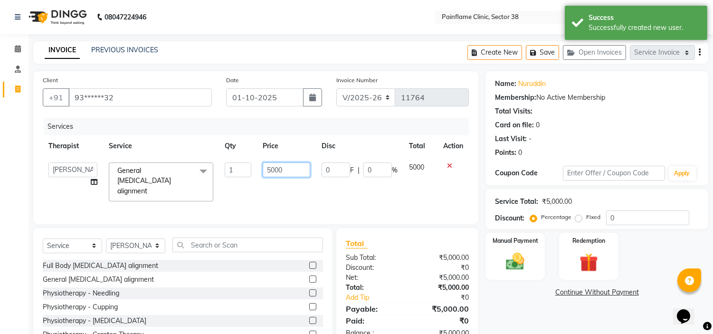
click at [269, 170] on input "5000" at bounding box center [287, 169] width 48 height 15
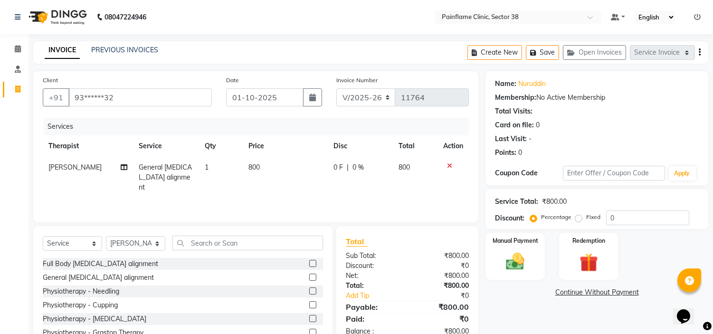
click at [586, 214] on label "Fixed" at bounding box center [593, 217] width 14 height 9
click at [581, 214] on input "Fixed" at bounding box center [580, 217] width 7 height 7
click at [529, 255] on img at bounding box center [515, 262] width 31 height 22
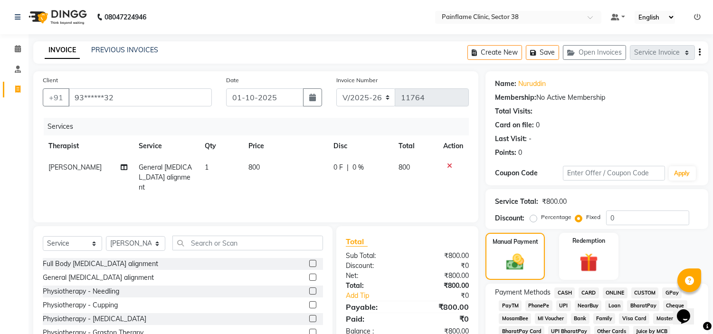
click at [562, 306] on span "UPI" at bounding box center [563, 305] width 15 height 11
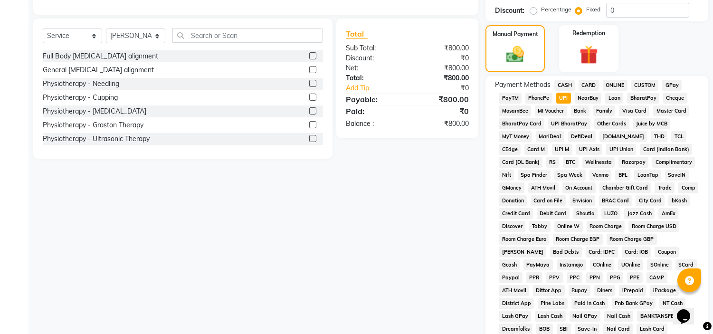
scroll to position [300, 0]
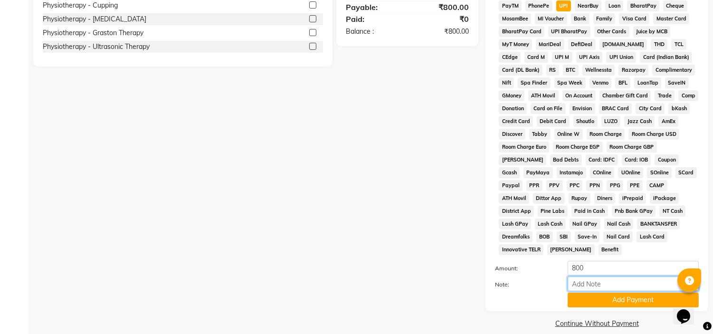
click at [594, 276] on input "Note:" at bounding box center [633, 283] width 131 height 15
click at [630, 293] on button "Add Payment" at bounding box center [633, 300] width 131 height 15
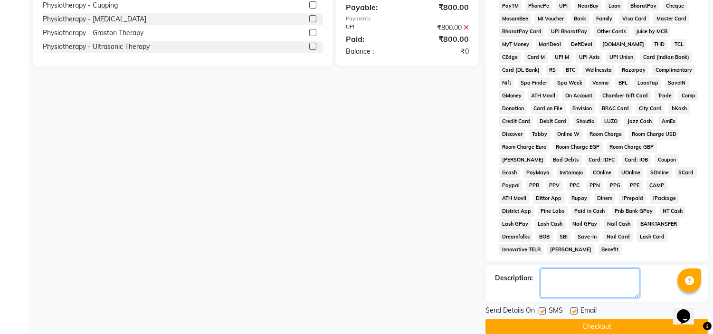
click at [600, 279] on textarea at bounding box center [590, 282] width 99 height 29
paste textarea "Online Consultation fee"
click at [574, 307] on label at bounding box center [574, 310] width 7 height 7
click at [574, 308] on input "checkbox" at bounding box center [574, 311] width 6 height 6
click at [542, 307] on label at bounding box center [542, 310] width 7 height 7
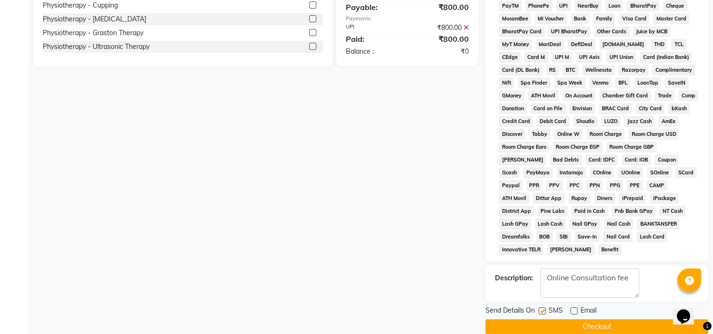
click at [542, 308] on input "checkbox" at bounding box center [542, 311] width 6 height 6
click at [539, 319] on button "Checkout" at bounding box center [597, 326] width 223 height 15
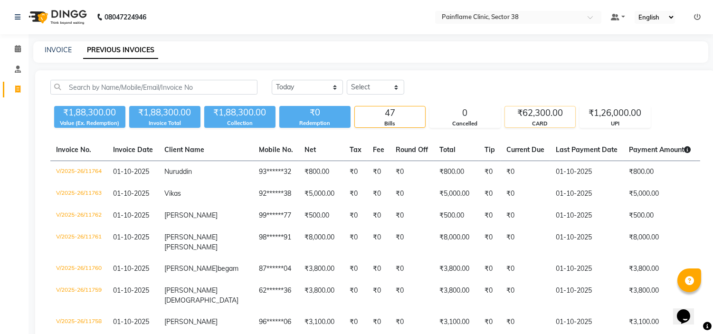
click at [528, 112] on div "₹62,300.00" at bounding box center [540, 112] width 70 height 13
